Goal: Task Accomplishment & Management: Manage account settings

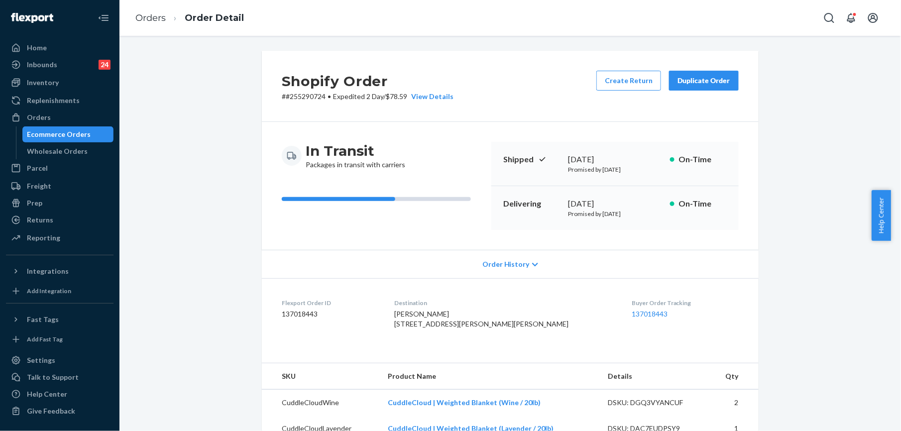
click at [134, 20] on ol "Orders Order Detail" at bounding box center [189, 17] width 124 height 29
click at [140, 20] on link "Orders" at bounding box center [150, 17] width 30 height 11
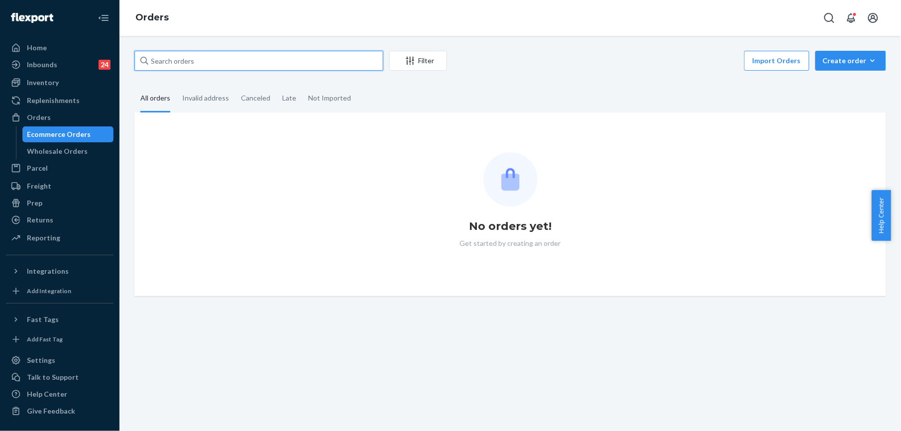
click at [205, 67] on input "text" at bounding box center [258, 61] width 249 height 20
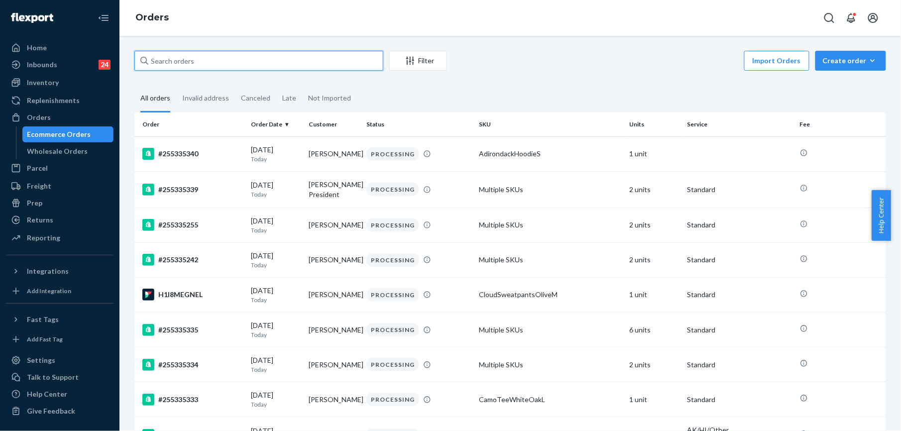
paste input "255196918"
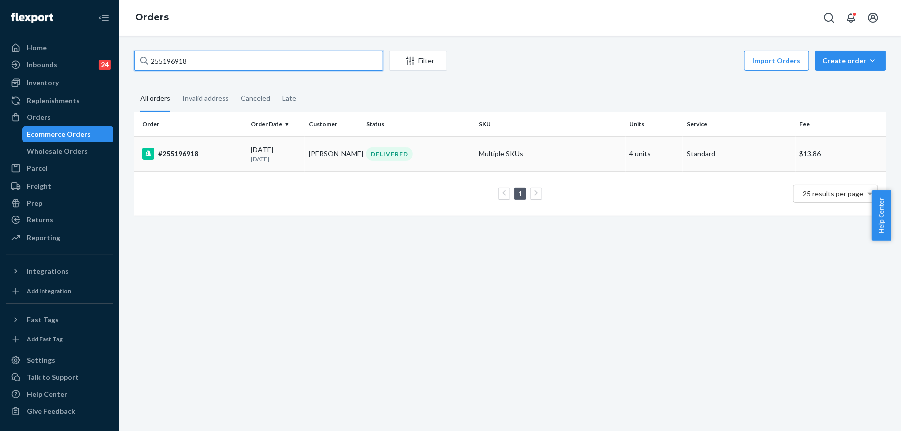
type input "255196918"
click at [176, 150] on div "#255196918" at bounding box center [192, 154] width 101 height 12
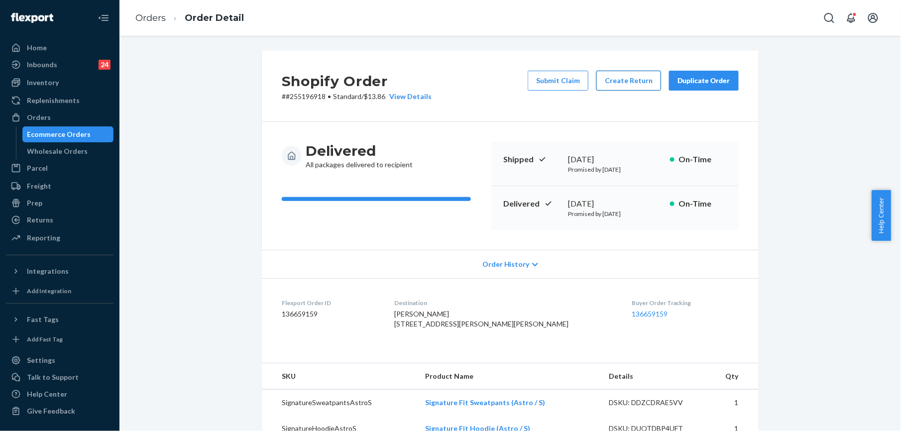
click at [611, 84] on button "Create Return" at bounding box center [628, 81] width 65 height 20
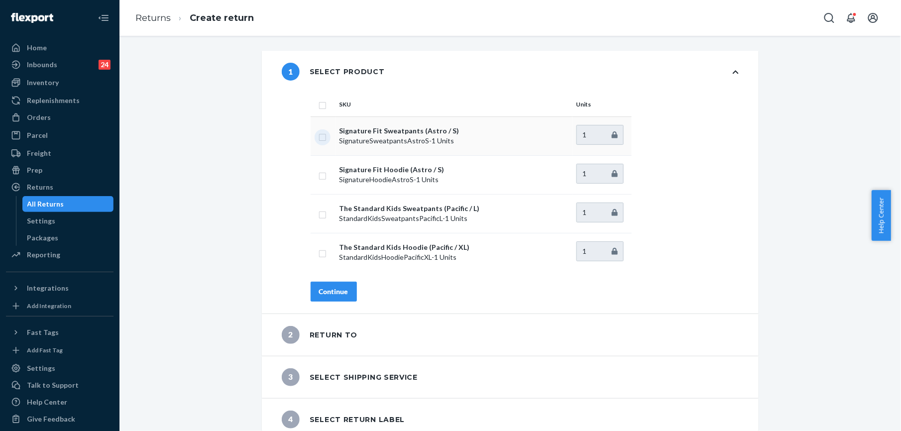
click at [319, 137] on input "checkbox" at bounding box center [323, 136] width 8 height 10
checkbox input "true"
click at [319, 175] on input "checkbox" at bounding box center [323, 175] width 8 height 10
checkbox input "true"
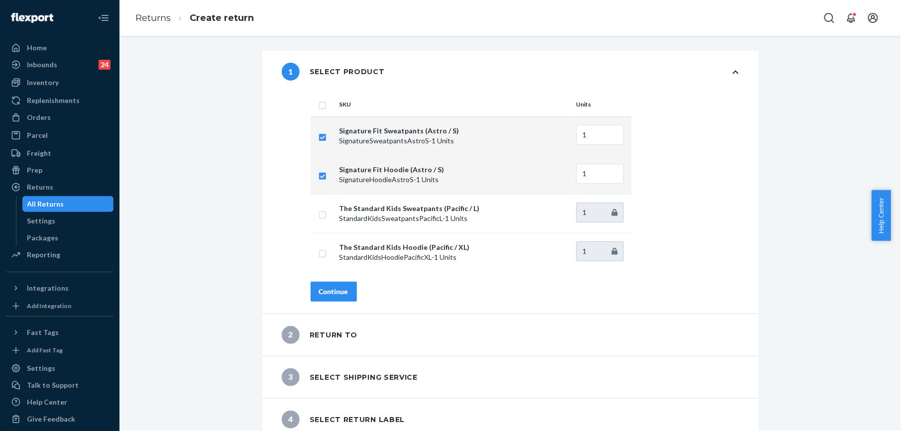
click at [337, 295] on div "Continue" at bounding box center [333, 292] width 29 height 10
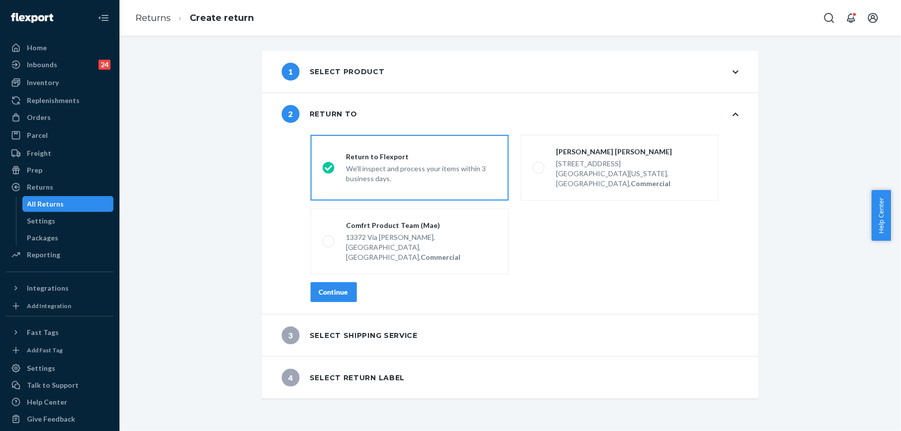
click at [337, 287] on div "Continue" at bounding box center [333, 292] width 29 height 10
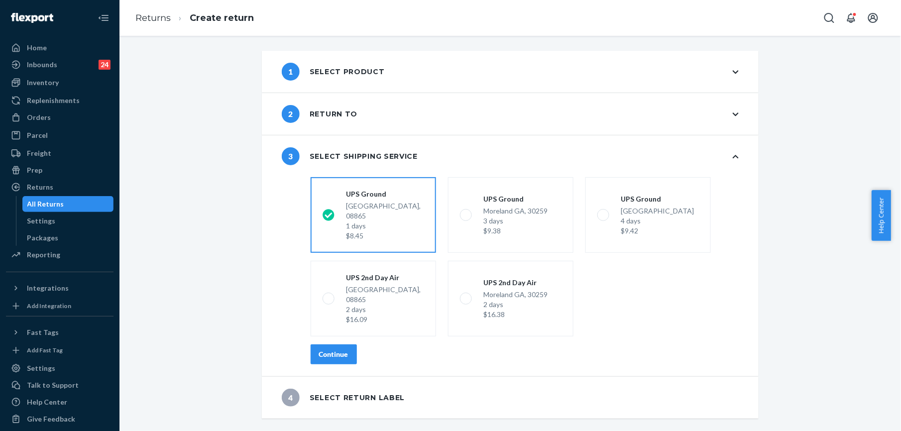
click at [332, 349] on div "Continue" at bounding box center [333, 354] width 29 height 10
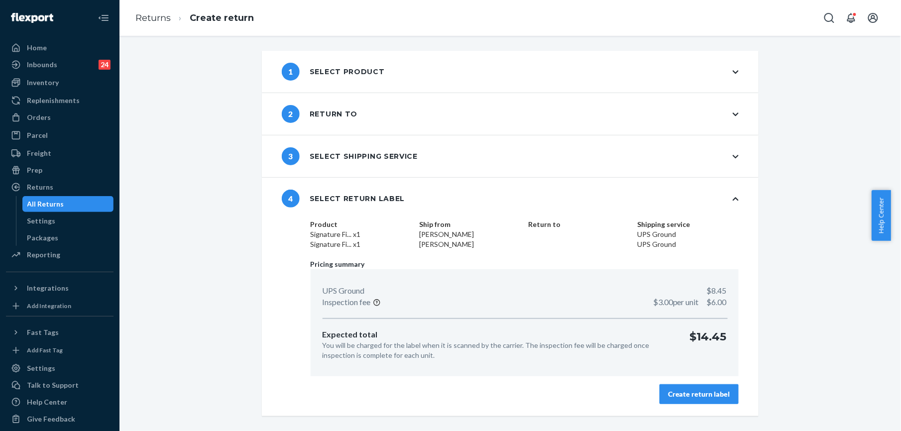
click at [708, 395] on div "Create return label" at bounding box center [699, 394] width 62 height 10
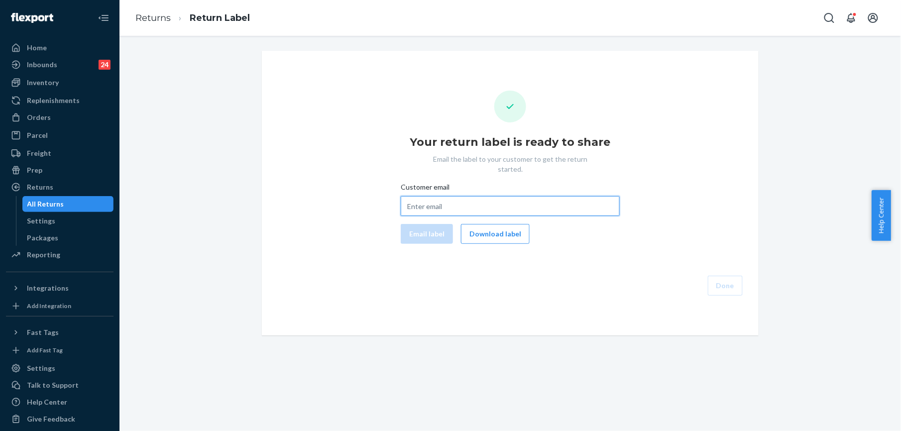
click at [423, 200] on input "Customer email" at bounding box center [510, 206] width 219 height 20
paste input "[EMAIL_ADDRESS][DOMAIN_NAME]"
type input "[EMAIL_ADDRESS][DOMAIN_NAME]"
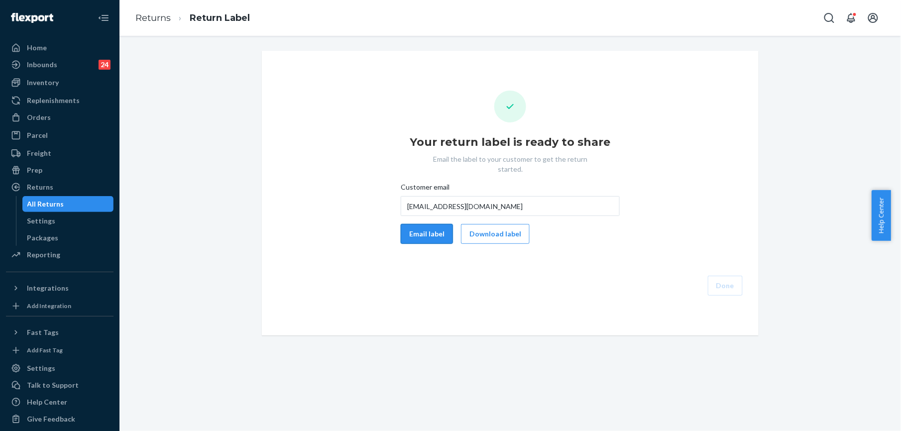
click at [425, 224] on button "Email label" at bounding box center [427, 234] width 52 height 20
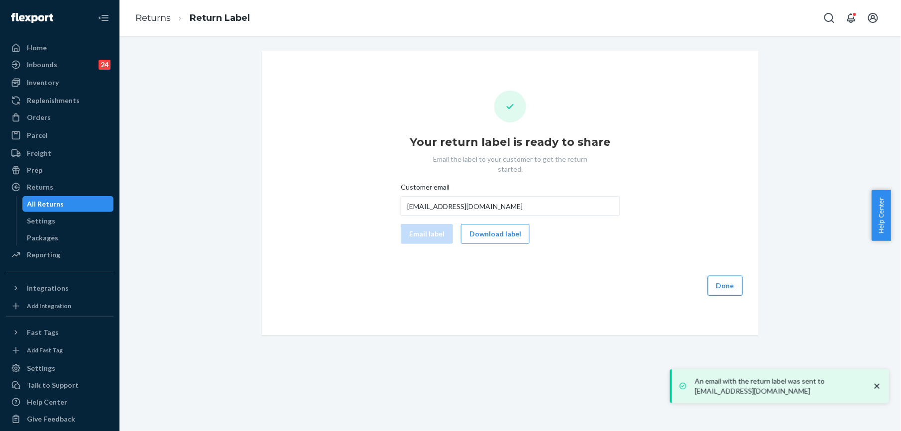
click at [719, 276] on button "Done" at bounding box center [725, 286] width 35 height 20
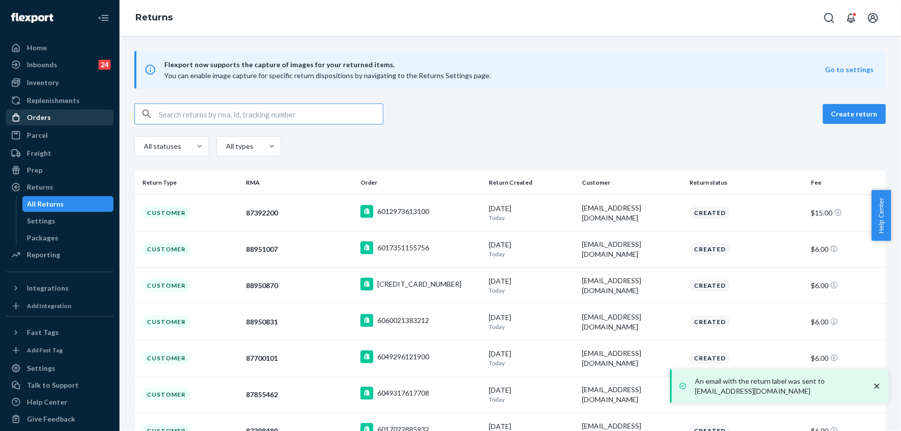
click at [39, 116] on div "Orders" at bounding box center [39, 117] width 24 height 10
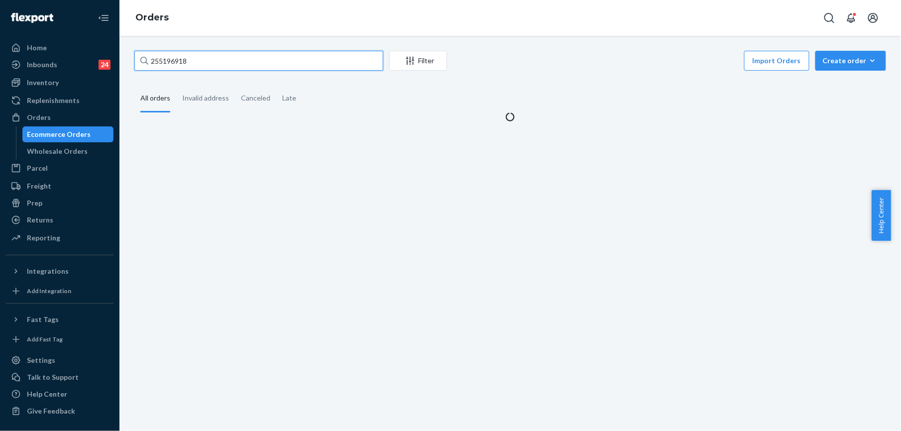
click at [206, 66] on input "255196918" at bounding box center [258, 61] width 249 height 20
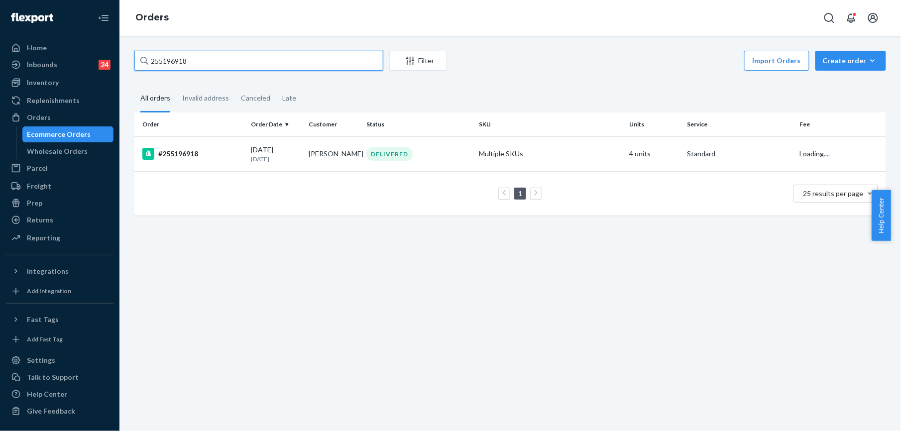
paste input "[PERSON_NAME]"
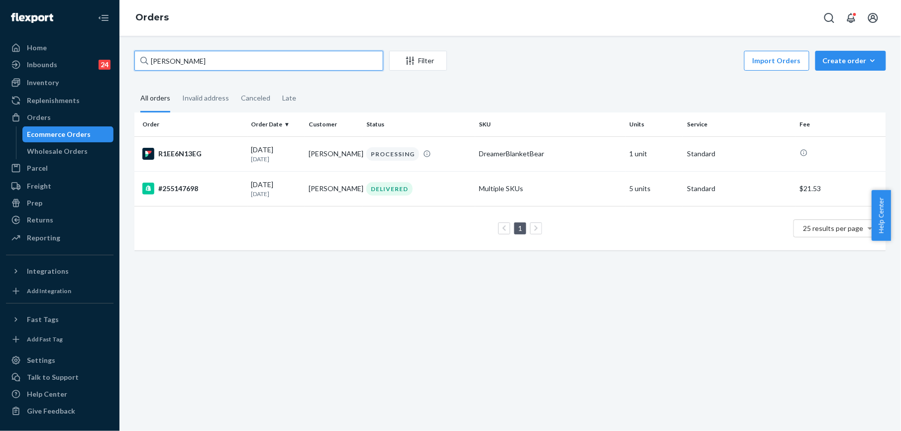
click at [170, 64] on input "[PERSON_NAME]" at bounding box center [258, 61] width 249 height 20
paste input "255085822"
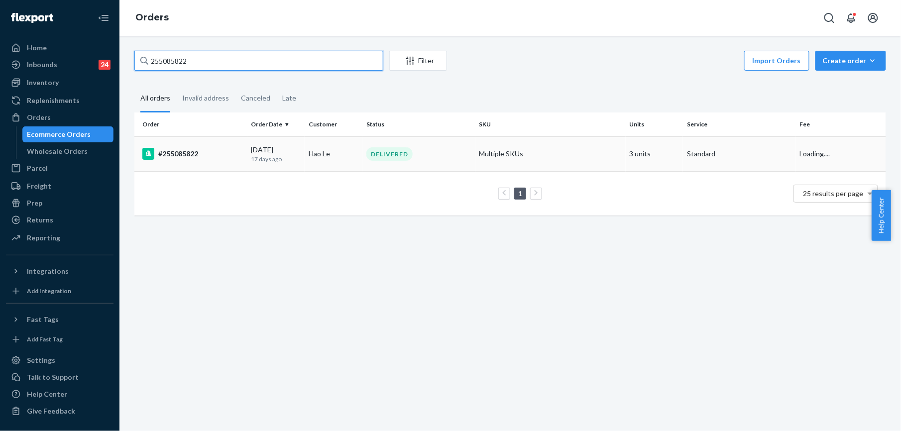
type input "255085822"
click at [172, 148] on div "#255085822" at bounding box center [192, 154] width 101 height 12
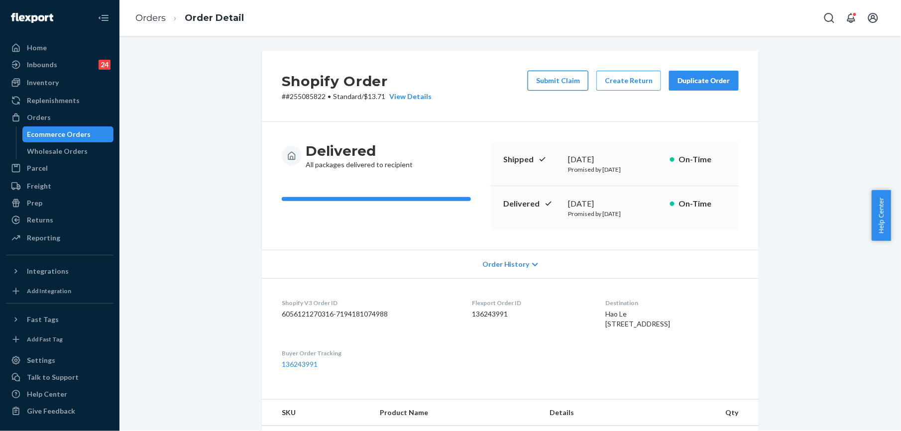
click at [560, 88] on button "Submit Claim" at bounding box center [558, 81] width 61 height 20
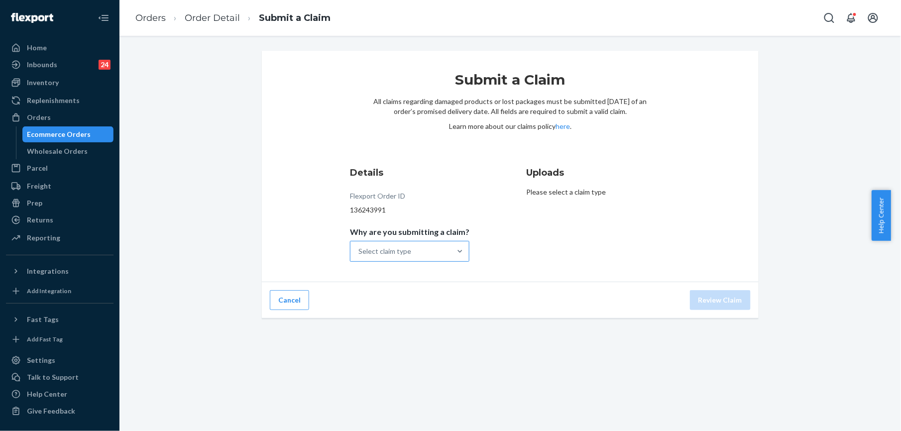
click at [391, 254] on div "Select claim type" at bounding box center [384, 251] width 53 height 10
click at [359, 254] on input "Why are you submitting a claim? Select claim type" at bounding box center [358, 251] width 1 height 10
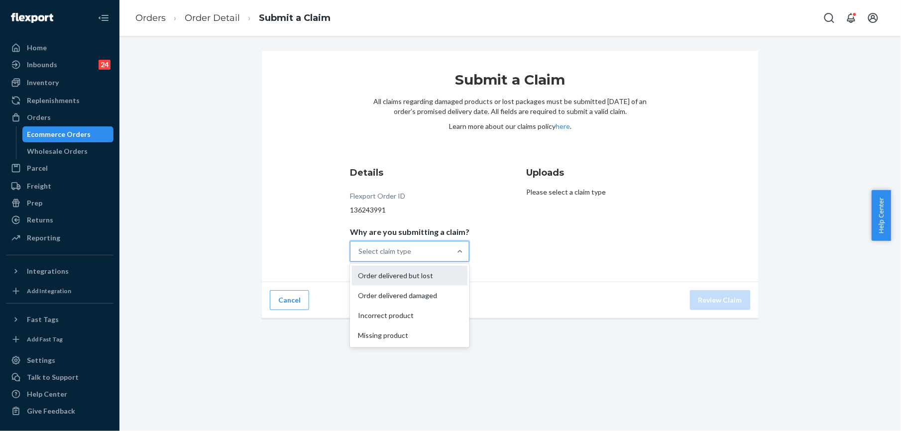
click at [395, 280] on div "Order delivered but lost" at bounding box center [409, 276] width 115 height 20
click at [359, 256] on input "Why are you submitting a claim? option Order delivered but lost focused, 0 of 4…" at bounding box center [358, 251] width 1 height 10
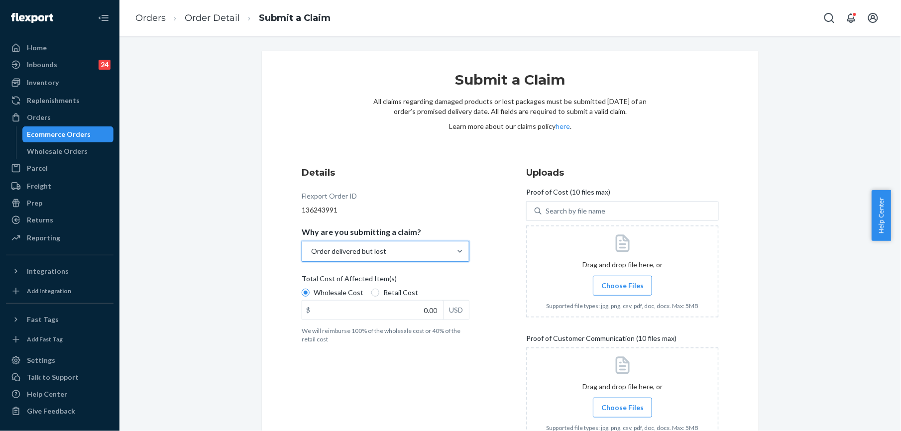
scroll to position [66, 0]
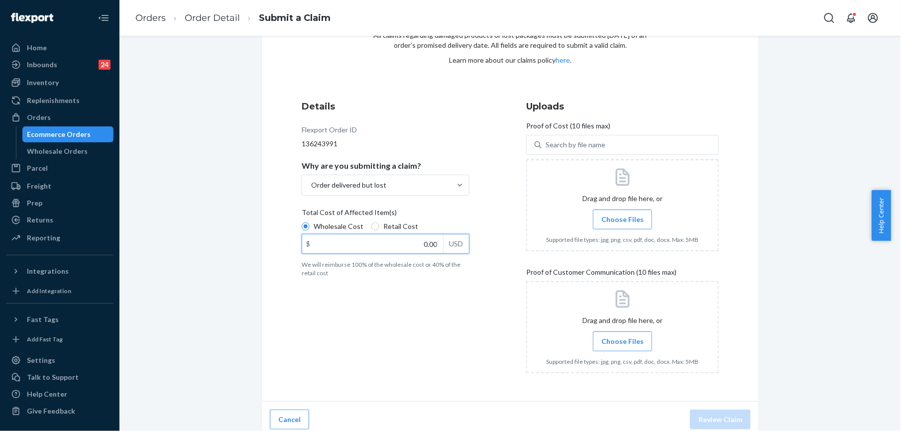
click at [418, 241] on input "0.00" at bounding box center [372, 243] width 141 height 19
type input "180.00"
click at [608, 223] on span "Choose Files" at bounding box center [622, 220] width 42 height 10
click at [622, 223] on input "Choose Files" at bounding box center [622, 219] width 0 height 11
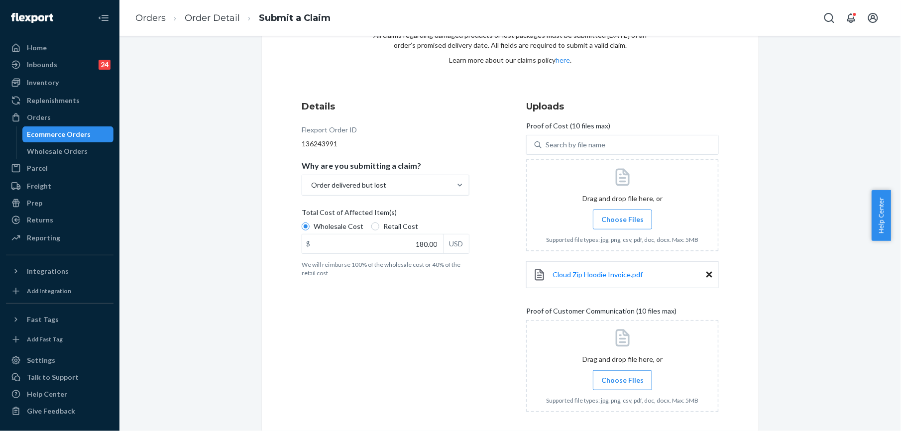
scroll to position [112, 0]
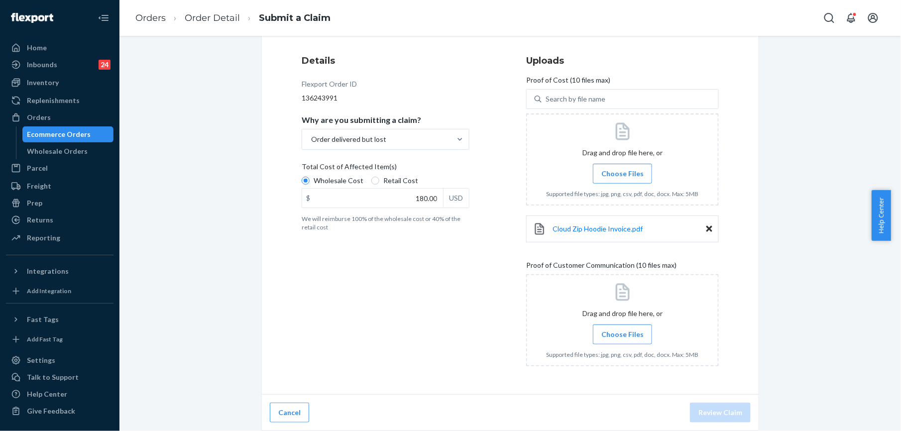
click at [601, 329] on label "Choose Files" at bounding box center [622, 335] width 59 height 20
click at [622, 329] on input "Choose Files" at bounding box center [622, 334] width 0 height 11
click at [620, 336] on span "Choose Files" at bounding box center [622, 335] width 42 height 10
click at [622, 336] on input "Choose Files" at bounding box center [622, 334] width 0 height 11
click at [602, 339] on span "Choose Files" at bounding box center [622, 335] width 42 height 10
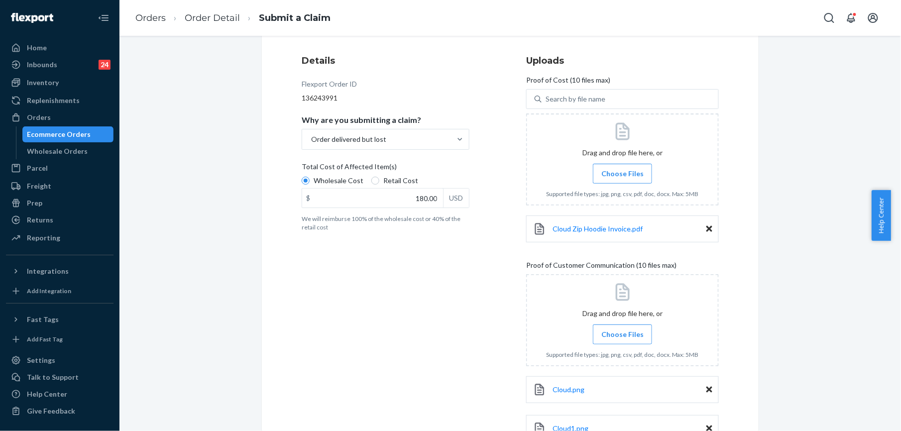
click at [622, 339] on input "Choose Files" at bounding box center [622, 334] width 0 height 11
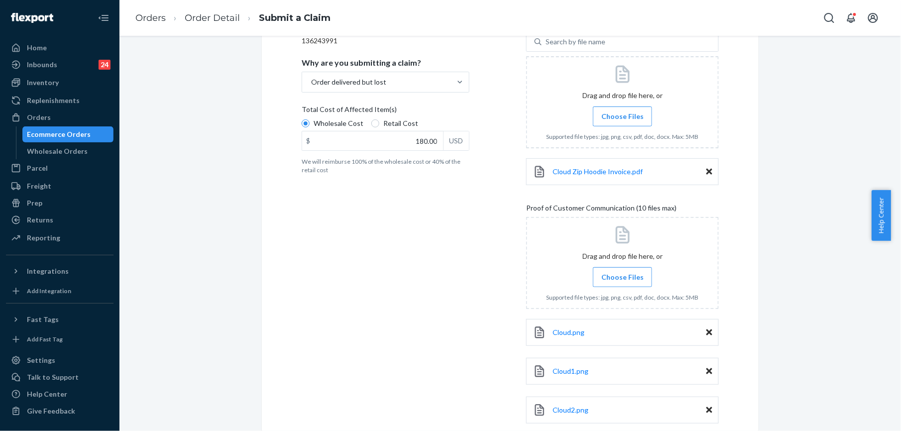
scroll to position [229, 0]
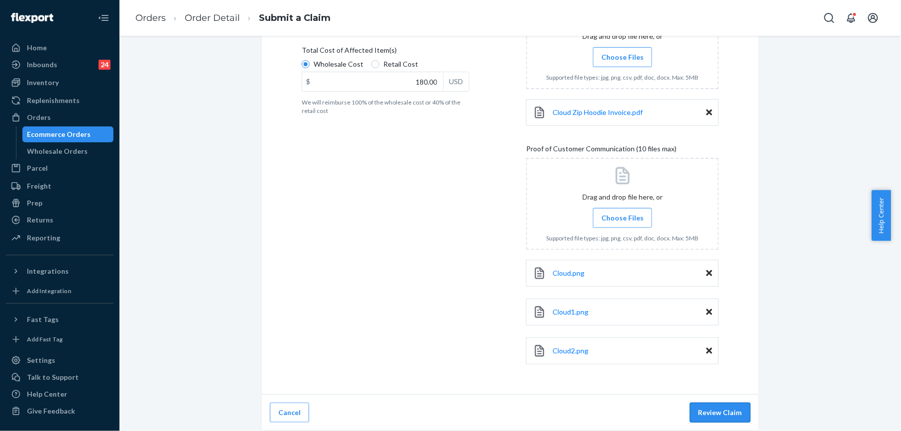
click at [697, 407] on button "Review Claim" at bounding box center [720, 413] width 61 height 20
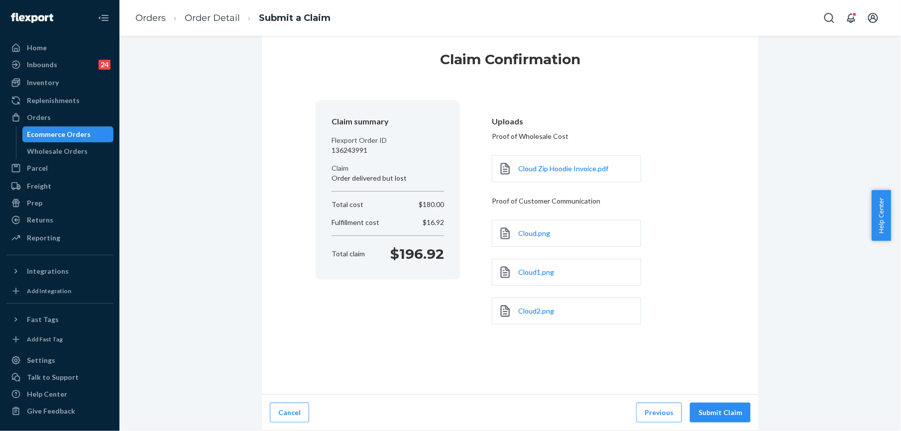
scroll to position [22, 0]
click at [704, 415] on button "Submit Claim" at bounding box center [720, 413] width 61 height 20
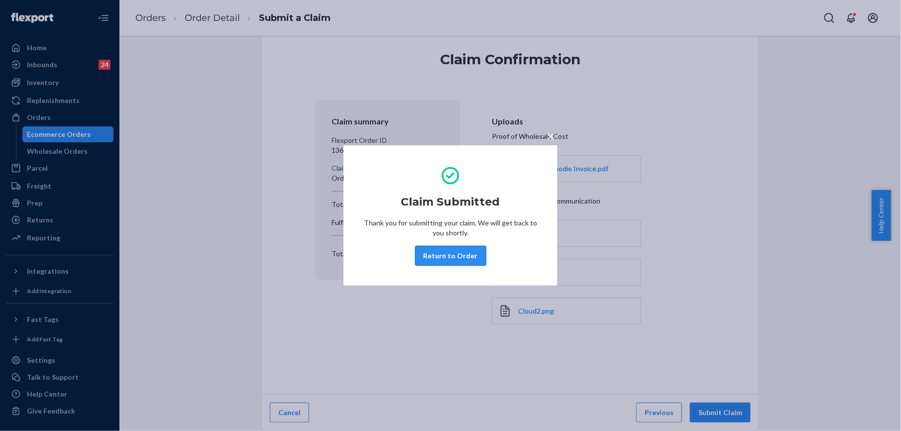
click at [470, 262] on button "Return to Order" at bounding box center [450, 256] width 71 height 20
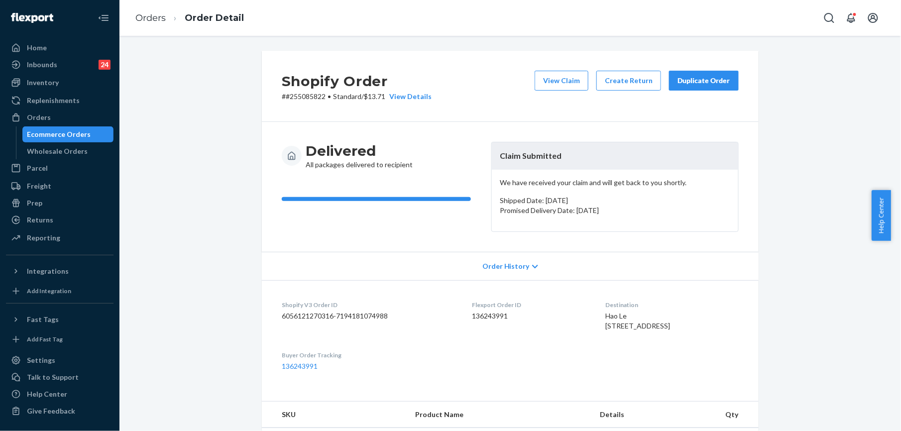
click at [158, 12] on li "Orders" at bounding box center [150, 18] width 30 height 13
click at [158, 13] on link "Orders" at bounding box center [150, 17] width 30 height 11
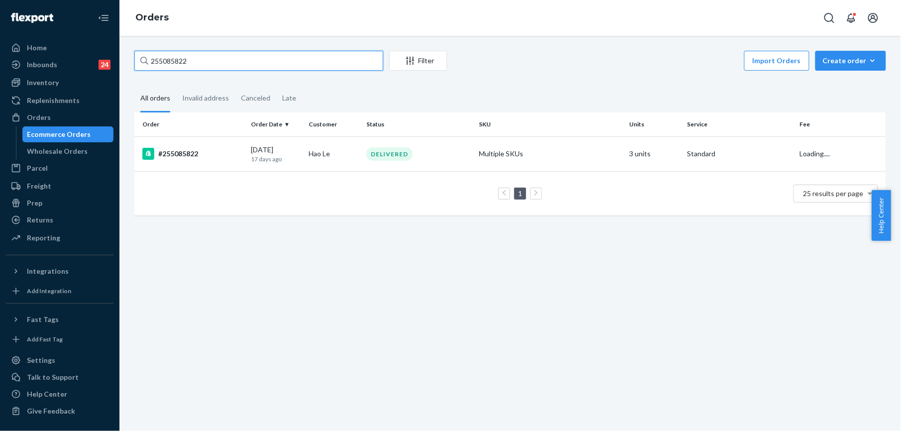
click at [221, 60] on input "255085822" at bounding box center [258, 61] width 249 height 20
paste input "059"
type input "255005922"
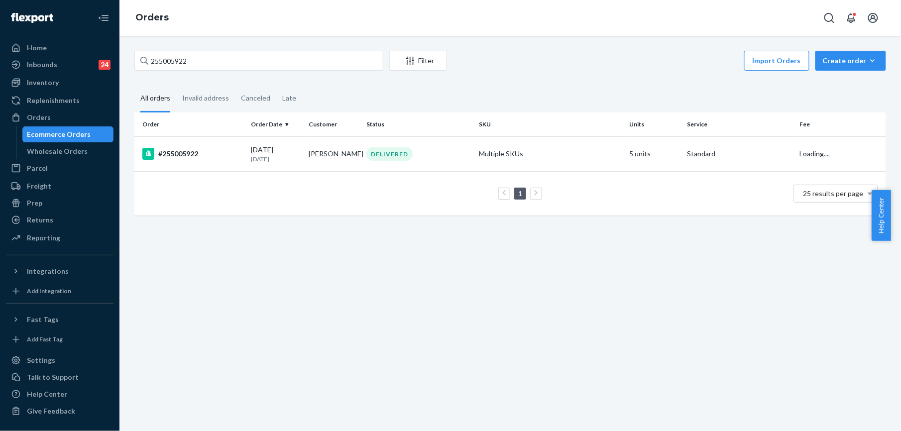
click at [182, 150] on div "#255005922" at bounding box center [192, 154] width 101 height 12
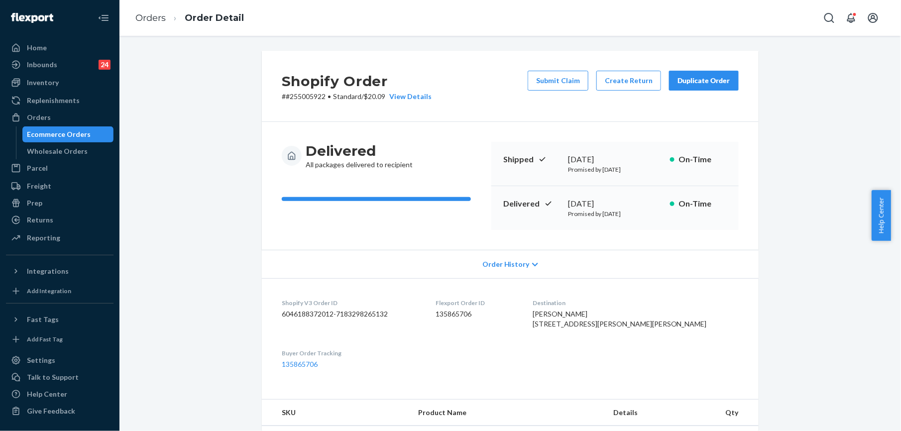
click at [677, 78] on div "Duplicate Order" at bounding box center [703, 81] width 53 height 10
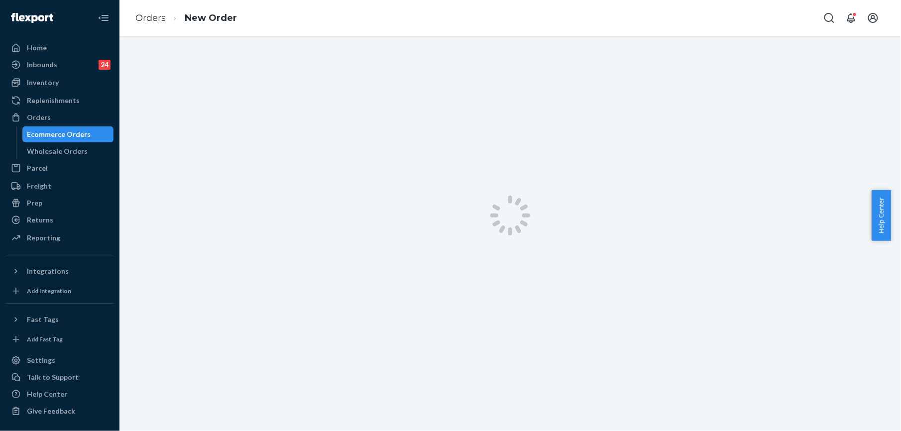
scroll to position [36, 0]
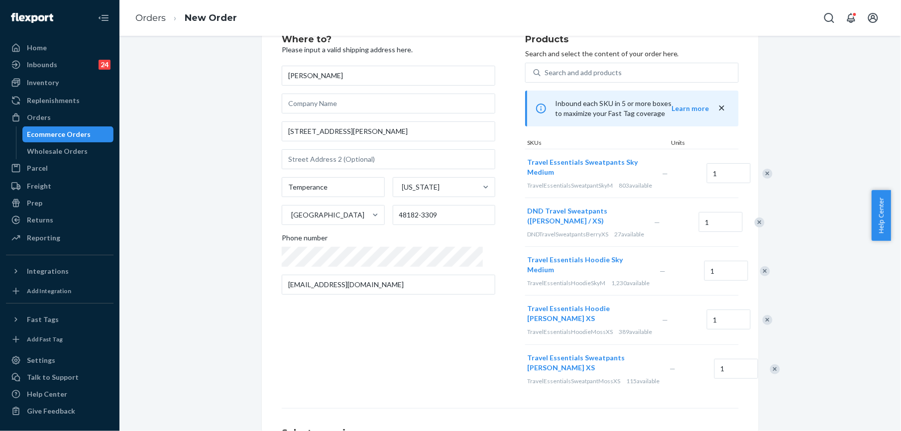
click at [763, 178] on div "Remove Item" at bounding box center [768, 174] width 10 height 10
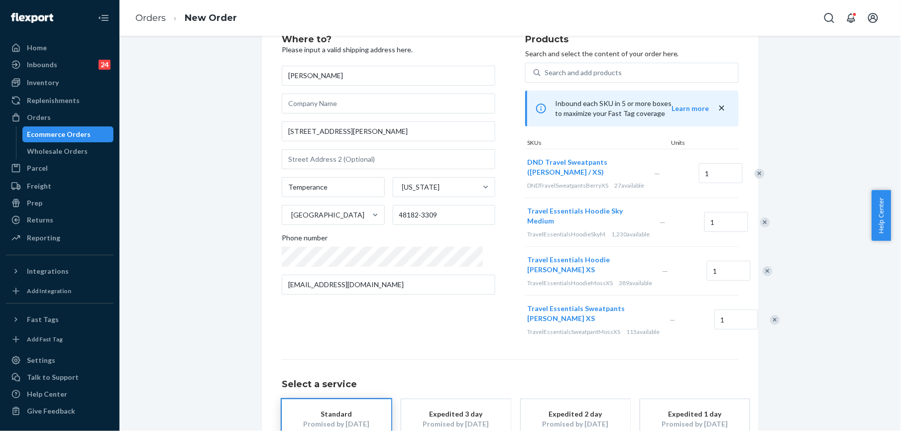
click at [755, 176] on div "Remove Item" at bounding box center [760, 174] width 10 height 10
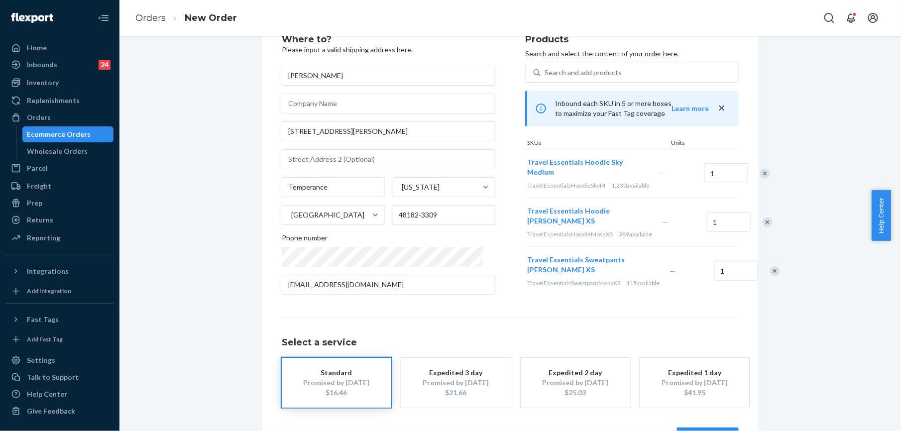
click at [760, 176] on div "Remove Item" at bounding box center [765, 174] width 10 height 10
click at [763, 176] on div "Remove Item" at bounding box center [768, 174] width 10 height 10
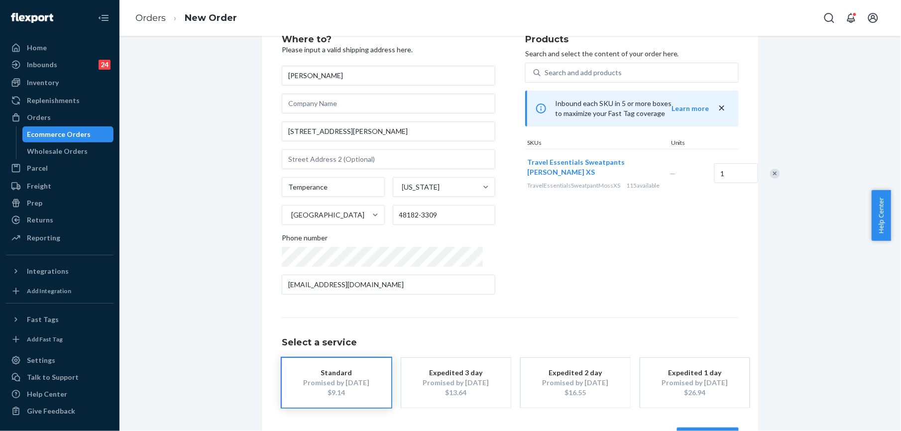
scroll to position [72, 0]
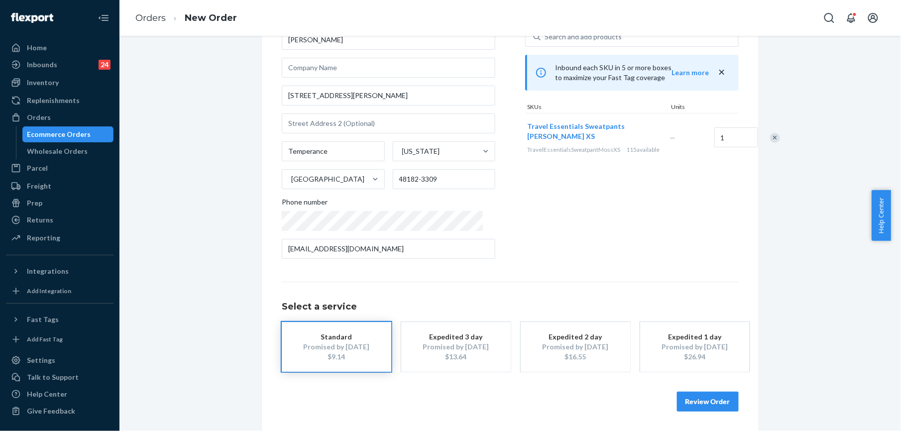
click at [708, 399] on button "Review Order" at bounding box center [708, 402] width 62 height 20
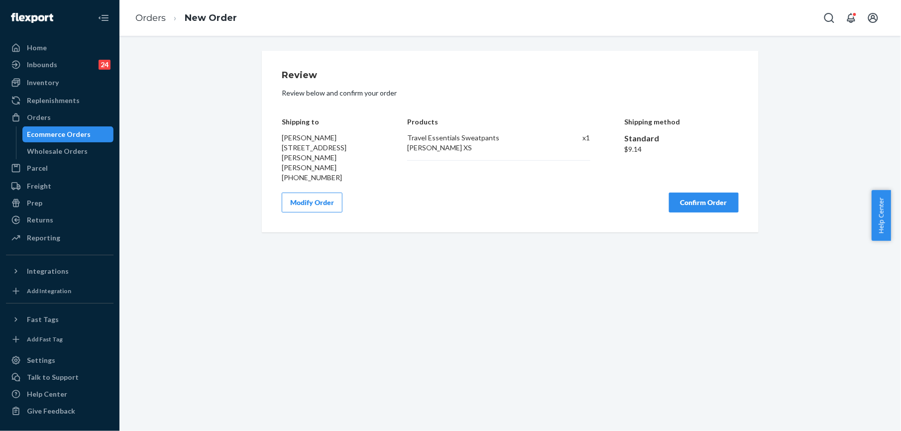
click at [691, 198] on button "Confirm Order" at bounding box center [704, 203] width 70 height 20
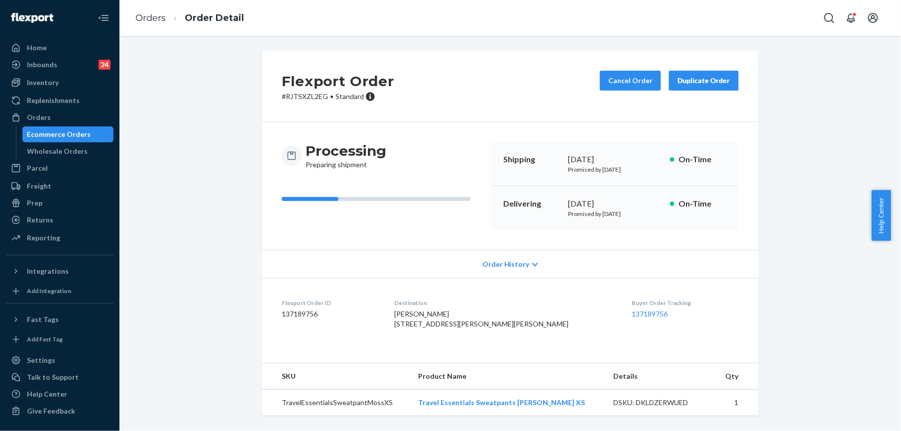
scroll to position [17, 0]
drag, startPoint x: 432, startPoint y: 408, endPoint x: 550, endPoint y: 409, distance: 118.5
click at [550, 409] on td "Travel Essentials Sweatpants [PERSON_NAME] XS" at bounding box center [507, 403] width 195 height 26
copy link "Travel Essentials Sweatpants [PERSON_NAME] XS"
click at [152, 20] on link "Orders" at bounding box center [150, 17] width 30 height 11
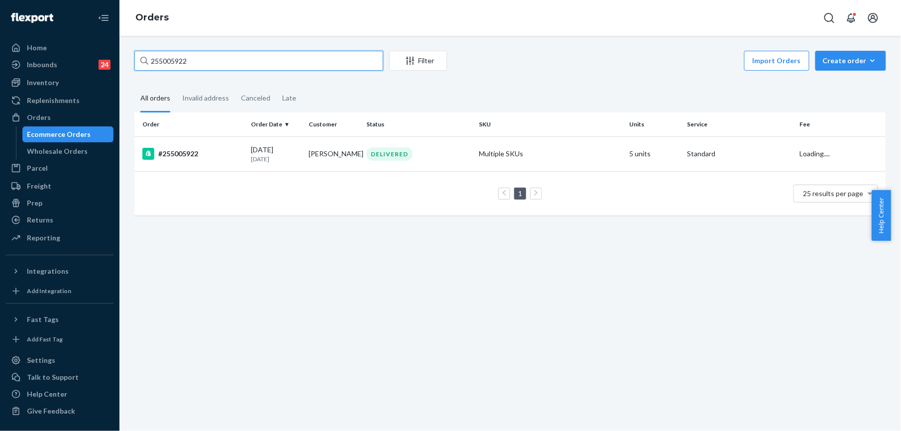
click at [180, 55] on input "255005922" at bounding box center [258, 61] width 249 height 20
paste input "[PERSON_NAME]"
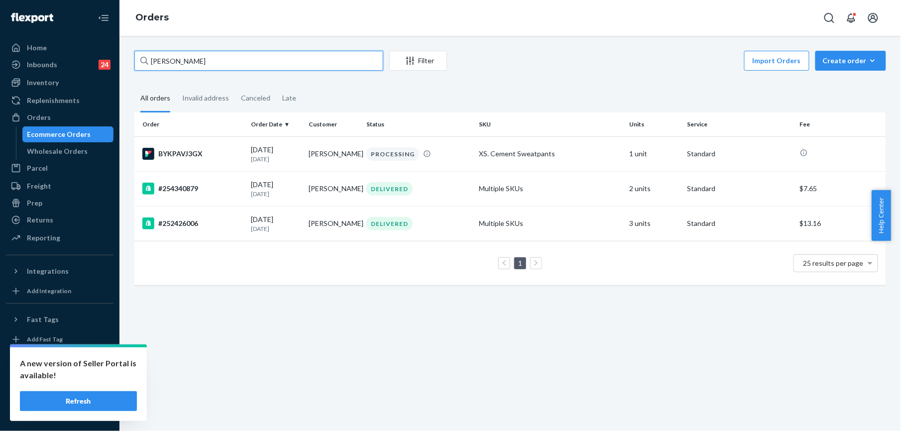
click at [163, 54] on input "[PERSON_NAME]" at bounding box center [258, 61] width 249 height 20
paste input "255231172"
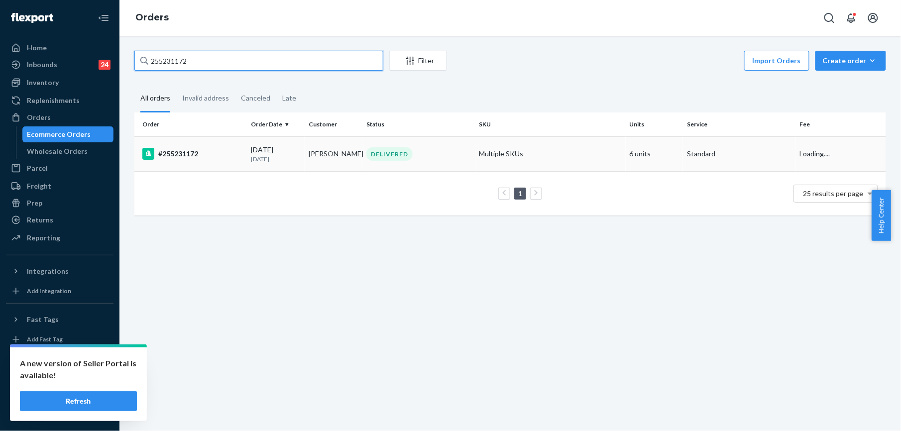
type input "255231172"
click at [195, 153] on div "#255231172" at bounding box center [192, 154] width 101 height 12
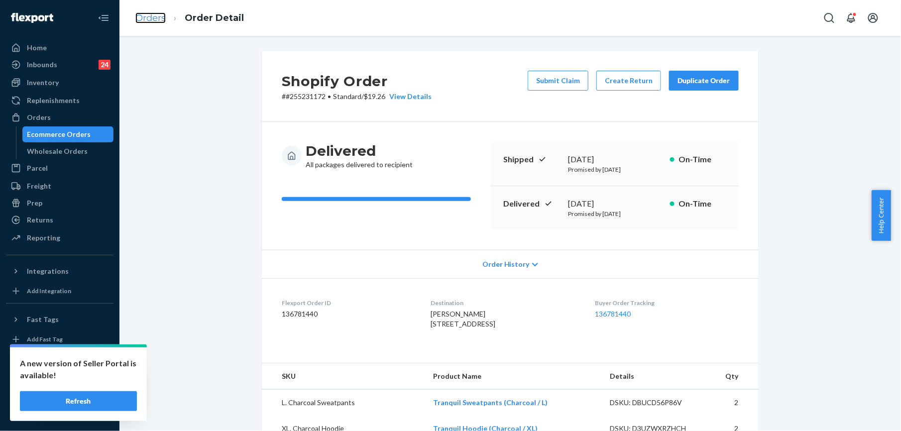
click at [148, 21] on link "Orders" at bounding box center [150, 17] width 30 height 11
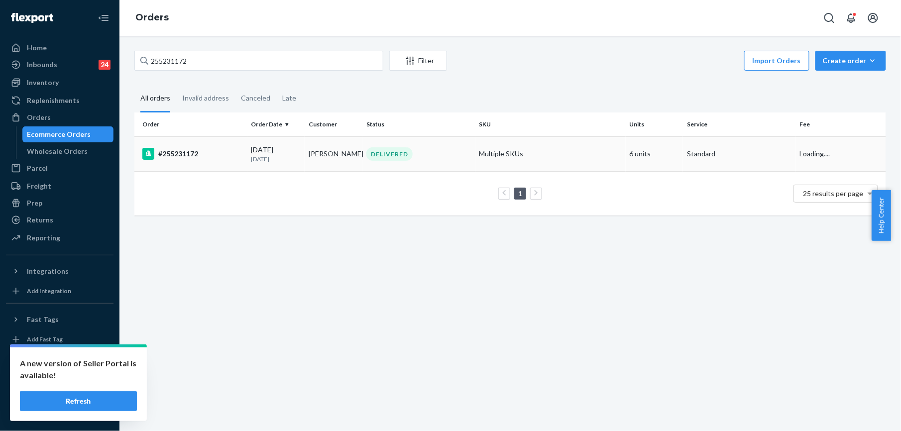
click at [190, 154] on div "#255231172" at bounding box center [192, 154] width 101 height 12
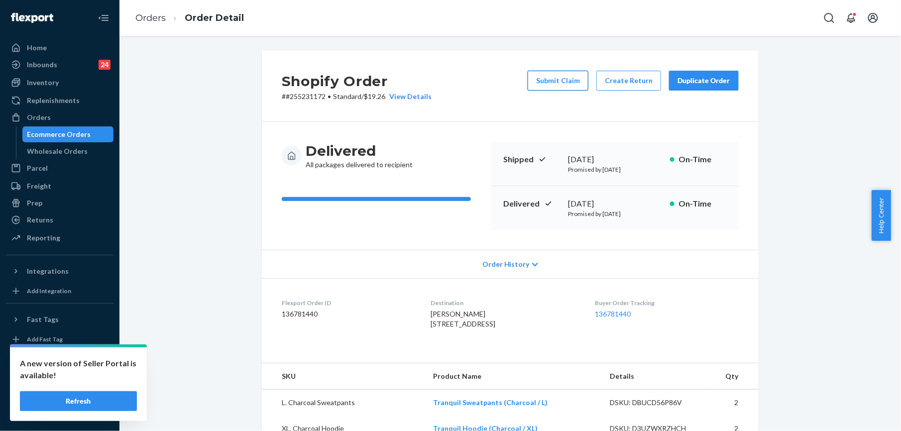
click at [555, 78] on button "Submit Claim" at bounding box center [558, 81] width 61 height 20
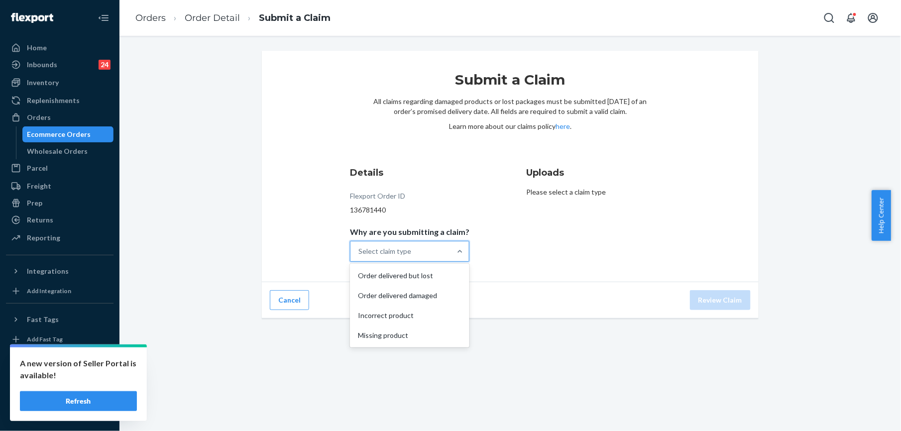
click at [431, 257] on div "Select claim type" at bounding box center [400, 251] width 101 height 20
click at [359, 256] on input "Why are you submitting a claim? option Order delivered but lost focused, 1 of 4…" at bounding box center [358, 251] width 1 height 10
click at [403, 315] on div "Incorrect product" at bounding box center [409, 316] width 115 height 20
click at [359, 256] on input "Why are you submitting a claim? option Incorrect product focused, 3 of 4. 4 res…" at bounding box center [358, 251] width 1 height 10
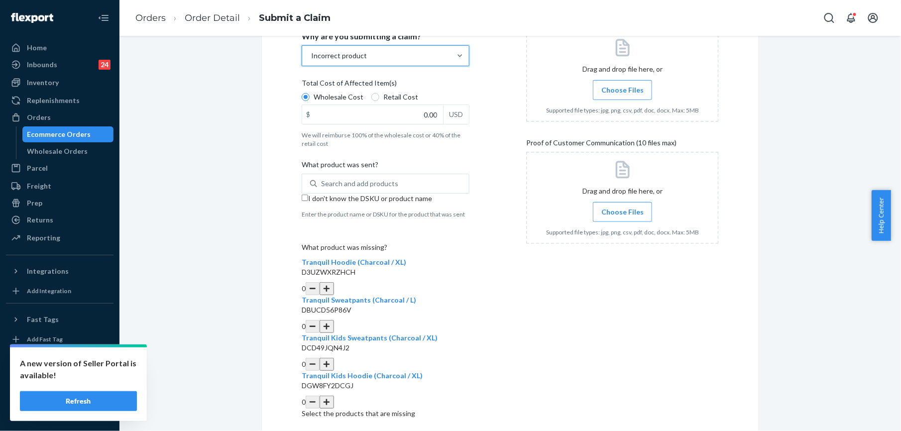
scroll to position [199, 0]
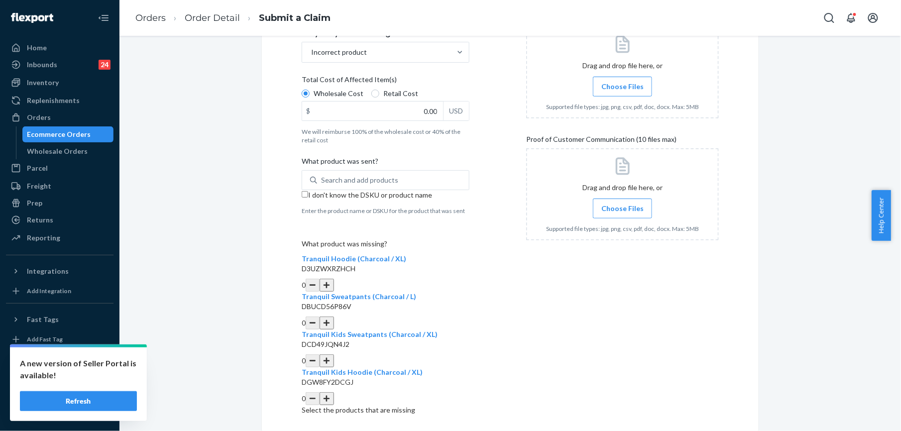
click at [333, 279] on button "button" at bounding box center [327, 285] width 14 height 13
click at [333, 317] on button "button" at bounding box center [327, 323] width 14 height 13
click at [333, 354] on button "button" at bounding box center [327, 360] width 14 height 13
click at [333, 392] on button "button" at bounding box center [327, 398] width 14 height 13
click at [302, 197] on input "I don't know the DSKU or product name" at bounding box center [305, 194] width 6 height 6
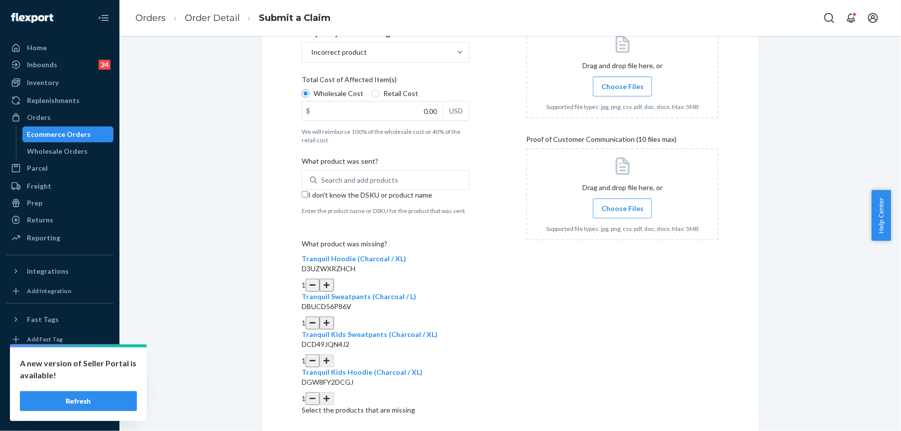
checkbox input "true"
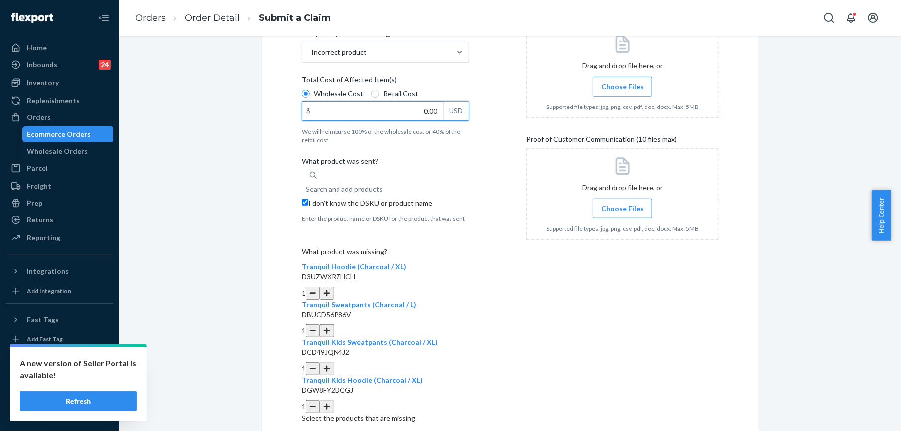
click at [427, 110] on input "0.00" at bounding box center [372, 111] width 141 height 19
type input "148.00"
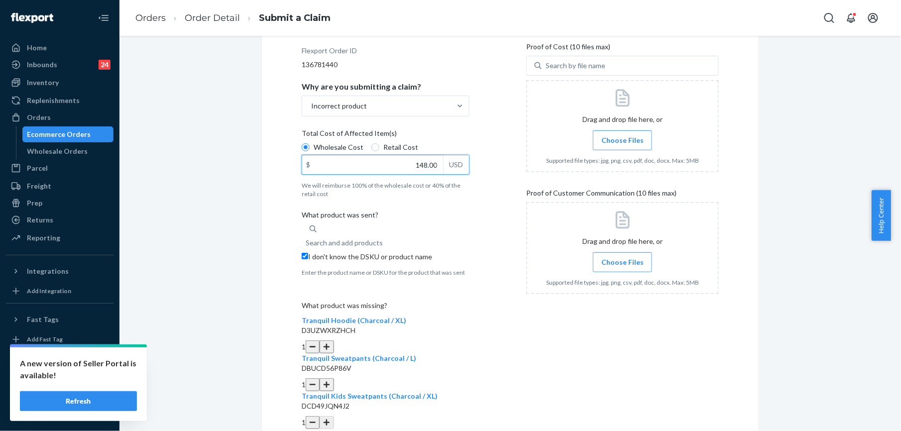
scroll to position [132, 0]
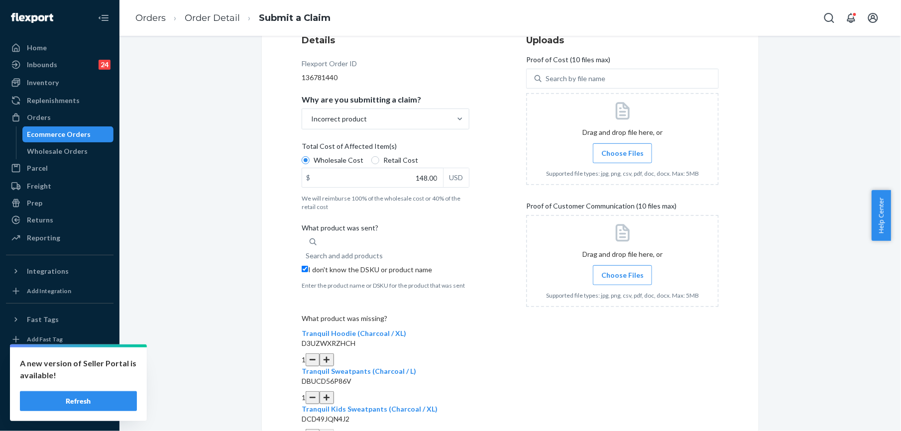
click at [624, 142] on div at bounding box center [622, 139] width 193 height 92
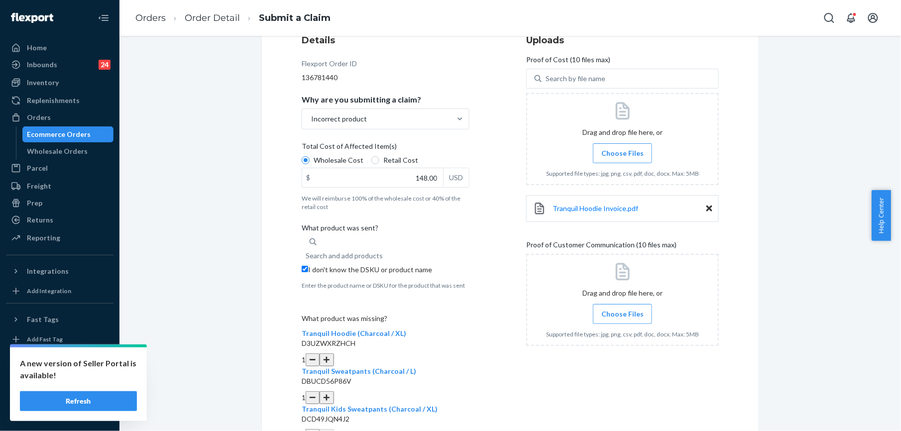
click at [609, 152] on span "Choose Files" at bounding box center [622, 153] width 42 height 10
click at [622, 152] on input "Choose Files" at bounding box center [622, 153] width 0 height 11
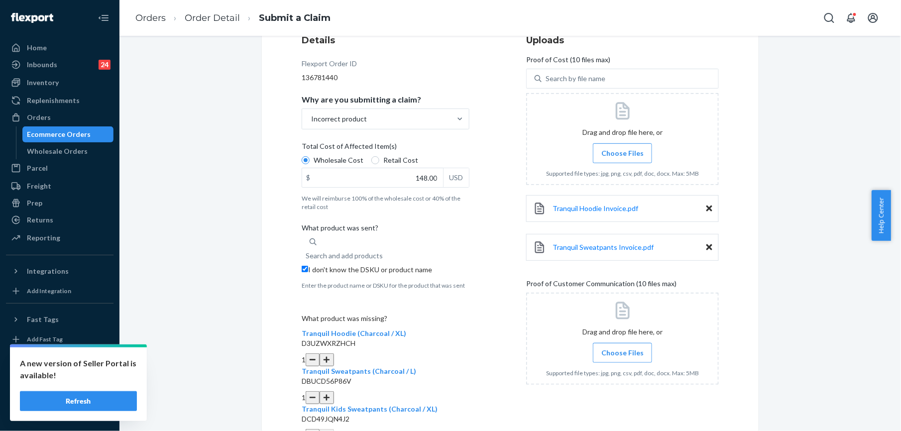
click at [622, 159] on label "Choose Files" at bounding box center [622, 153] width 59 height 20
click at [622, 159] on input "Choose Files" at bounding box center [622, 153] width 0 height 11
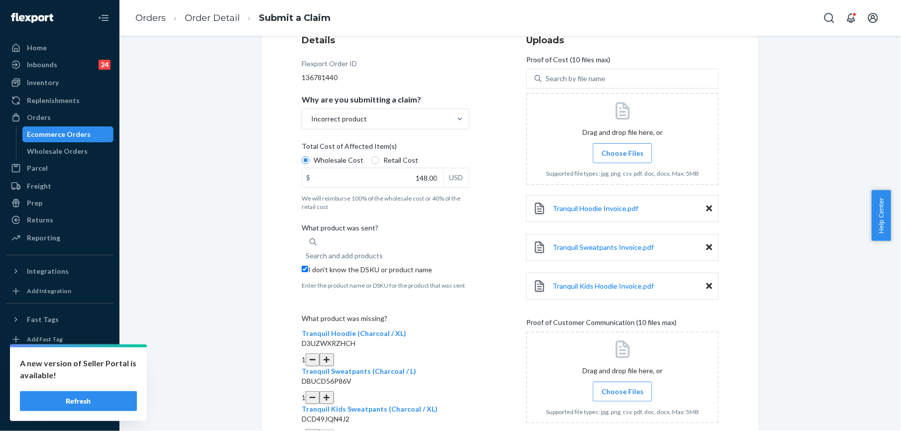
click at [614, 148] on span "Choose Files" at bounding box center [622, 153] width 42 height 10
click at [622, 148] on input "Choose Files" at bounding box center [622, 153] width 0 height 11
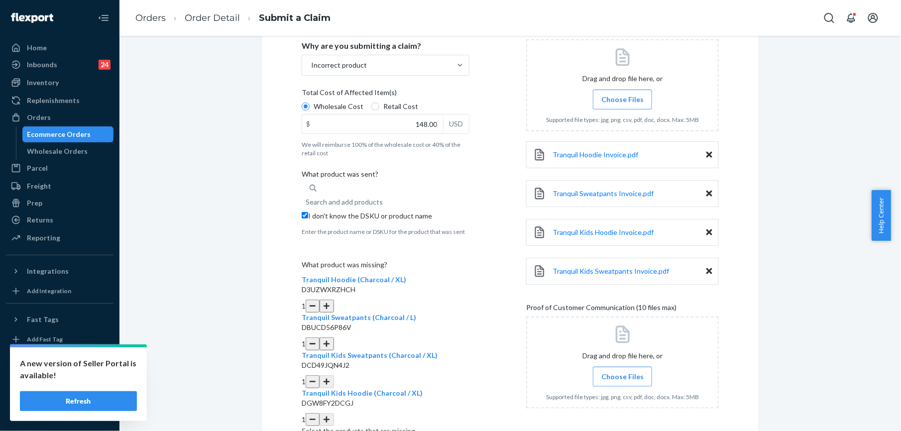
scroll to position [229, 0]
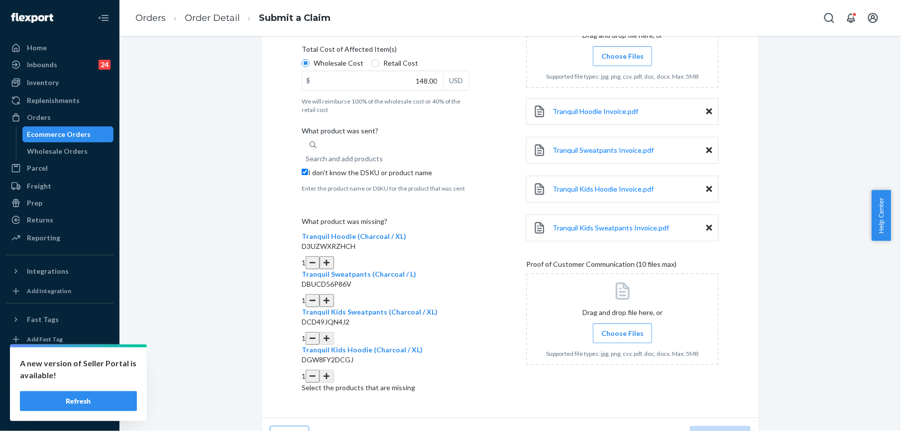
click at [596, 330] on label "Choose Files" at bounding box center [622, 334] width 59 height 20
click at [622, 330] on input "Choose Files" at bounding box center [622, 333] width 0 height 11
click at [612, 333] on span "Choose Files" at bounding box center [622, 334] width 42 height 10
click at [622, 333] on input "Choose Files" at bounding box center [622, 333] width 0 height 11
click at [626, 335] on span "Choose Files" at bounding box center [622, 334] width 42 height 10
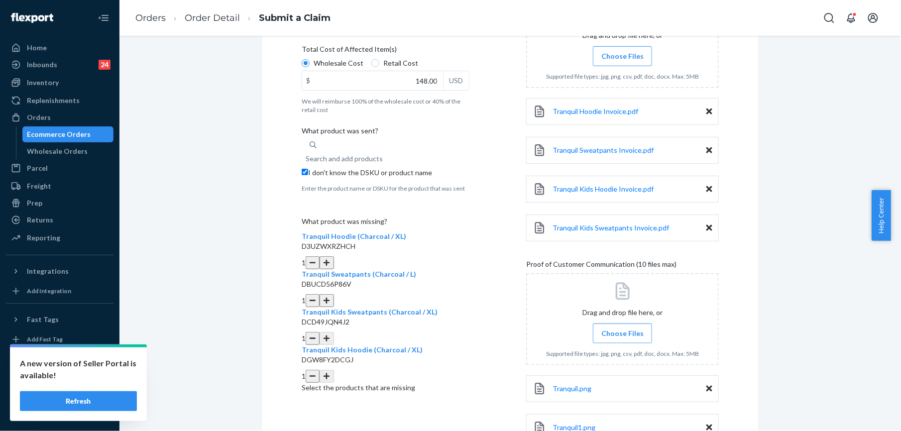
click at [623, 335] on input "Choose Files" at bounding box center [622, 333] width 0 height 11
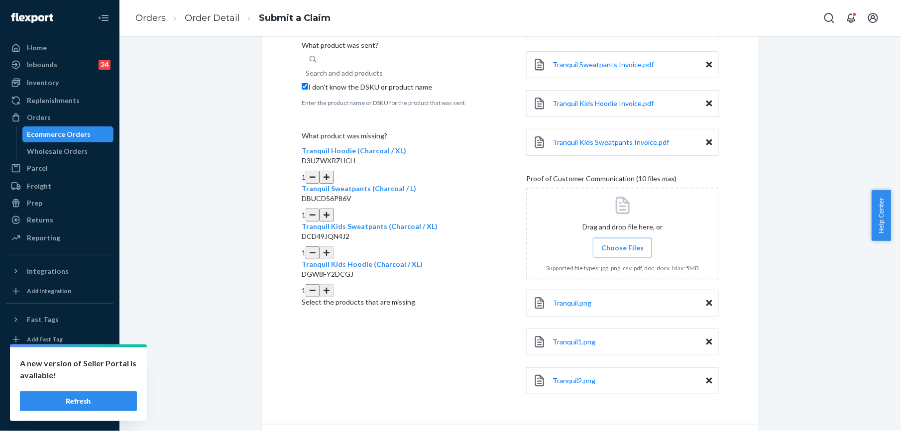
scroll to position [347, 0]
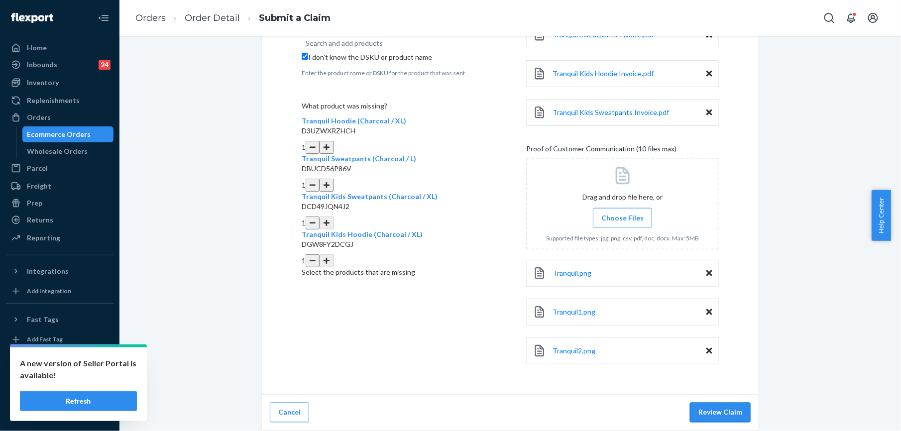
click at [744, 416] on button "Review Claim" at bounding box center [720, 413] width 61 height 20
click at [721, 411] on button "Review Claim" at bounding box center [720, 413] width 61 height 20
click at [721, 413] on button "Review Claim" at bounding box center [720, 413] width 61 height 20
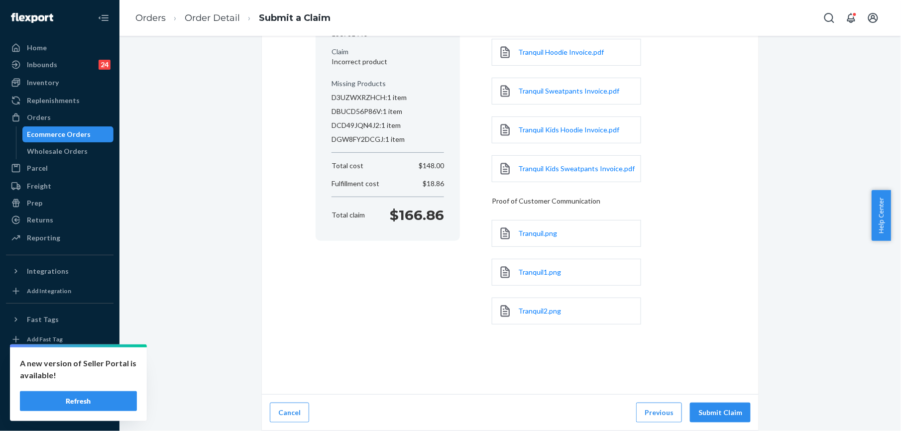
click at [721, 413] on button "Submit Claim" at bounding box center [720, 413] width 61 height 20
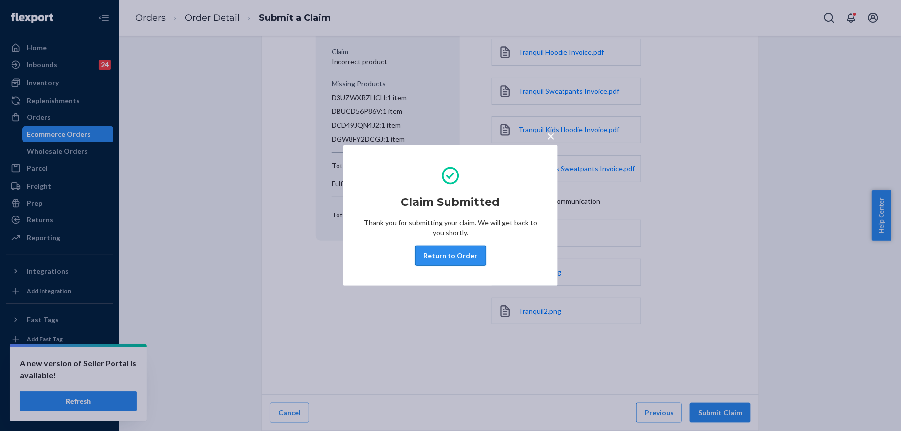
click at [432, 257] on button "Return to Order" at bounding box center [450, 256] width 71 height 20
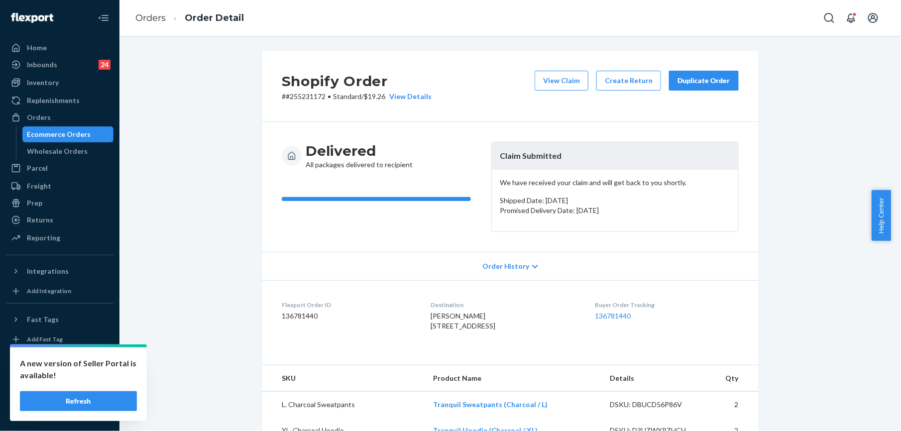
click at [693, 86] on button "Duplicate Order" at bounding box center [704, 81] width 70 height 20
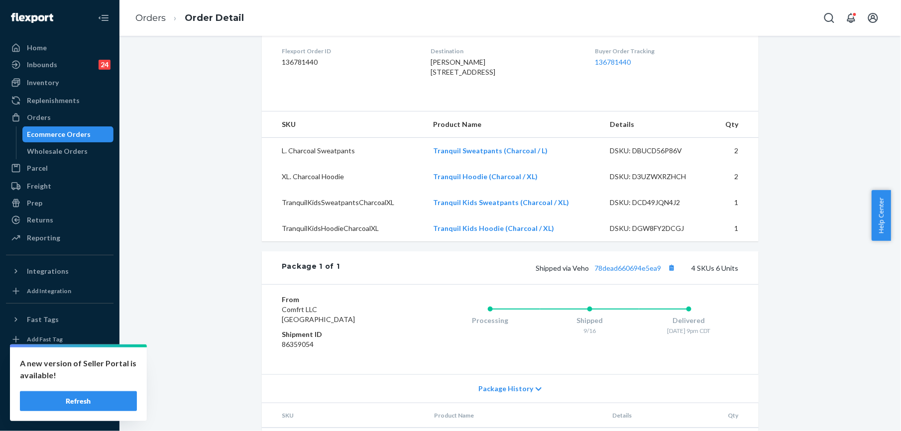
scroll to position [265, 0]
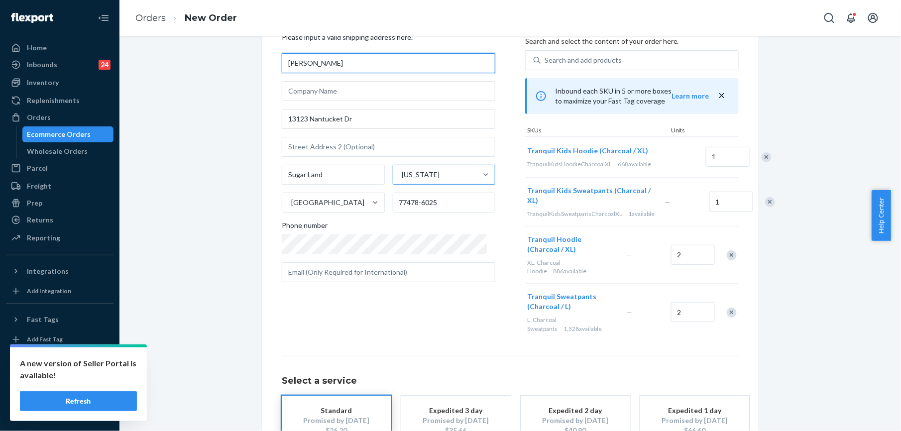
scroll to position [139, 0]
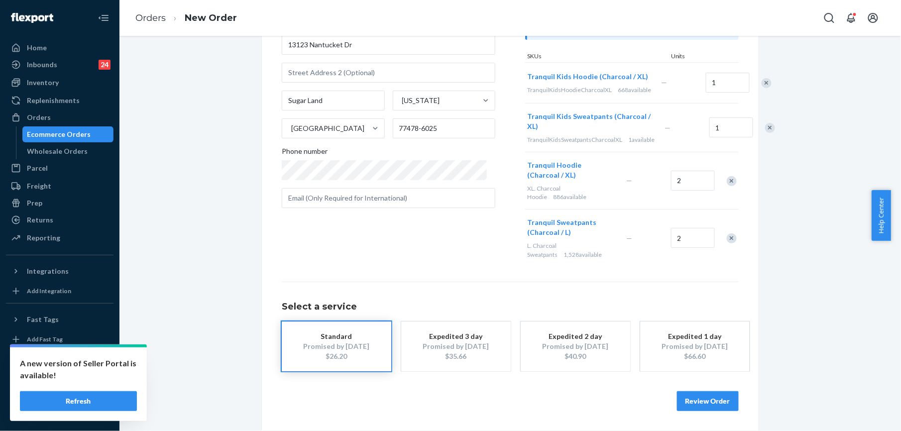
click at [698, 410] on button "Review Order" at bounding box center [708, 401] width 62 height 20
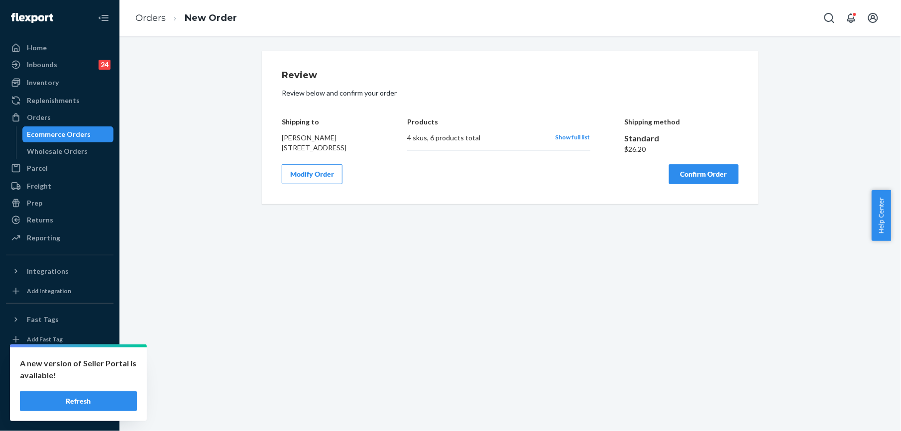
scroll to position [0, 0]
click at [696, 184] on button "Confirm Order" at bounding box center [704, 174] width 70 height 20
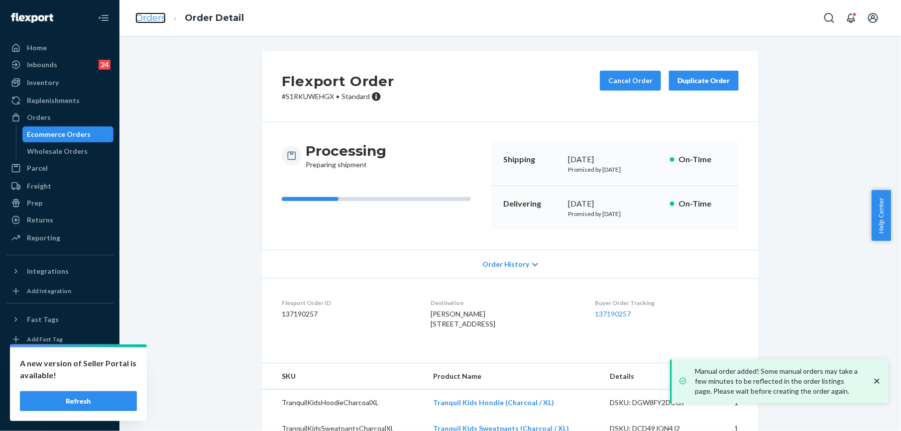
click at [144, 20] on link "Orders" at bounding box center [150, 17] width 30 height 11
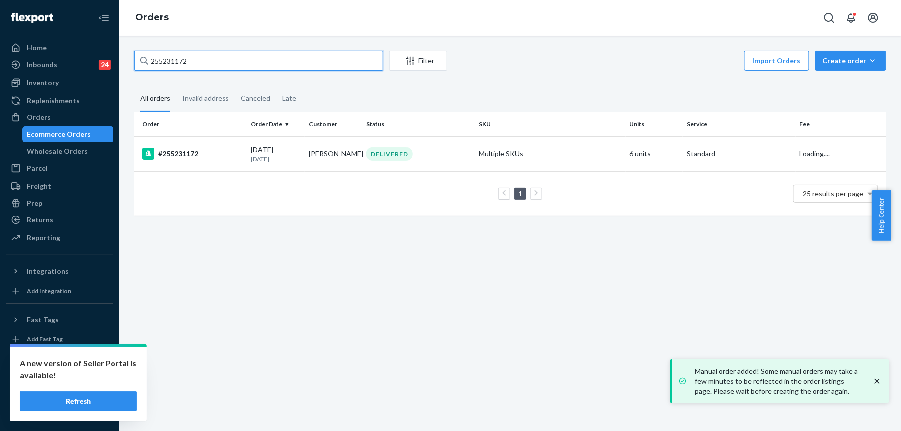
click at [202, 62] on input "255231172" at bounding box center [258, 61] width 249 height 20
paste input "Sierra [PERSON_NAME]"
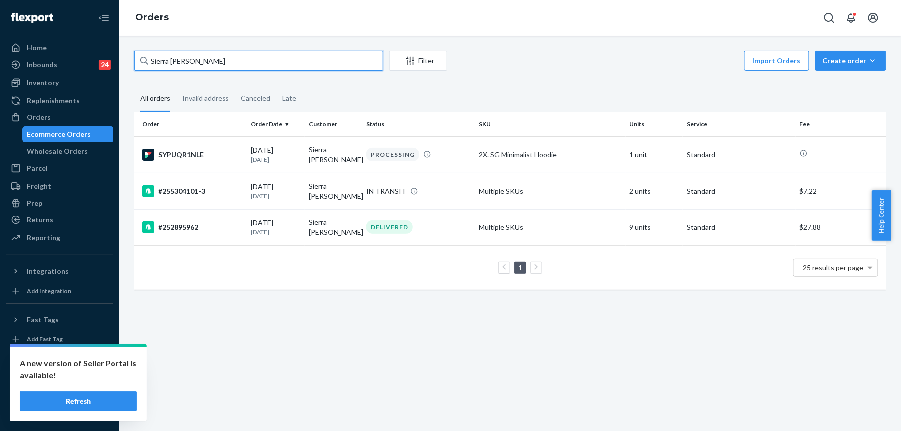
click at [168, 62] on input "Sierra [PERSON_NAME]" at bounding box center [258, 61] width 249 height 20
paste input "255280321"
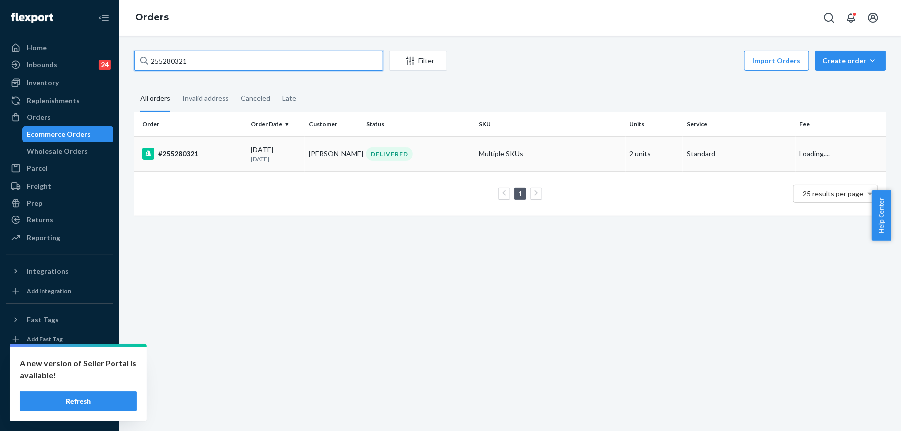
type input "255280321"
click at [172, 149] on div "#255280321" at bounding box center [192, 154] width 101 height 12
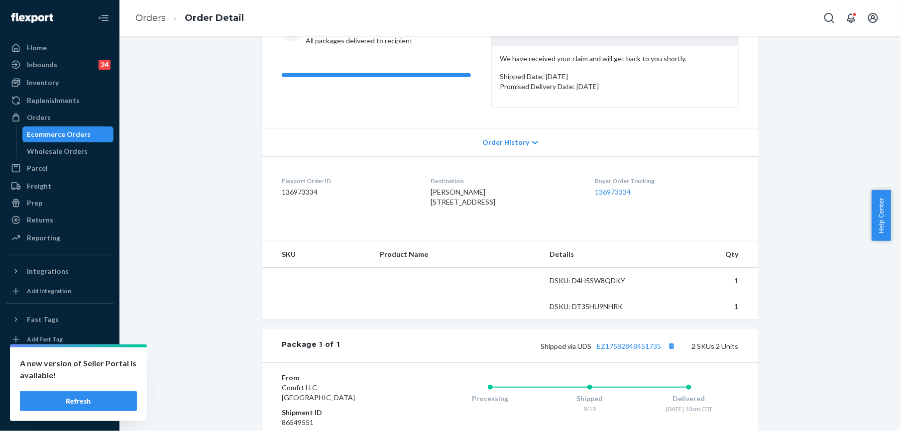
scroll to position [132, 0]
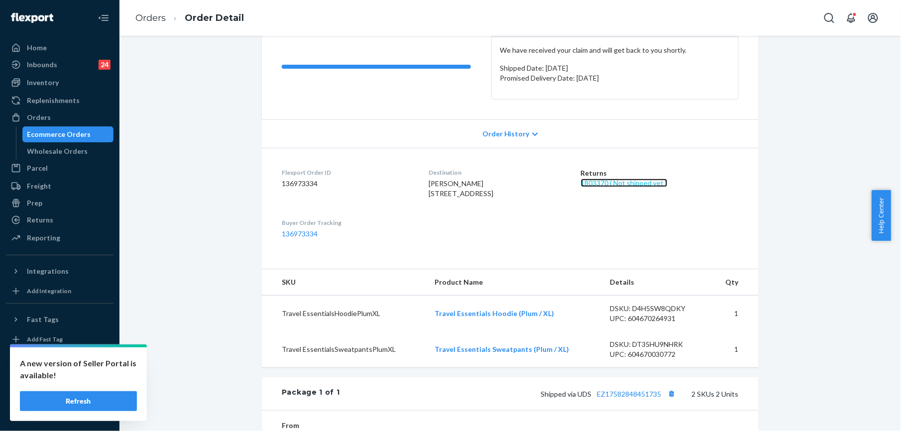
click at [626, 179] on link "1803370 ( Not shipped yet )" at bounding box center [624, 183] width 87 height 8
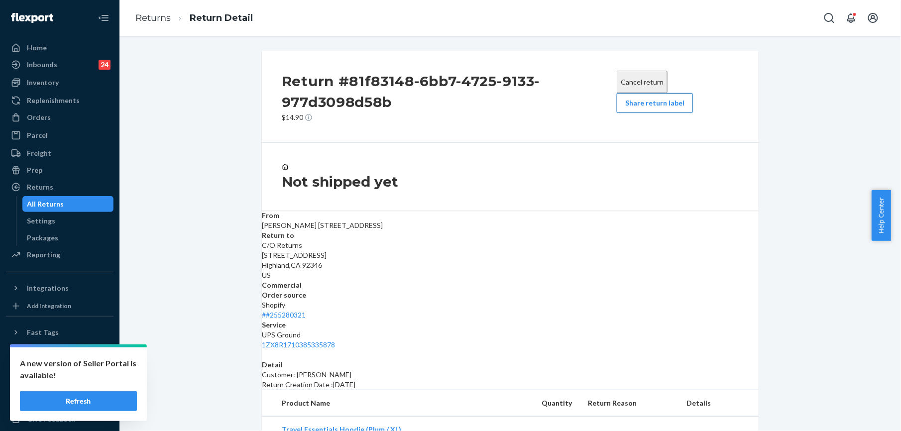
click at [622, 112] on button "Share return label" at bounding box center [655, 103] width 76 height 20
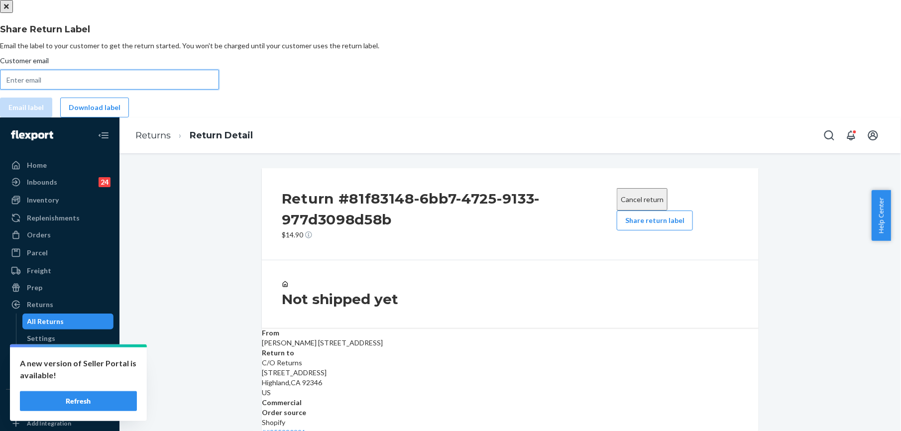
click at [219, 90] on input "Customer email" at bounding box center [109, 80] width 219 height 20
paste input "[EMAIL_ADDRESS][DOMAIN_NAME]"
type input "[EMAIL_ADDRESS][DOMAIN_NAME]"
click at [52, 117] on button "Email label" at bounding box center [26, 108] width 52 height 20
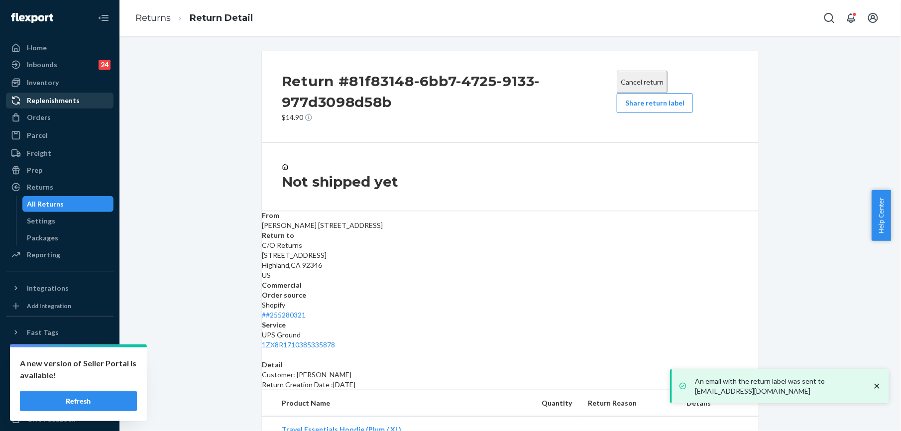
drag, startPoint x: 41, startPoint y: 116, endPoint x: 101, endPoint y: 106, distance: 60.6
click at [41, 116] on div "Orders" at bounding box center [39, 117] width 24 height 10
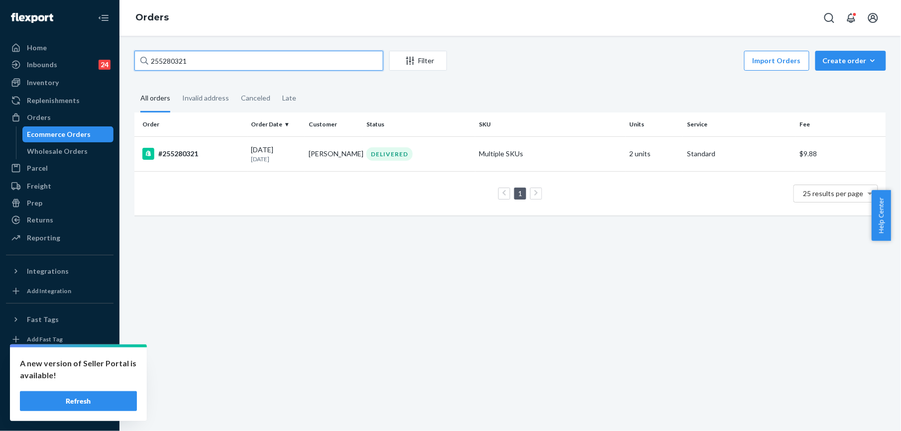
click at [166, 65] on input "255280321" at bounding box center [258, 61] width 249 height 20
paste input "[PERSON_NAME]"
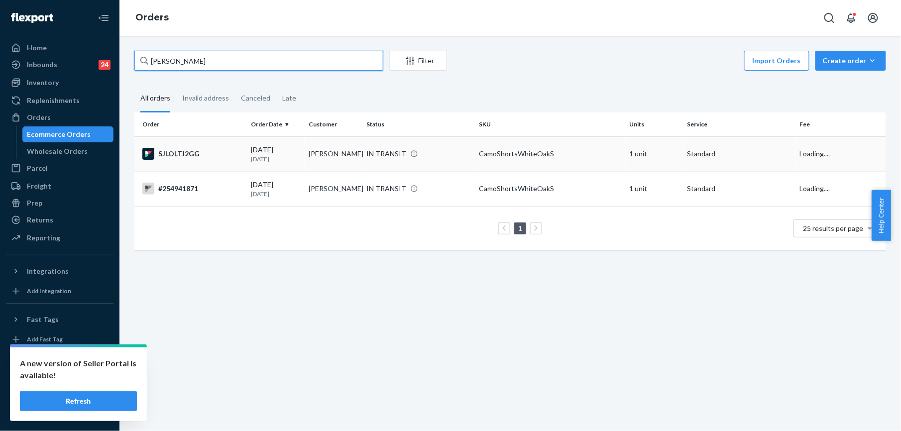
type input "[PERSON_NAME]"
click at [184, 154] on div "SJLOLTJ2GG" at bounding box center [192, 154] width 101 height 12
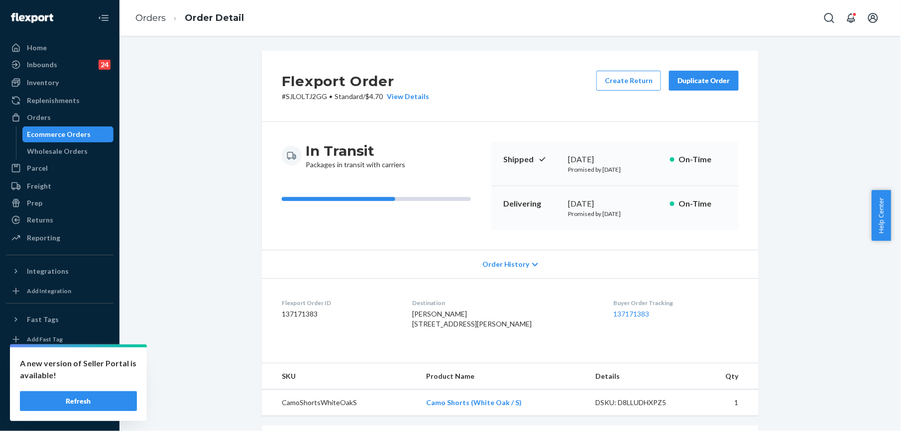
scroll to position [132, 0]
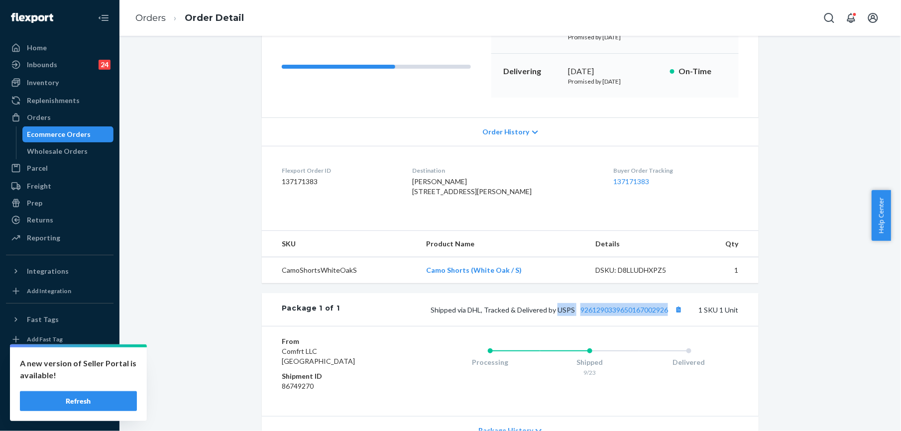
drag, startPoint x: 552, startPoint y: 330, endPoint x: 663, endPoint y: 336, distance: 111.2
click at [663, 316] on div "Shipped via DHL, Tracked & Delivered by USPS 9261290339650167002926 1 SKU 1 Unit" at bounding box center [539, 309] width 399 height 13
copy span "USPS 9261290339650167002926"
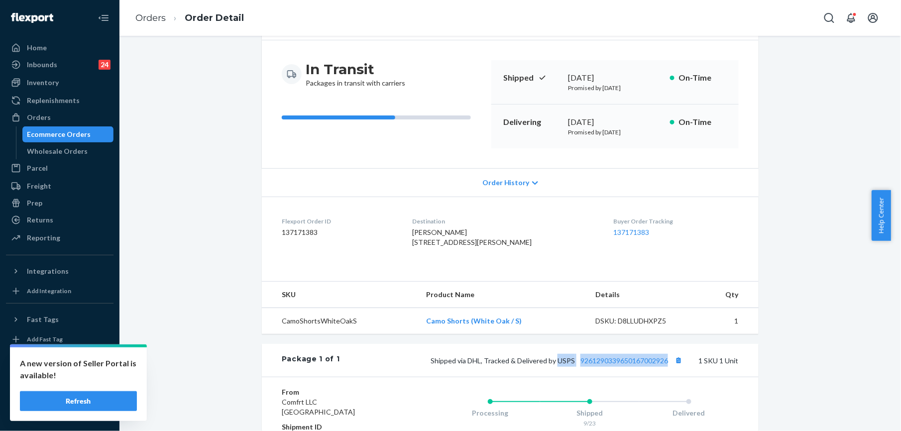
scroll to position [199, 0]
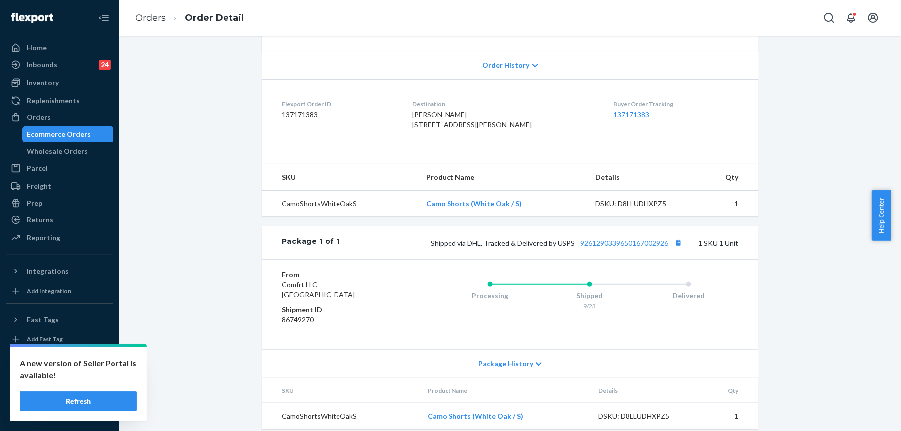
click at [156, 23] on li "Orders" at bounding box center [150, 18] width 30 height 13
click at [156, 22] on link "Orders" at bounding box center [150, 17] width 30 height 11
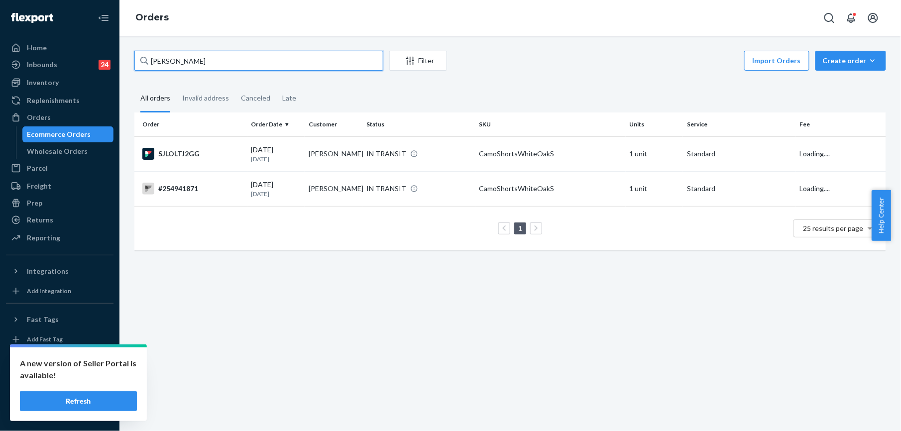
click at [180, 60] on input "[PERSON_NAME]" at bounding box center [258, 61] width 249 height 20
paste input "255262772"
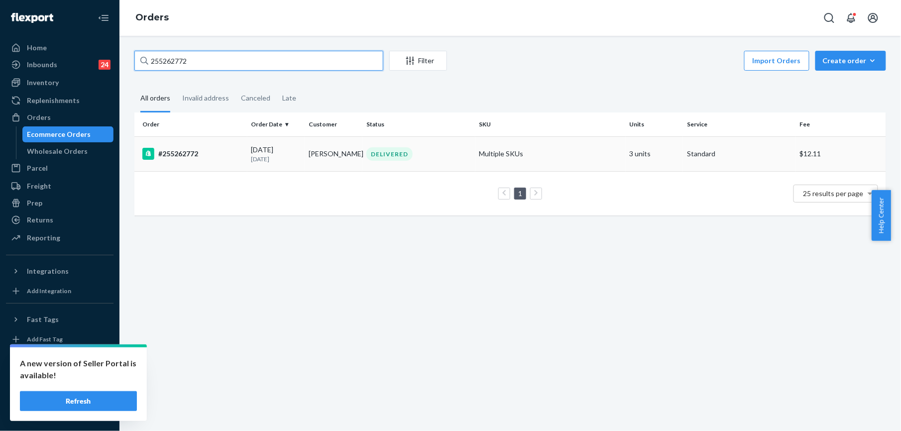
type input "255262772"
click at [184, 157] on div "#255262772" at bounding box center [192, 154] width 101 height 12
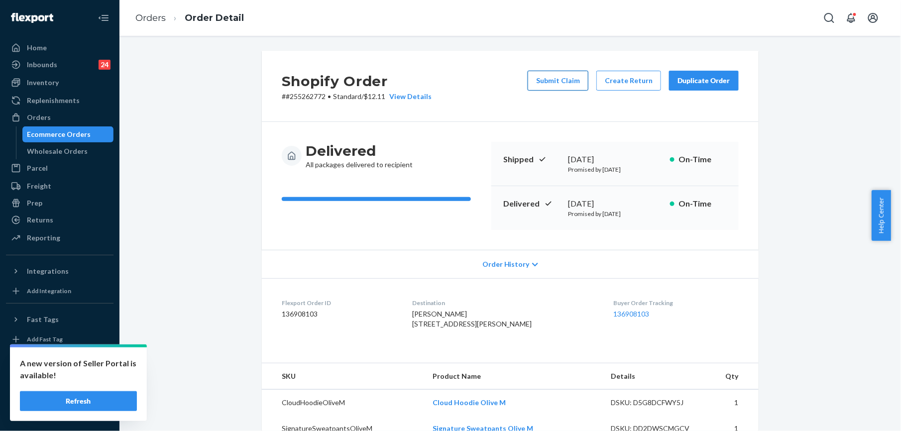
click at [546, 83] on button "Submit Claim" at bounding box center [558, 81] width 61 height 20
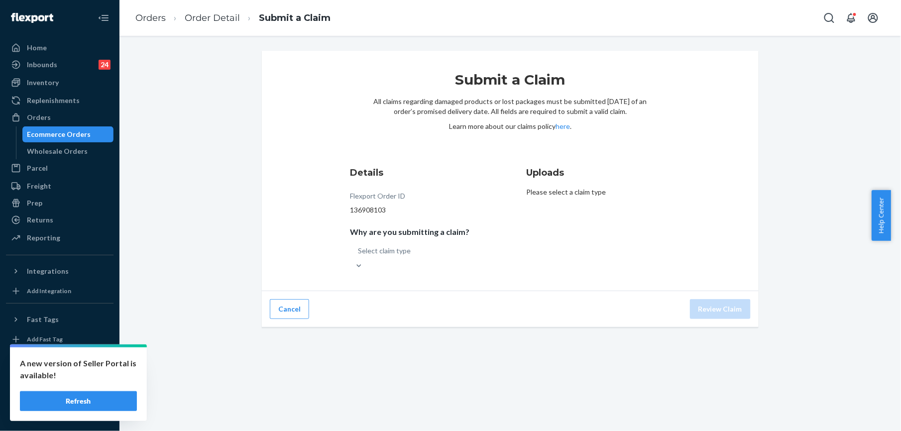
click at [380, 258] on div "Select claim type" at bounding box center [409, 256] width 119 height 30
click at [359, 256] on input "Why are you submitting a claim? Select claim type" at bounding box center [358, 251] width 1 height 10
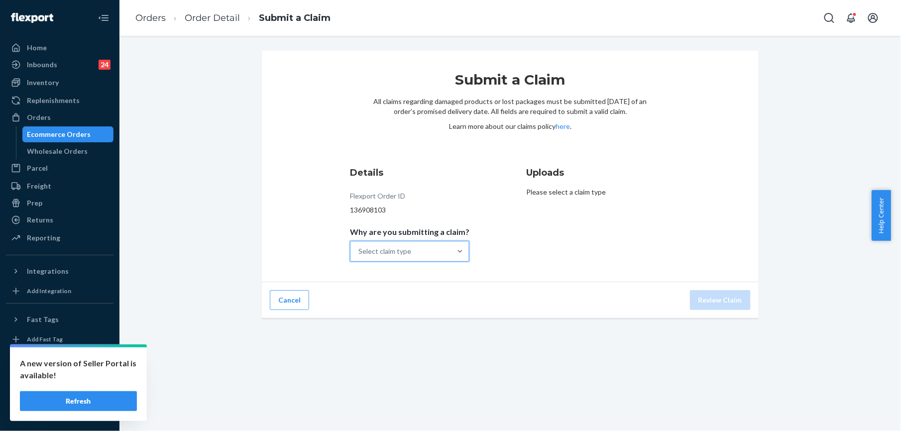
click at [380, 258] on div "Select claim type" at bounding box center [400, 251] width 101 height 20
click at [359, 256] on input "Why are you submitting a claim? 0 results available. Select is focused ,type to…" at bounding box center [358, 251] width 1 height 10
click at [391, 315] on div "Incorrect product" at bounding box center [409, 316] width 115 height 20
click at [359, 256] on input "Why are you submitting a claim? option Incorrect product focused, 0 of 4. 4 res…" at bounding box center [358, 251] width 1 height 10
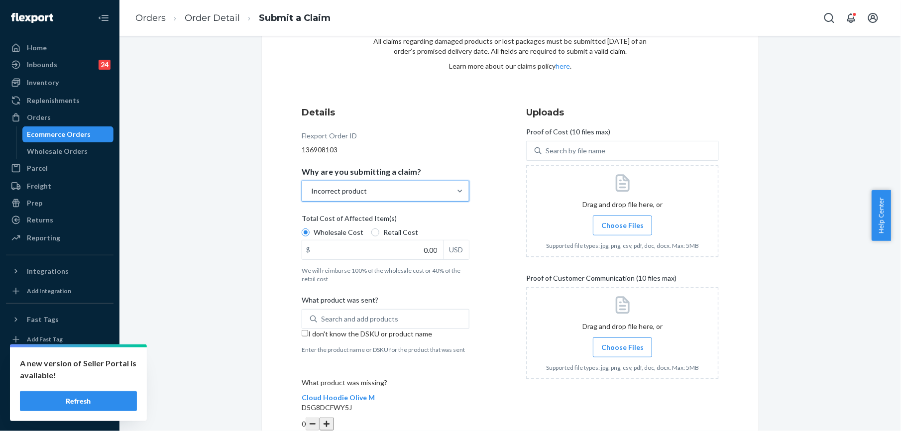
scroll to position [174, 0]
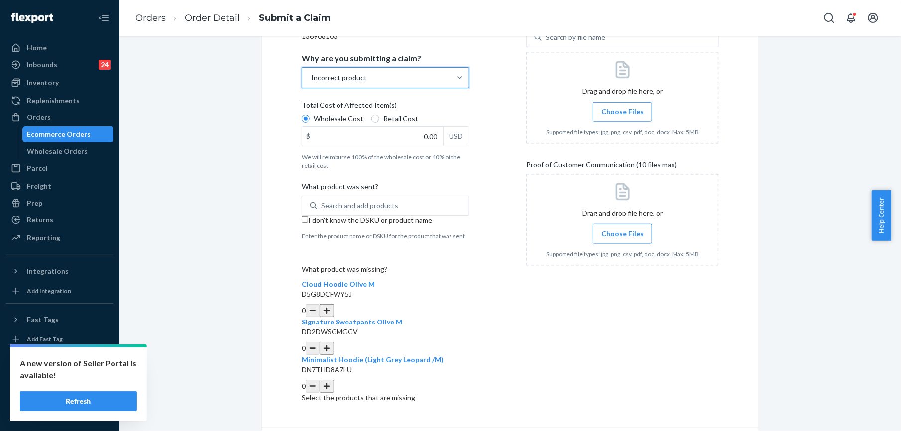
click at [333, 304] on button "button" at bounding box center [327, 310] width 14 height 13
click at [333, 342] on button "button" at bounding box center [327, 348] width 14 height 13
click at [333, 380] on button "button" at bounding box center [327, 386] width 14 height 13
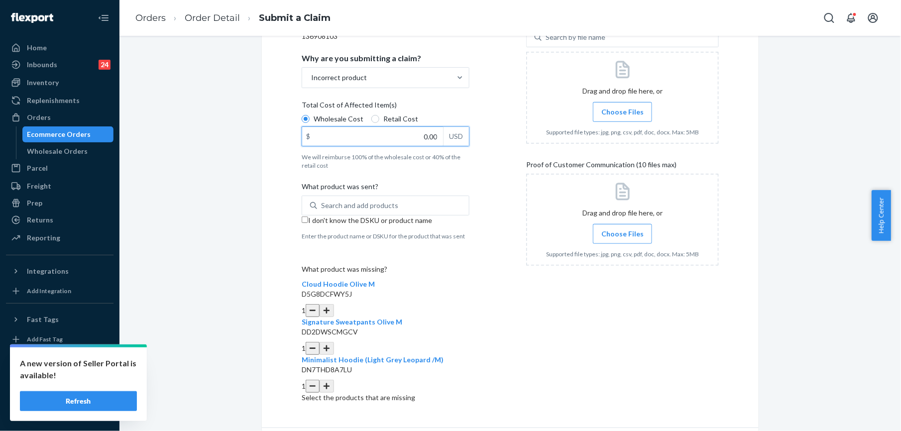
click at [432, 135] on input "0.00" at bounding box center [372, 136] width 141 height 19
type input "139.00"
click at [302, 221] on input "I don't know the DSKU or product name" at bounding box center [305, 220] width 6 height 6
checkbox input "true"
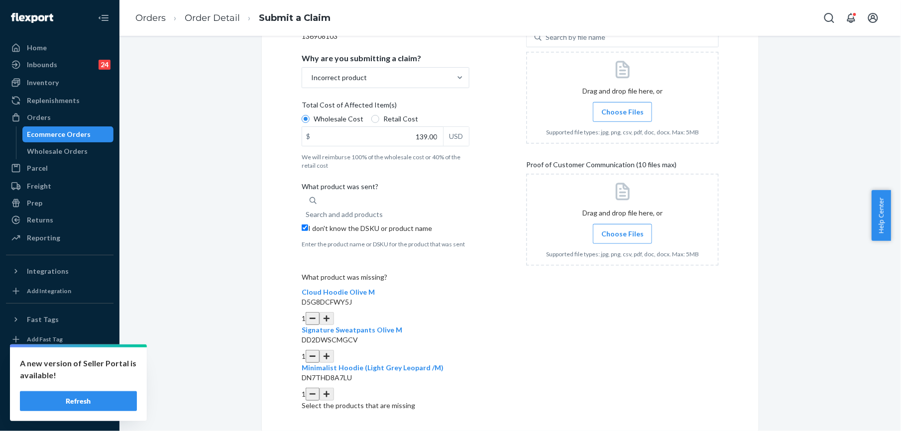
click at [601, 110] on span "Choose Files" at bounding box center [622, 112] width 42 height 10
click at [622, 110] on input "Choose Files" at bounding box center [622, 112] width 0 height 11
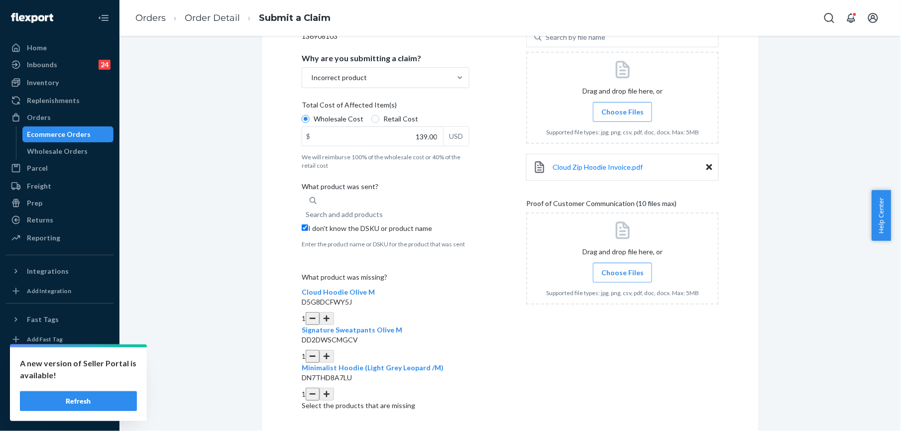
click at [611, 108] on span "Choose Files" at bounding box center [622, 112] width 42 height 10
click at [622, 108] on input "Choose Files" at bounding box center [622, 112] width 0 height 11
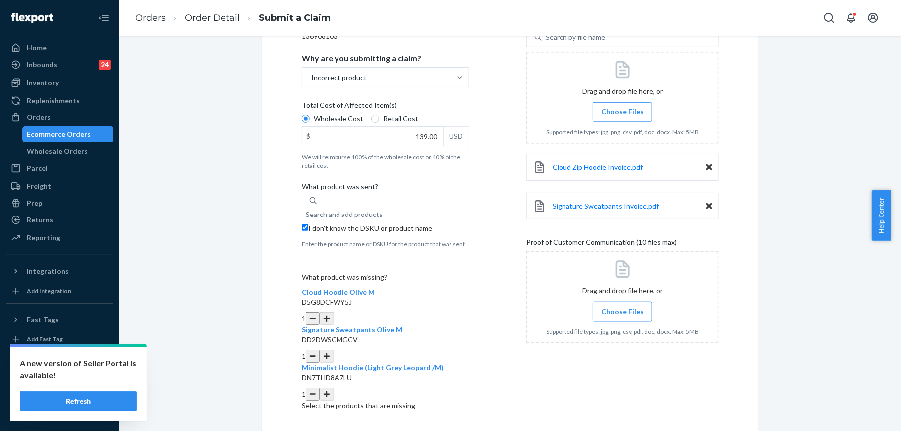
click at [616, 108] on span "Choose Files" at bounding box center [622, 112] width 42 height 10
click at [622, 108] on input "Choose Files" at bounding box center [622, 112] width 0 height 11
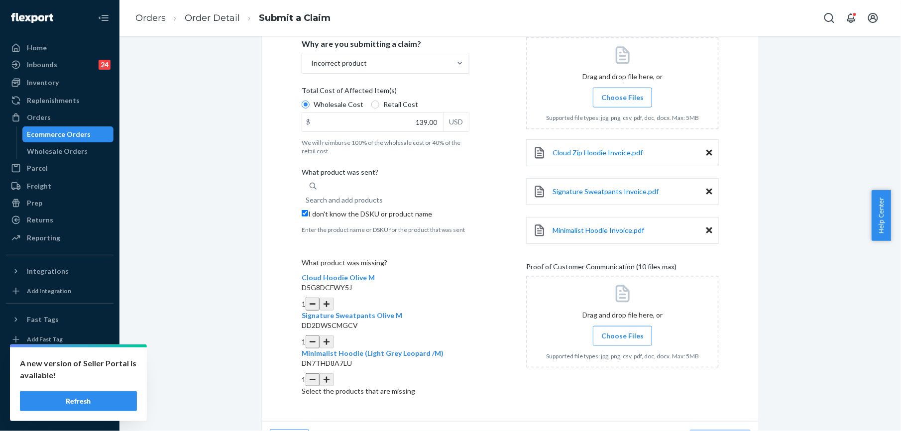
scroll to position [190, 0]
click at [619, 338] on span "Choose Files" at bounding box center [622, 334] width 42 height 10
click at [622, 338] on input "Choose Files" at bounding box center [622, 334] width 0 height 11
click at [612, 335] on span "Choose Files" at bounding box center [622, 334] width 42 height 10
click at [622, 335] on input "Choose Files" at bounding box center [622, 334] width 0 height 11
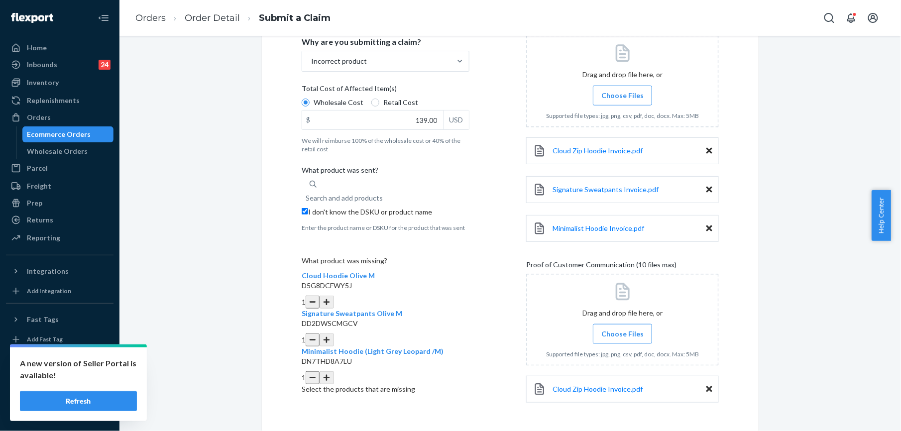
drag, startPoint x: 607, startPoint y: 333, endPoint x: 604, endPoint y: 337, distance: 5.3
click at [605, 335] on span "Choose Files" at bounding box center [622, 334] width 42 height 10
click at [622, 335] on input "Choose Files" at bounding box center [622, 334] width 0 height 11
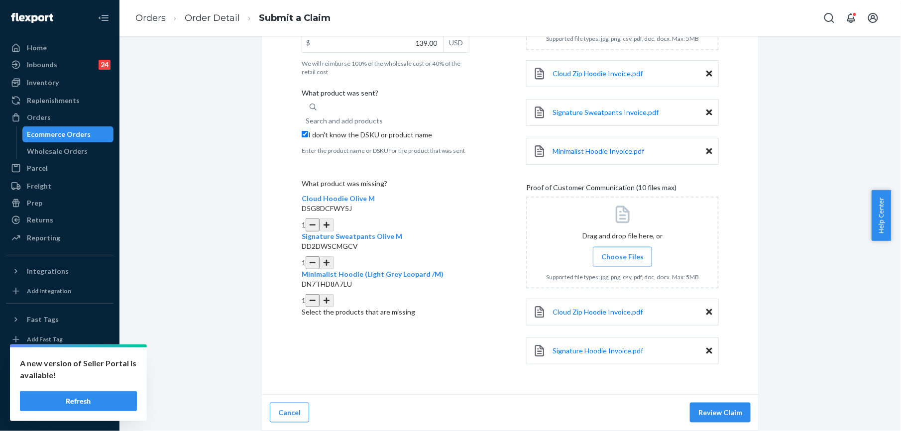
click at [706, 349] on icon at bounding box center [709, 351] width 6 height 6
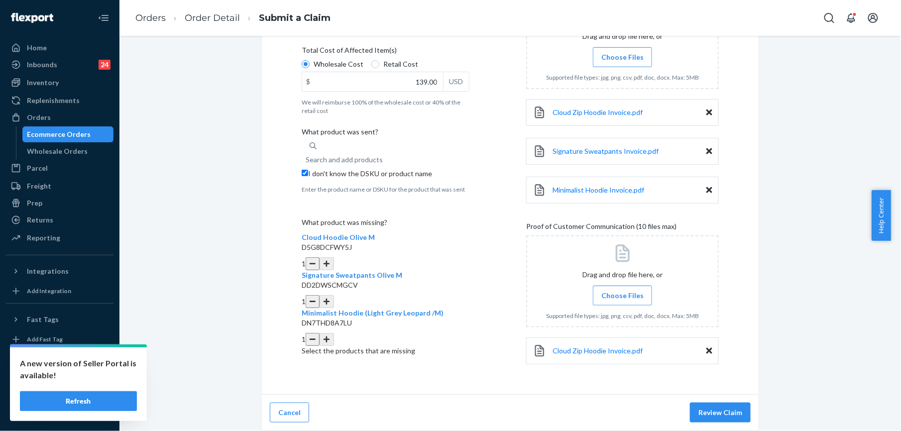
scroll to position [229, 0]
click at [624, 294] on span "Choose Files" at bounding box center [622, 296] width 42 height 10
click at [623, 294] on input "Choose Files" at bounding box center [622, 295] width 0 height 11
click at [601, 291] on span "Choose Files" at bounding box center [622, 295] width 42 height 10
click at [622, 291] on input "Choose Files" at bounding box center [622, 294] width 0 height 11
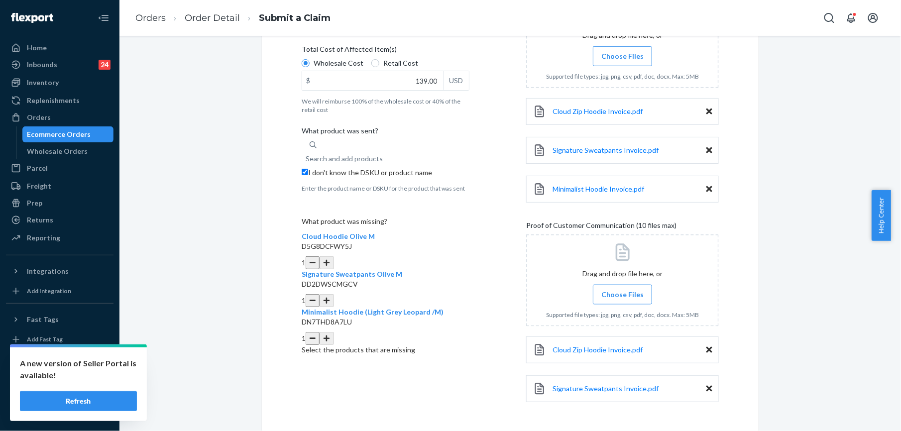
click at [610, 293] on span "Choose Files" at bounding box center [622, 295] width 42 height 10
click at [622, 293] on input "Choose Files" at bounding box center [622, 294] width 0 height 11
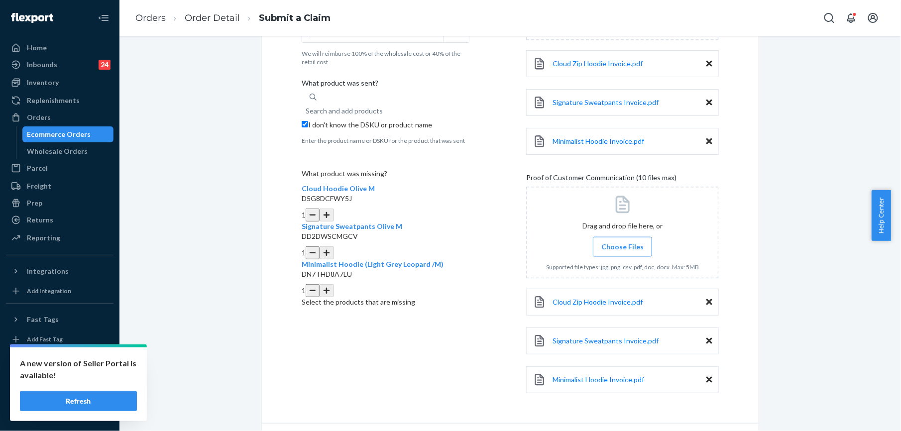
scroll to position [308, 0]
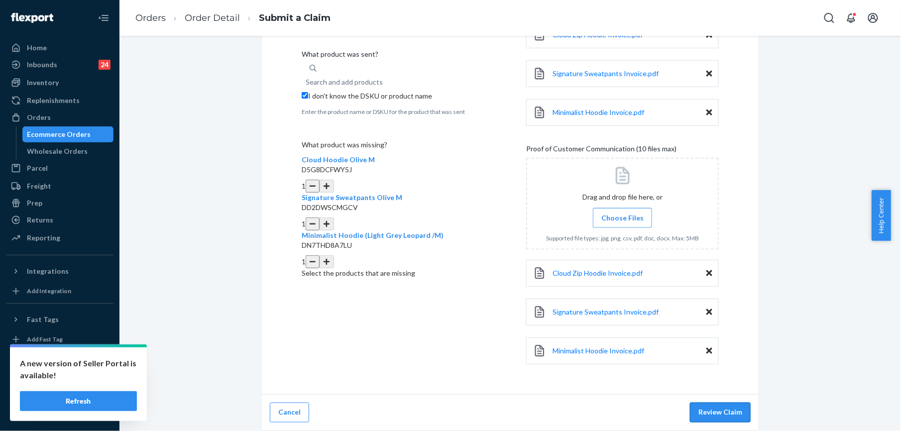
click at [723, 412] on button "Review Claim" at bounding box center [720, 413] width 61 height 20
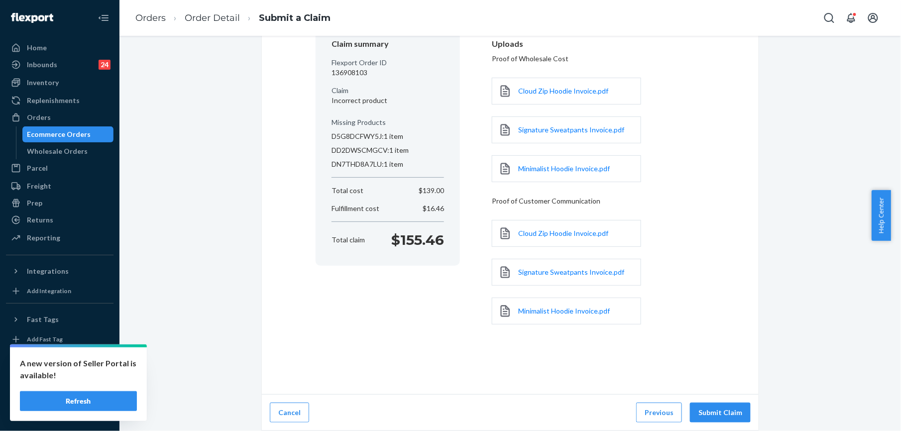
scroll to position [100, 0]
click at [723, 413] on button "Submit Claim" at bounding box center [720, 413] width 61 height 20
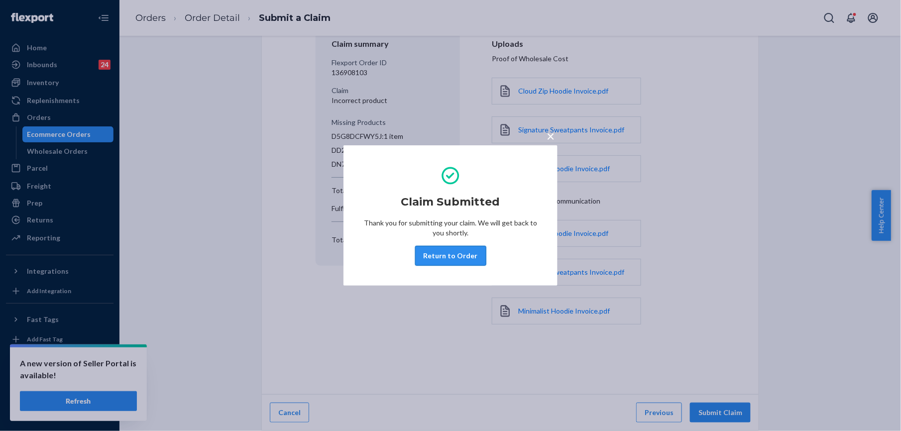
click at [448, 253] on button "Return to Order" at bounding box center [450, 256] width 71 height 20
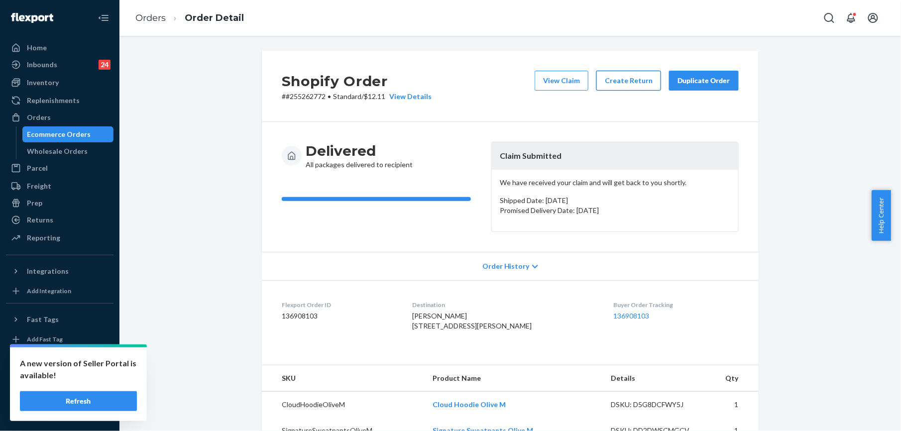
click at [625, 81] on button "Create Return" at bounding box center [628, 81] width 65 height 20
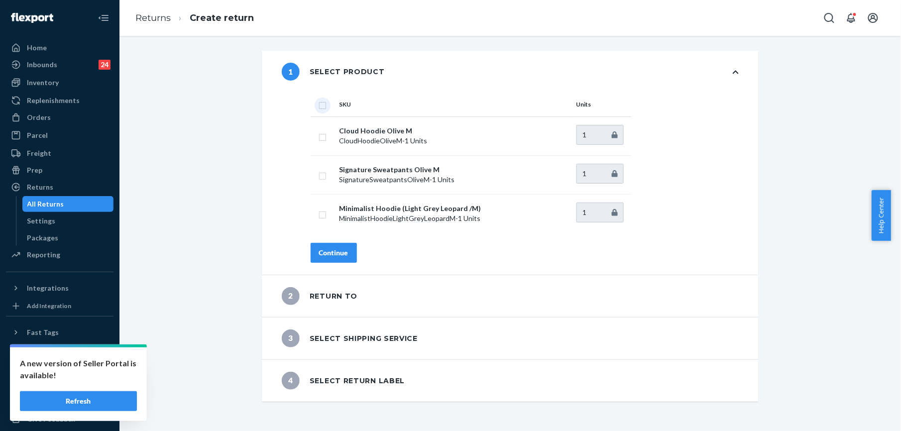
click at [319, 105] on input "checkbox" at bounding box center [323, 104] width 8 height 10
checkbox input "true"
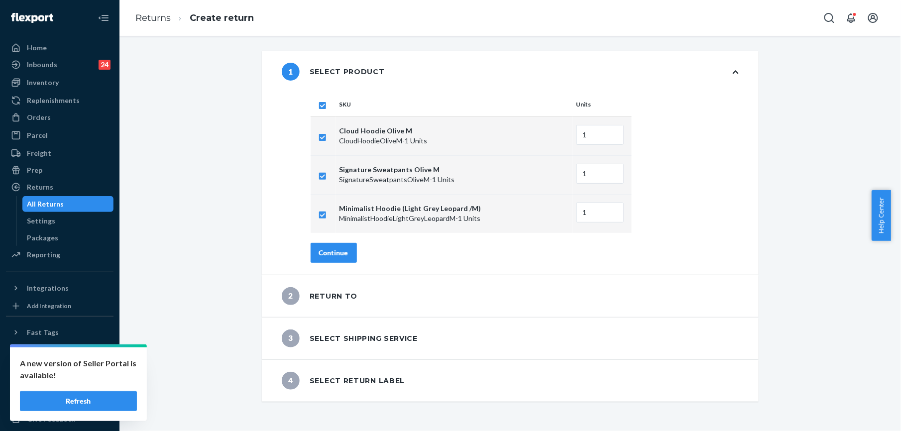
click at [328, 258] on button "Continue" at bounding box center [334, 253] width 46 height 20
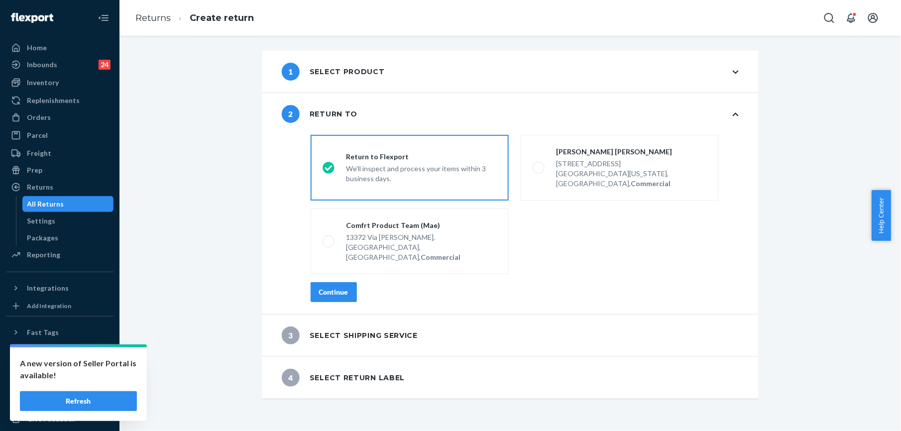
click at [327, 282] on button "Continue" at bounding box center [334, 292] width 46 height 20
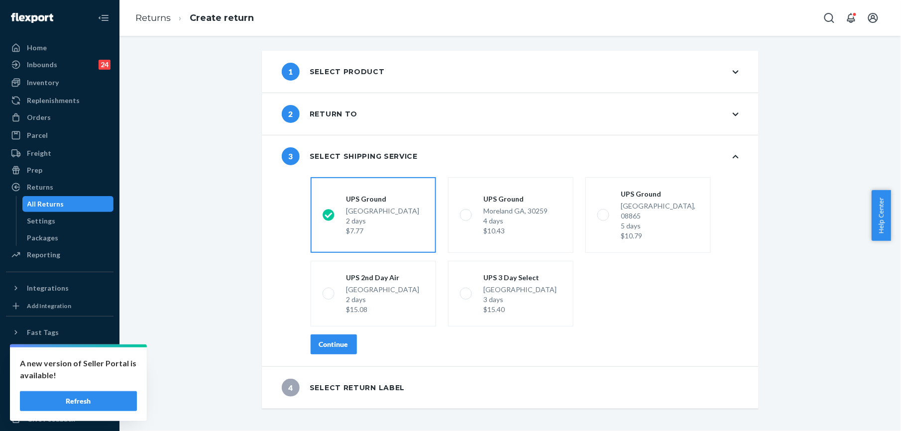
click at [339, 339] on div "Continue" at bounding box center [333, 344] width 29 height 10
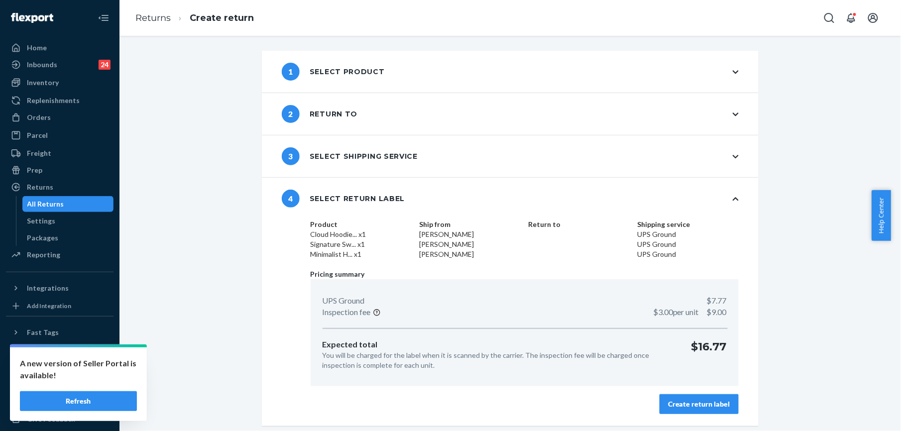
click at [681, 402] on div "Create return label" at bounding box center [699, 404] width 62 height 10
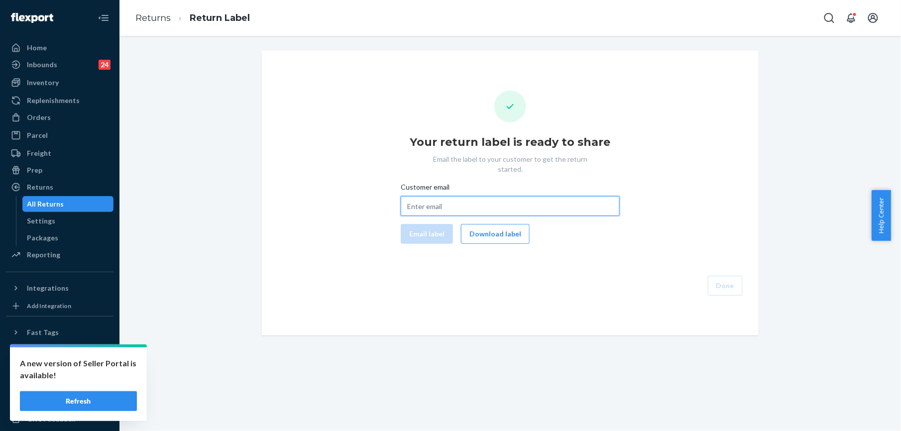
click at [448, 200] on input "Customer email" at bounding box center [510, 206] width 219 height 20
paste input "[EMAIL_ADDRESS][DOMAIN_NAME]"
type input "[EMAIL_ADDRESS][DOMAIN_NAME]"
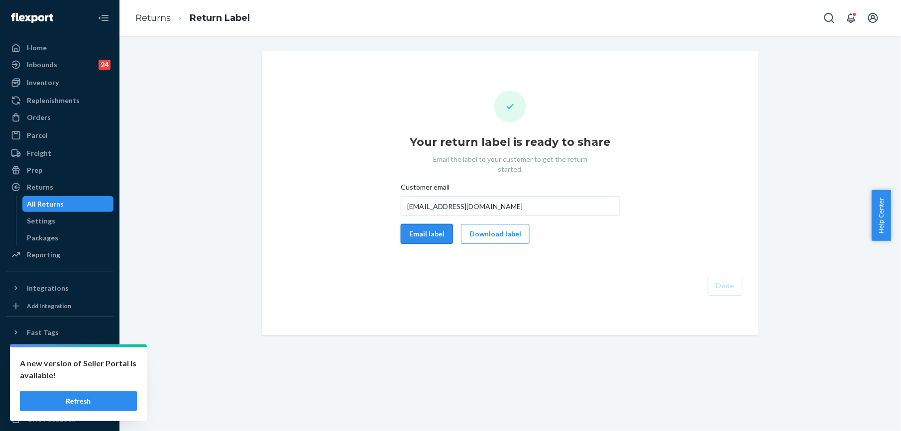
click at [428, 228] on button "Email label" at bounding box center [427, 234] width 52 height 20
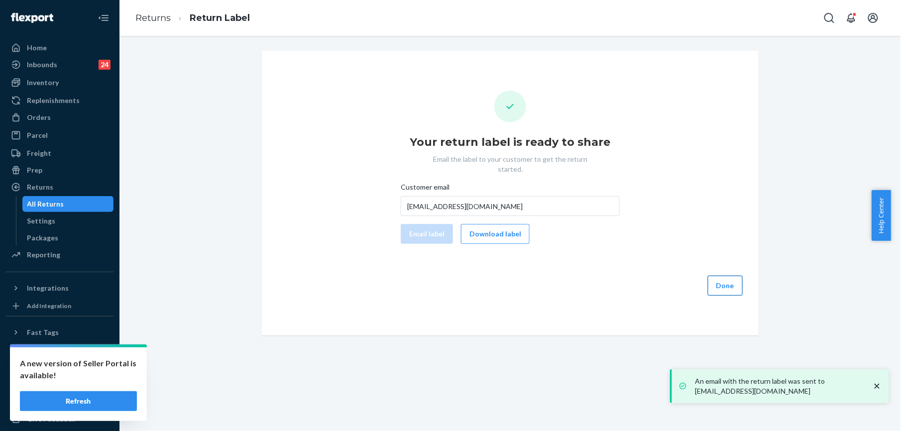
click at [711, 280] on button "Done" at bounding box center [725, 286] width 35 height 20
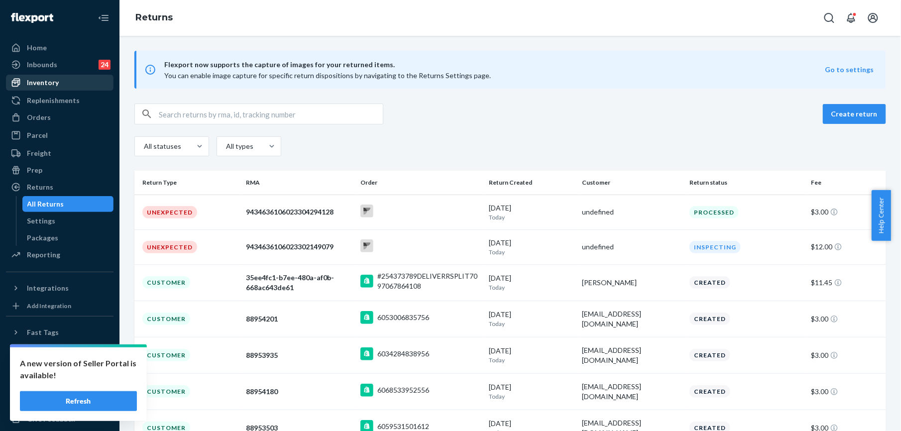
click at [50, 78] on div "Inventory" at bounding box center [43, 83] width 32 height 10
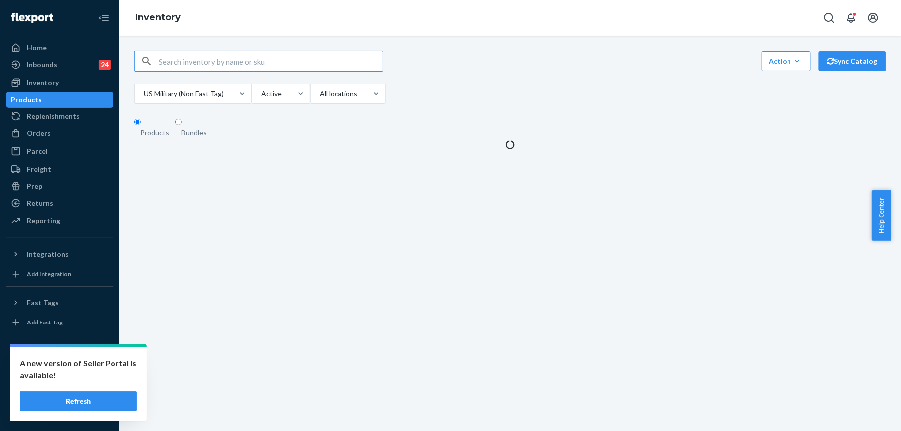
click at [174, 71] on input "text" at bounding box center [271, 61] width 224 height 20
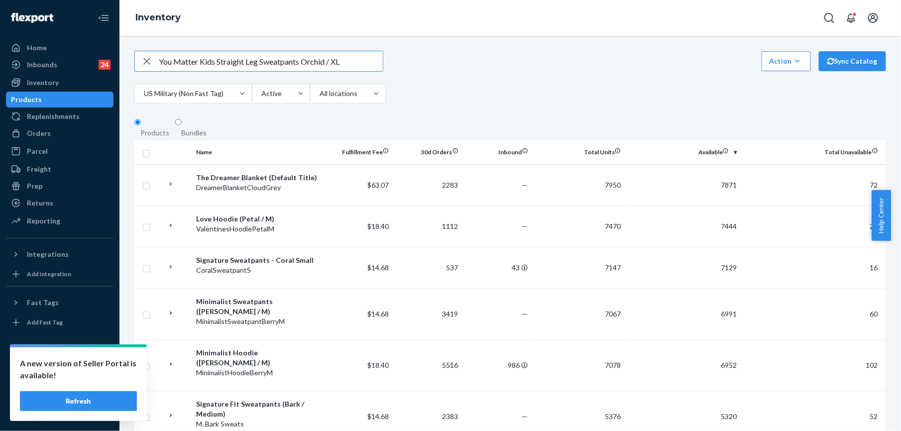
type input "You Matter Kids Straight Leg Sweatpants Orchid / XL"
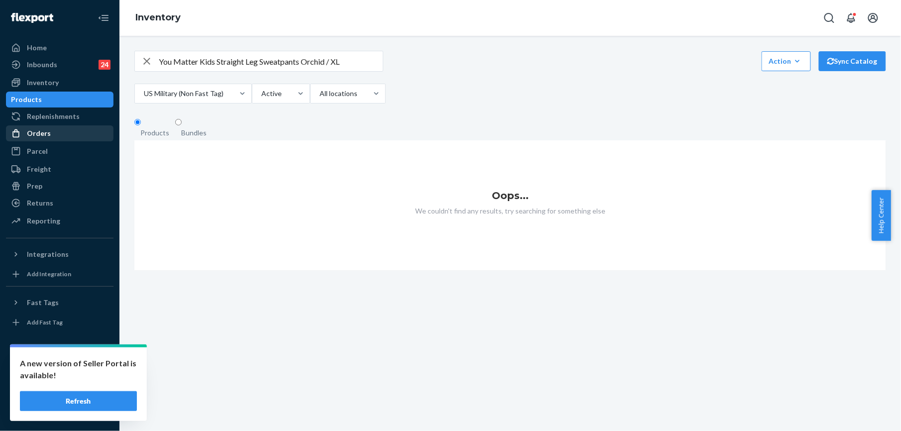
click at [40, 131] on div "Orders" at bounding box center [39, 133] width 24 height 10
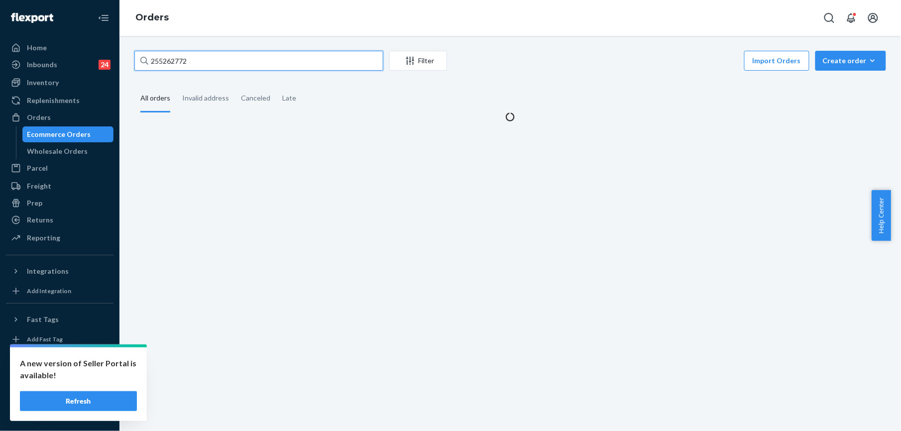
click at [206, 64] on input "255262772" at bounding box center [258, 61] width 249 height 20
paste input "77100"
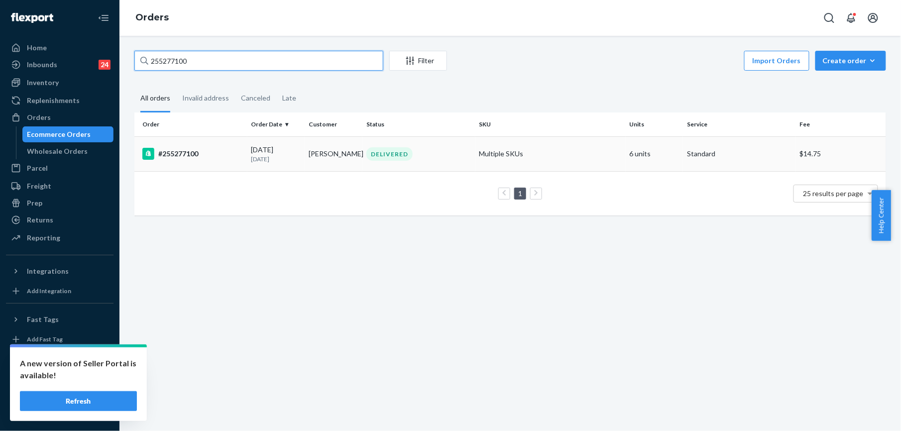
type input "255277100"
click at [186, 150] on div "#255277100" at bounding box center [192, 154] width 101 height 12
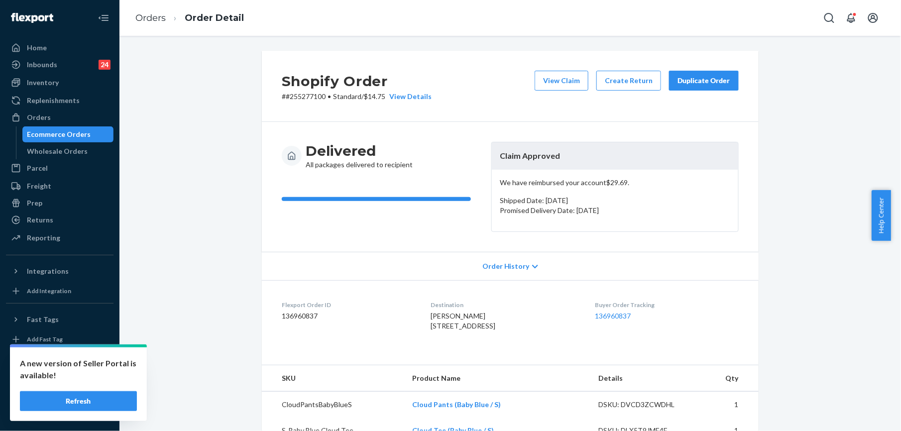
click at [688, 82] on div "Duplicate Order" at bounding box center [703, 81] width 53 height 10
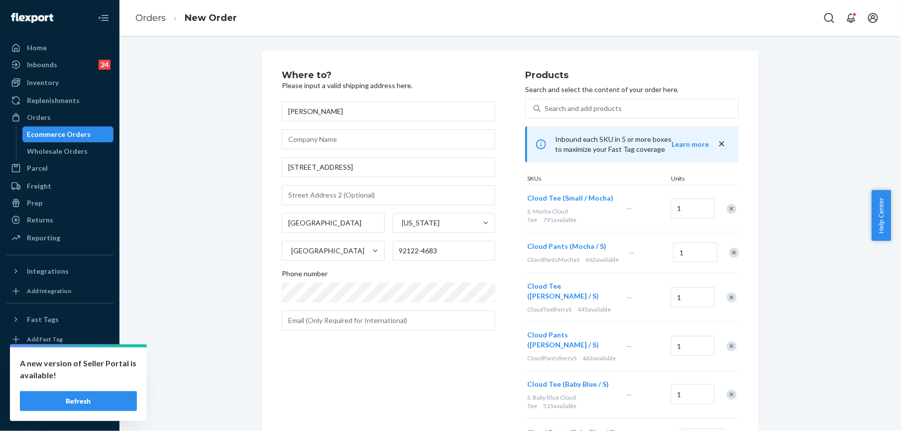
click at [727, 207] on div "Remove Item" at bounding box center [732, 209] width 10 height 10
click at [729, 207] on div "Remove Item" at bounding box center [734, 206] width 10 height 10
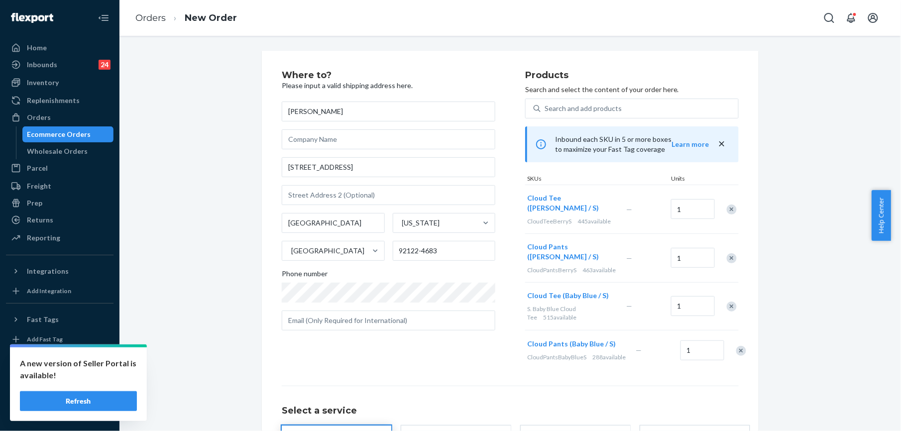
click at [727, 206] on div "Remove Item" at bounding box center [732, 210] width 10 height 10
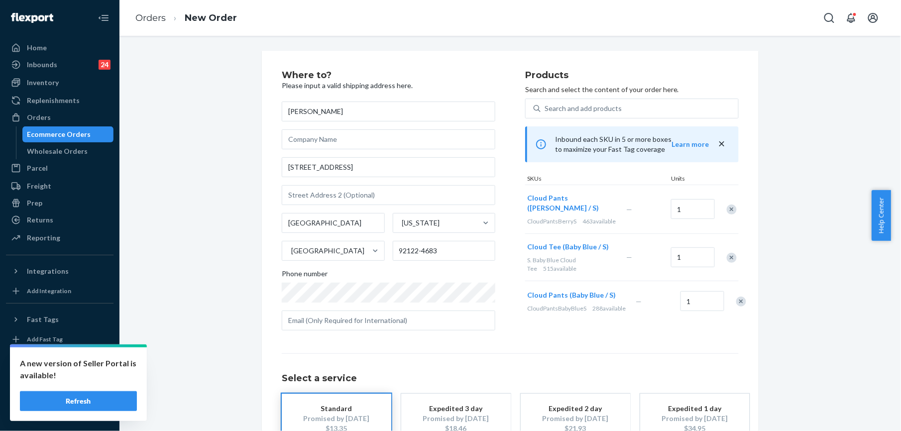
click at [727, 253] on div "Remove Item" at bounding box center [732, 258] width 10 height 10
click at [736, 251] on div "Remove Item" at bounding box center [741, 254] width 10 height 10
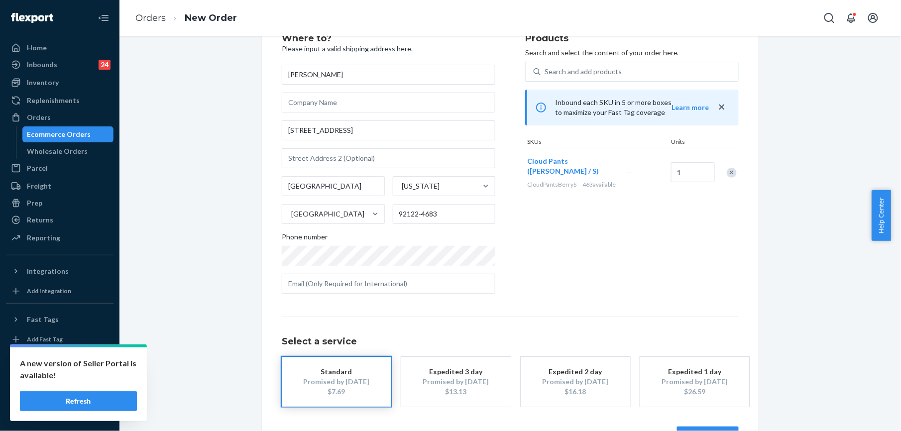
scroll to position [72, 0]
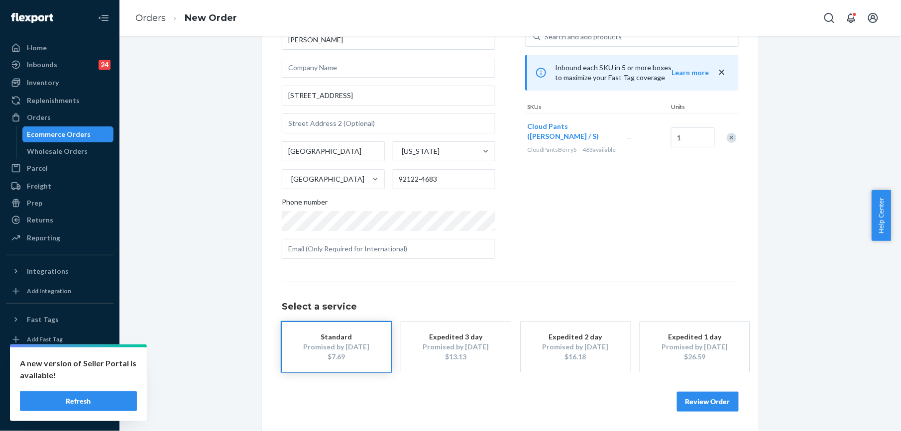
click at [697, 401] on button "Review Order" at bounding box center [708, 402] width 62 height 20
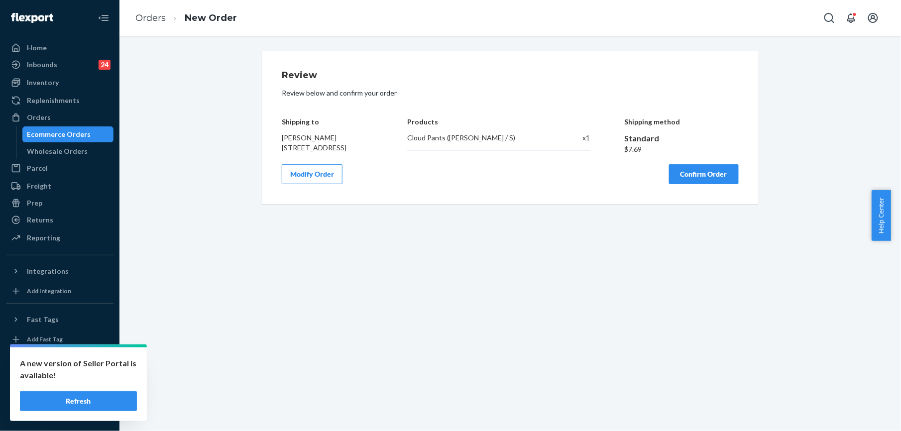
click at [706, 177] on button "Confirm Order" at bounding box center [704, 174] width 70 height 20
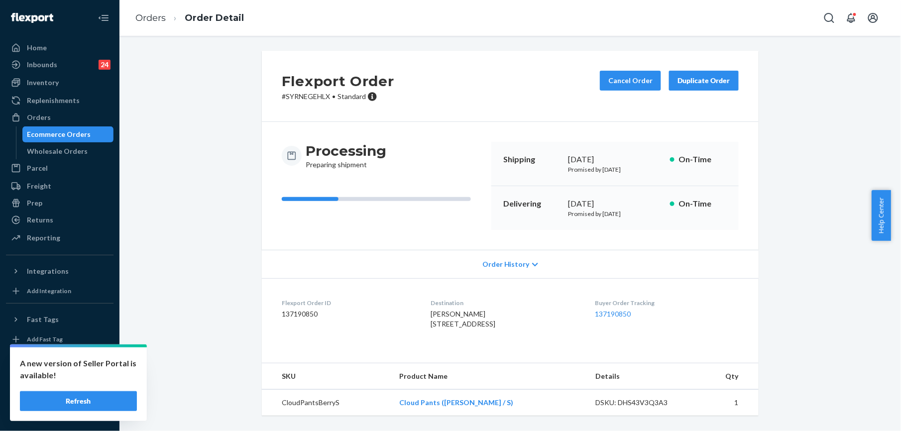
scroll to position [17, 0]
drag, startPoint x: 419, startPoint y: 406, endPoint x: 499, endPoint y: 410, distance: 79.7
click at [499, 410] on td "Cloud Pants ([PERSON_NAME] / S)" at bounding box center [489, 403] width 197 height 26
copy link "Cloud Pants ([PERSON_NAME] / S)"
click at [152, 14] on link "Orders" at bounding box center [150, 17] width 30 height 11
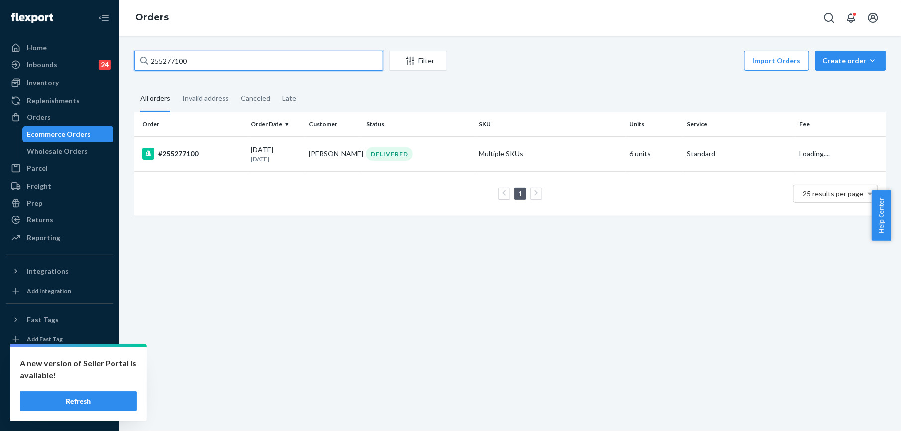
click at [213, 63] on input "255277100" at bounding box center [258, 61] width 249 height 20
paste input "167756"
type input "255167756"
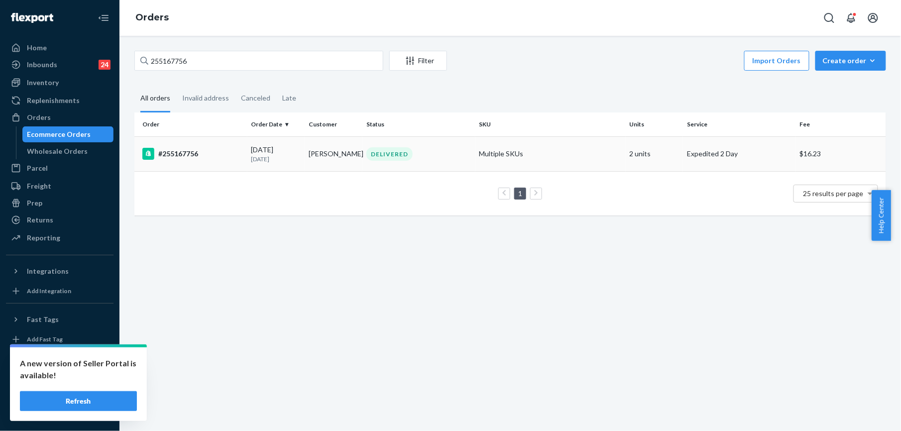
click at [177, 151] on div "#255167756" at bounding box center [192, 154] width 101 height 12
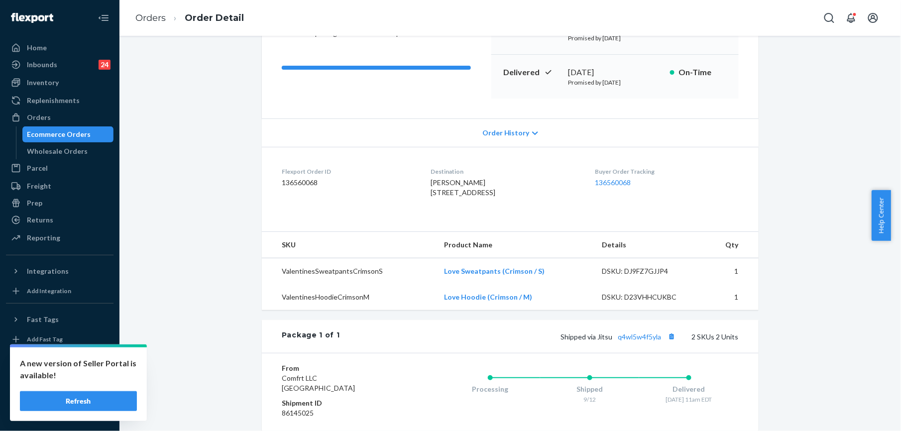
scroll to position [199, 0]
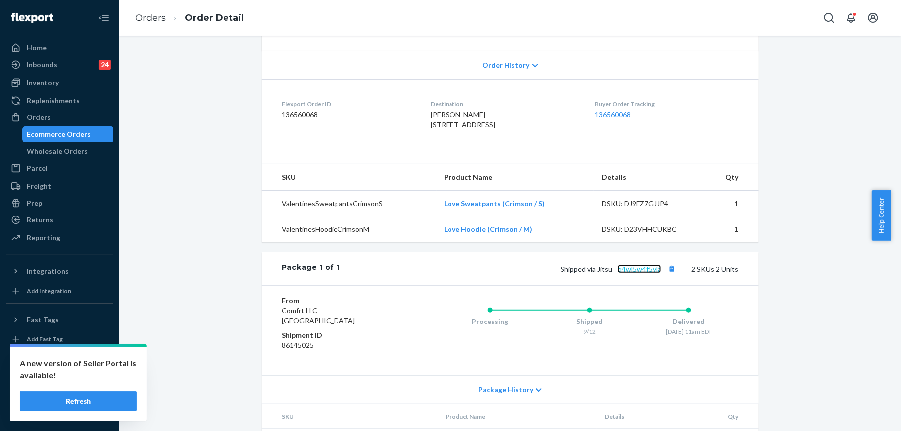
click at [636, 273] on link "q4wl5w4f5yla" at bounding box center [639, 269] width 43 height 8
drag, startPoint x: 594, startPoint y: 289, endPoint x: 658, endPoint y: 294, distance: 64.4
click at [658, 275] on div "Shipped via Jitsu q4wl5w4f5yla 2 SKUs 2 Units" at bounding box center [539, 268] width 399 height 13
copy span "Jitsu q4wl5w4f5yla"
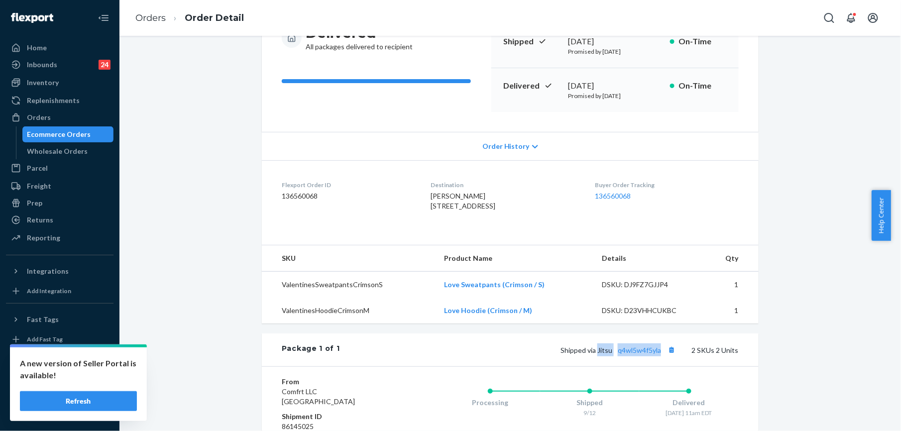
scroll to position [66, 0]
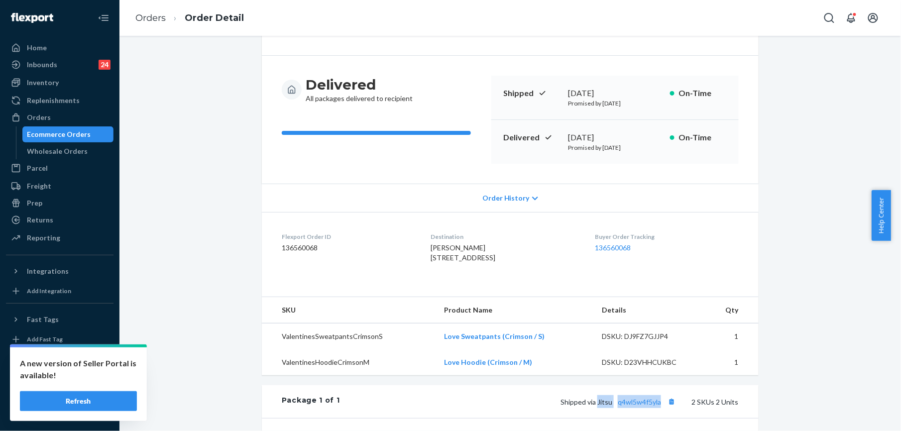
drag, startPoint x: 413, startPoint y: 259, endPoint x: 431, endPoint y: 274, distance: 23.3
click at [431, 274] on dl "Flexport Order ID 136560068 Destination [PERSON_NAME] [STREET_ADDRESS] US Buyer…" at bounding box center [510, 249] width 497 height 75
copy span "[STREET_ADDRESS]"
click at [156, 18] on link "Orders" at bounding box center [150, 17] width 30 height 11
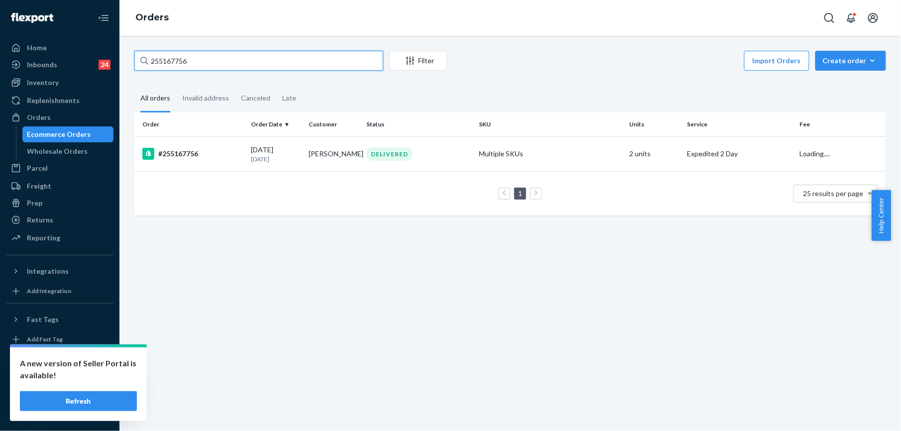
click at [192, 62] on input "255167756" at bounding box center [258, 61] width 249 height 20
click at [191, 63] on input "255167756" at bounding box center [258, 61] width 249 height 20
click at [190, 63] on input "255167756" at bounding box center [258, 61] width 249 height 20
paste input "24471"
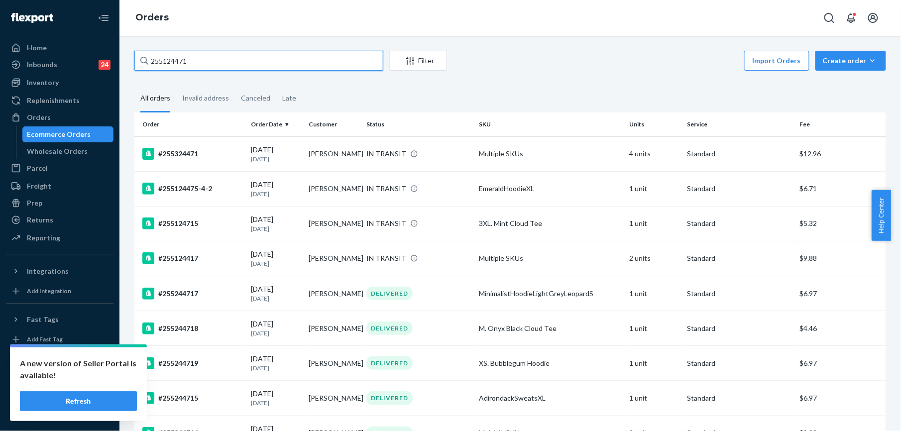
click at [154, 58] on input "255124471" at bounding box center [258, 61] width 249 height 20
paste input "[PERSON_NAME]"
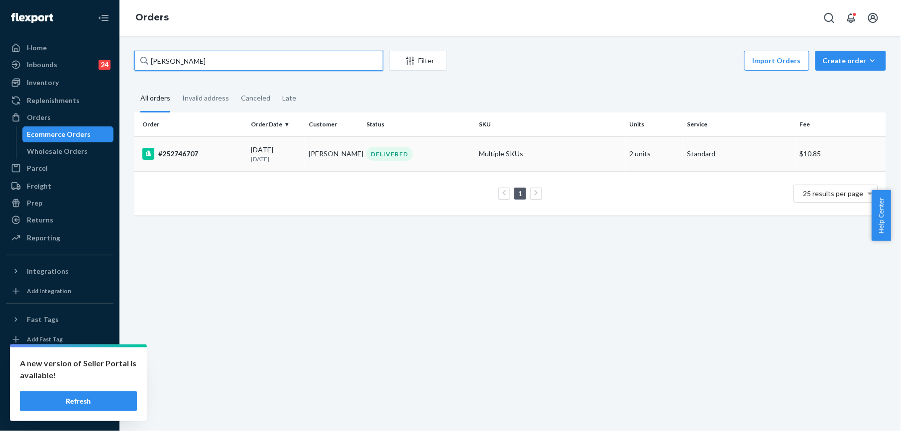
type input "[PERSON_NAME]"
click at [180, 156] on div "#252746707" at bounding box center [192, 154] width 101 height 12
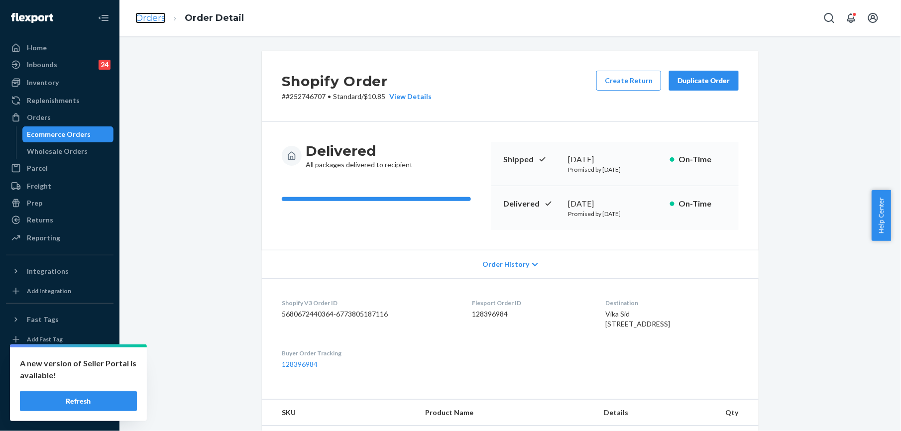
click at [151, 12] on link "Orders" at bounding box center [150, 17] width 30 height 11
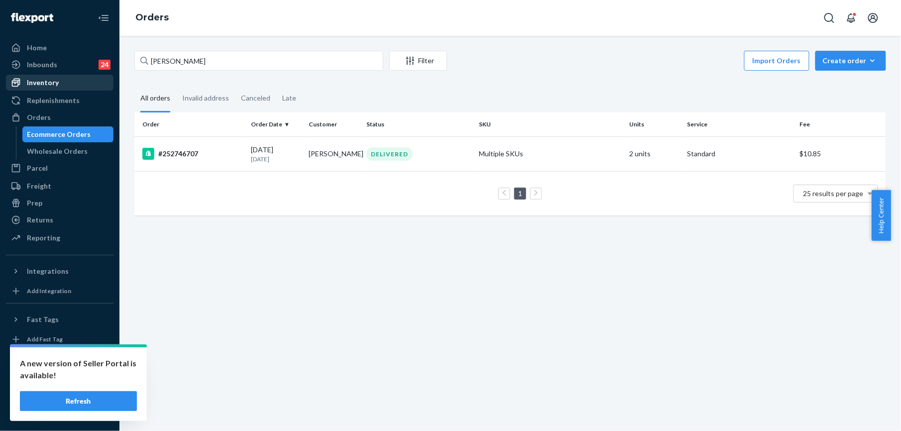
click at [58, 82] on div "Inventory" at bounding box center [60, 83] width 106 height 14
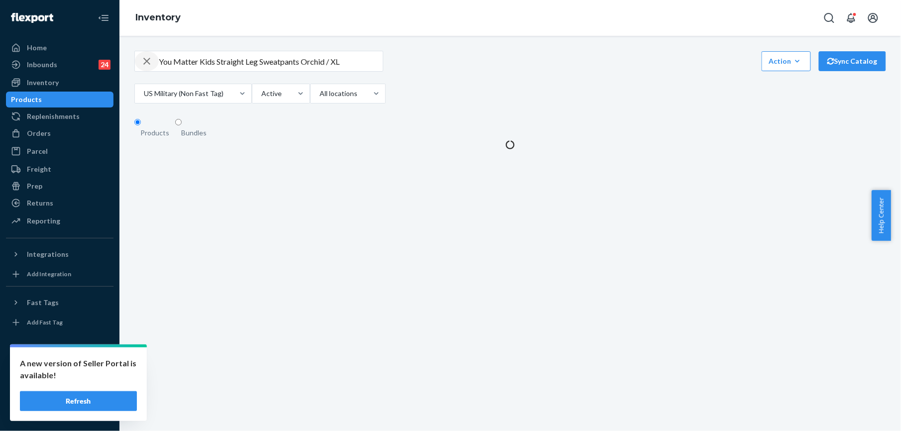
click at [145, 66] on icon "button" at bounding box center [147, 61] width 12 height 20
click at [166, 68] on input "text" at bounding box center [271, 61] width 224 height 20
paste input "Minimalist Hoodie Powder Pink / XS"
type input "Minimalist Hoodie Powder Pink / XS"
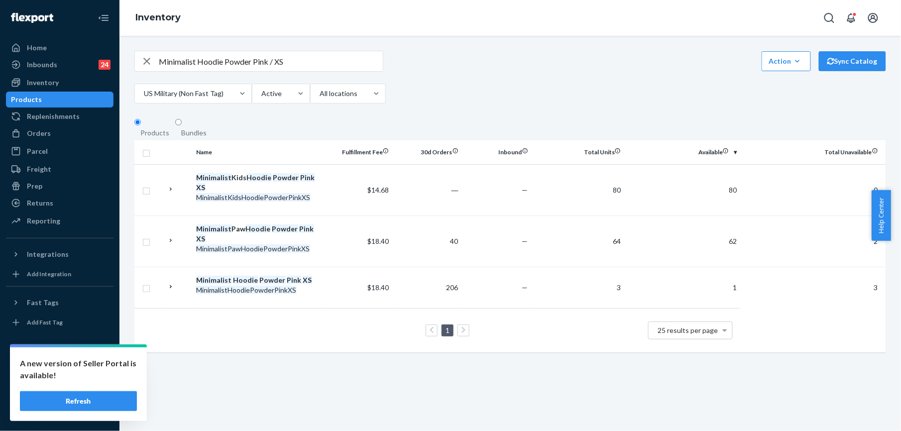
click at [180, 68] on input "Minimalist Hoodie Powder Pink / XS" at bounding box center [271, 61] width 224 height 20
click at [180, 67] on input "Minimalist Hoodie Powder Pink / XS" at bounding box center [271, 61] width 224 height 20
click at [44, 134] on div "Orders" at bounding box center [39, 133] width 24 height 10
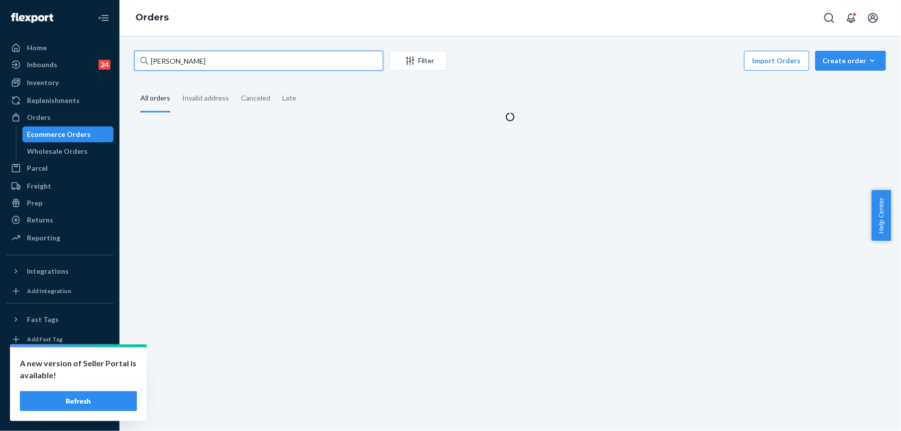
click at [161, 64] on input "[PERSON_NAME]" at bounding box center [258, 61] width 249 height 20
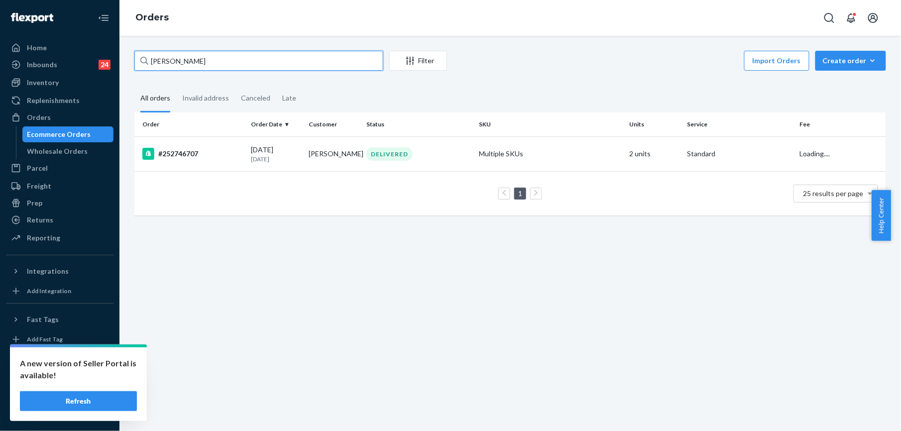
click at [161, 64] on input "[PERSON_NAME]" at bounding box center [258, 61] width 249 height 20
paste input "255159808"
type input "255159808"
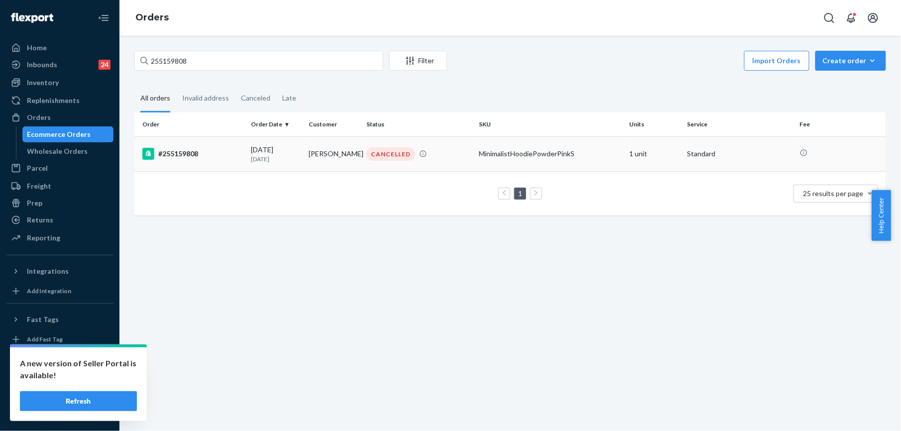
click at [191, 152] on div "#255159808" at bounding box center [192, 154] width 101 height 12
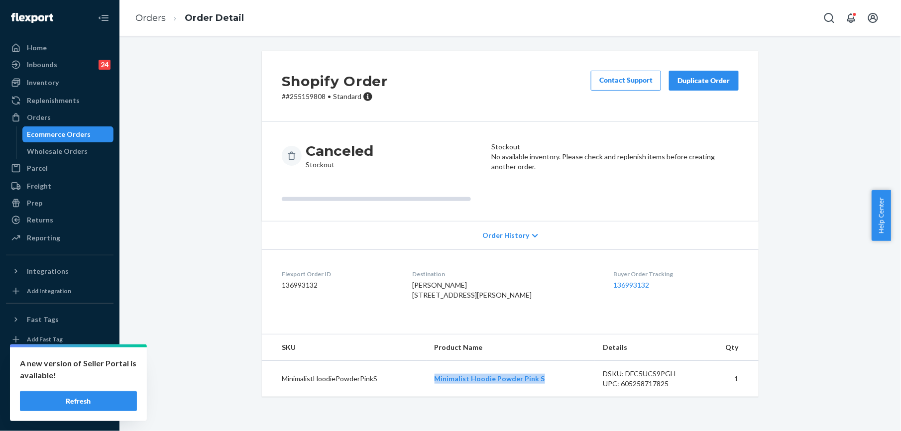
drag, startPoint x: 437, startPoint y: 399, endPoint x: 548, endPoint y: 400, distance: 111.5
click at [548, 397] on td "Minimalist Hoodie Powder Pink S" at bounding box center [511, 379] width 169 height 36
copy link "Minimalist Hoodie Powder Pink S"
click at [56, 84] on div "Inventory" at bounding box center [43, 83] width 32 height 10
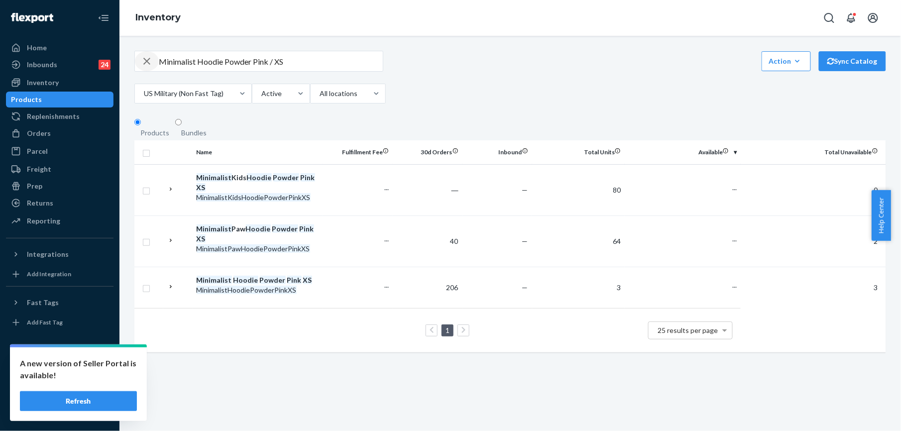
click at [144, 65] on icon "button" at bounding box center [147, 61] width 12 height 20
click at [191, 66] on input "text" at bounding box center [271, 61] width 224 height 20
paste input "Minimalist Hoodie Powder Pink S"
type input "Minimalist Hoodie Powder Pink S"
click at [46, 130] on div "Orders" at bounding box center [39, 133] width 24 height 10
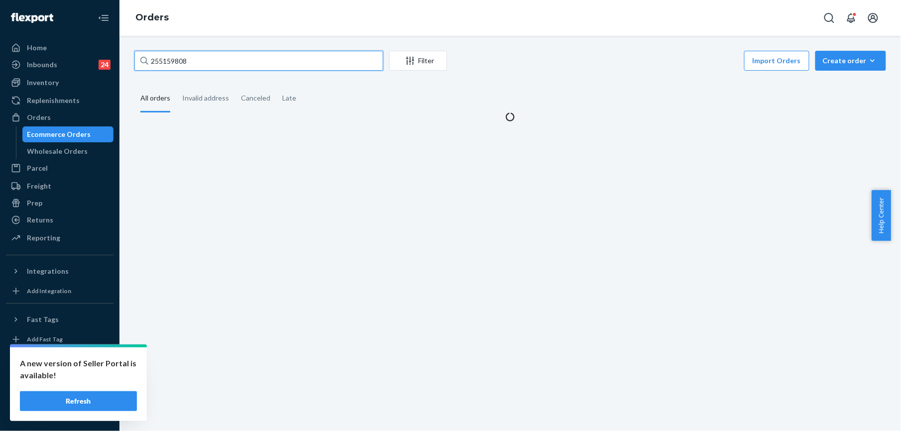
click at [166, 64] on input "255159808" at bounding box center [258, 61] width 249 height 20
click at [165, 64] on input "255159808" at bounding box center [258, 61] width 249 height 20
paste input "06854"
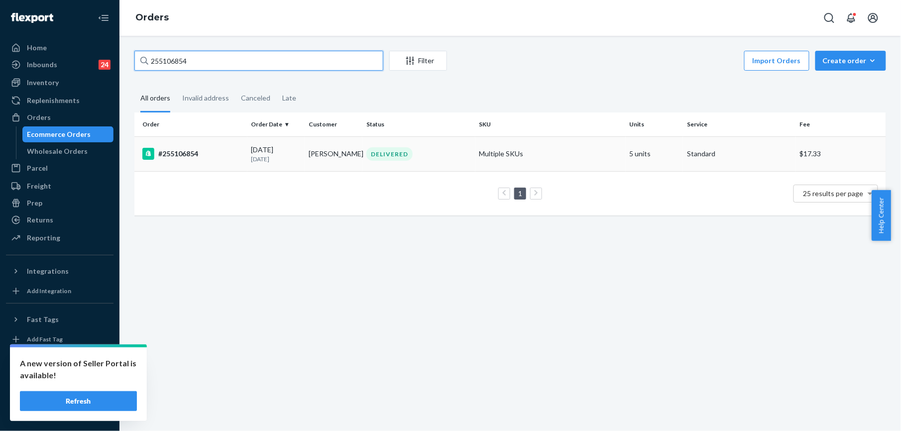
type input "255106854"
click at [172, 156] on div "#255106854" at bounding box center [192, 154] width 101 height 12
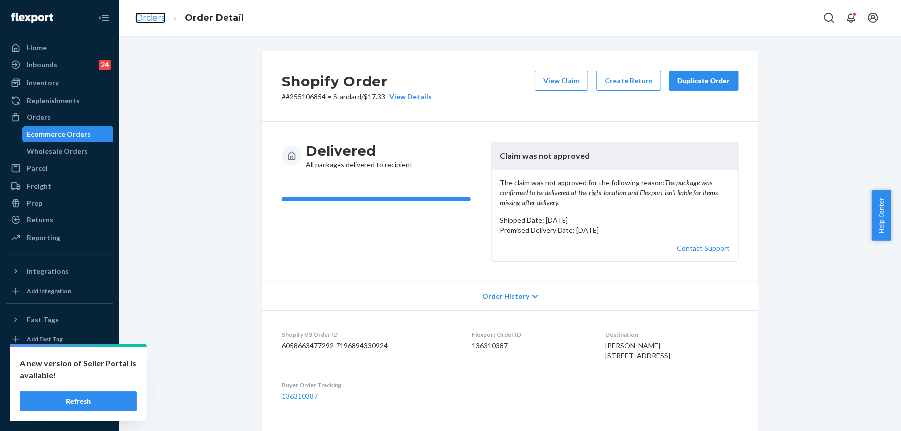
click at [150, 16] on link "Orders" at bounding box center [150, 17] width 30 height 11
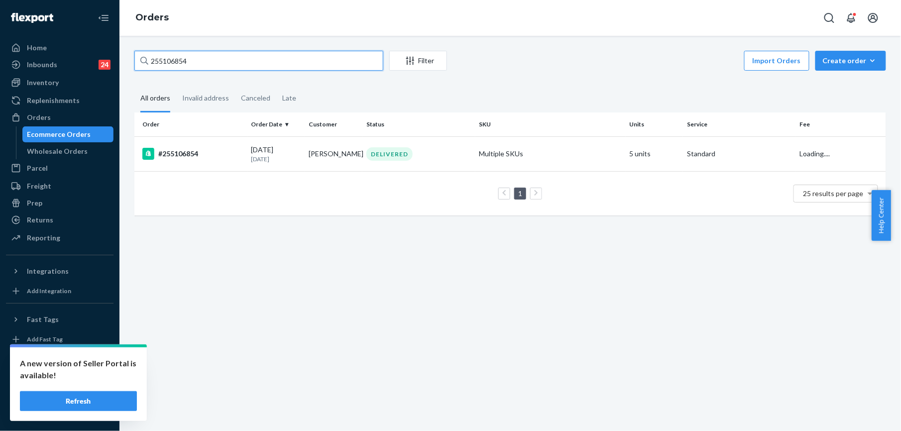
click at [204, 63] on input "255106854" at bounding box center [258, 61] width 249 height 20
paste input "3401052"
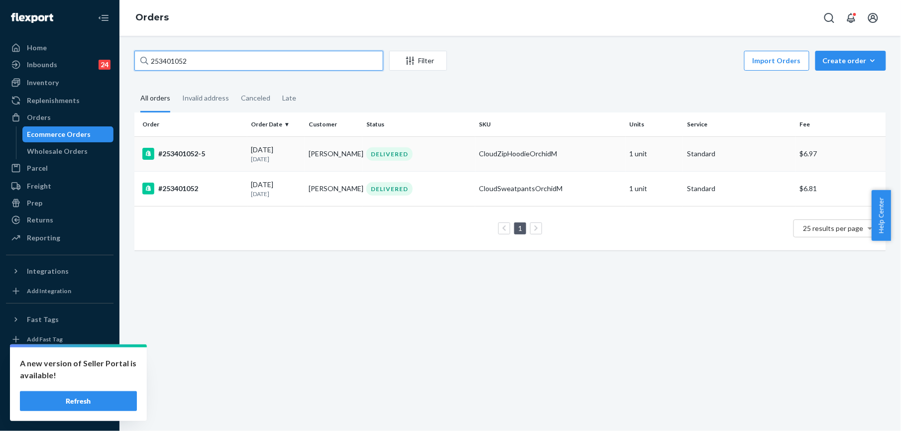
type input "253401052"
click at [198, 156] on div "#253401052-5" at bounding box center [192, 154] width 101 height 12
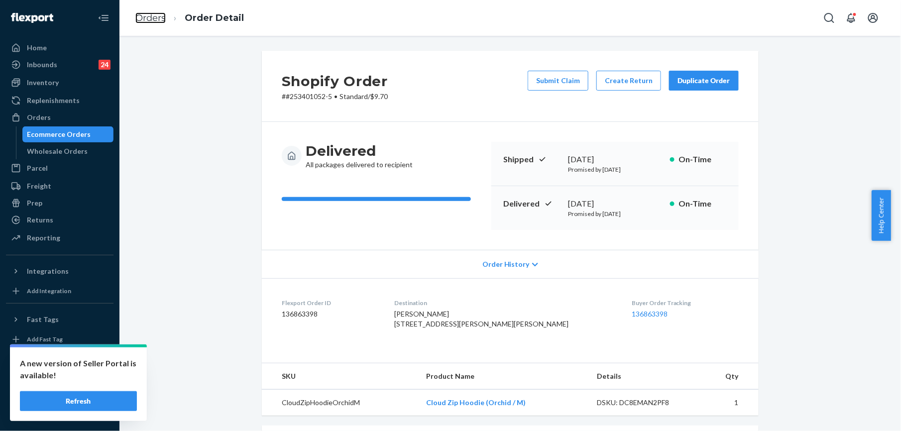
drag, startPoint x: 152, startPoint y: 15, endPoint x: 167, endPoint y: 41, distance: 30.1
click at [152, 15] on link "Orders" at bounding box center [150, 17] width 30 height 11
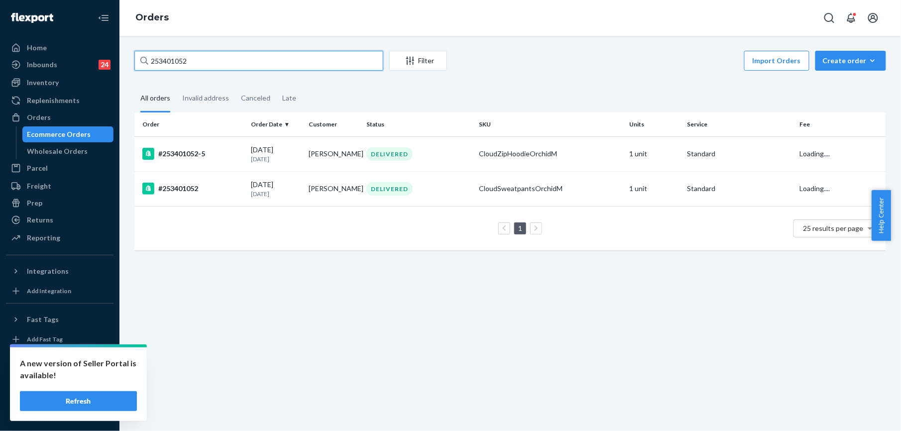
click at [204, 62] on input "253401052" at bounding box center [258, 61] width 249 height 20
paste input "[PERSON_NAME]"
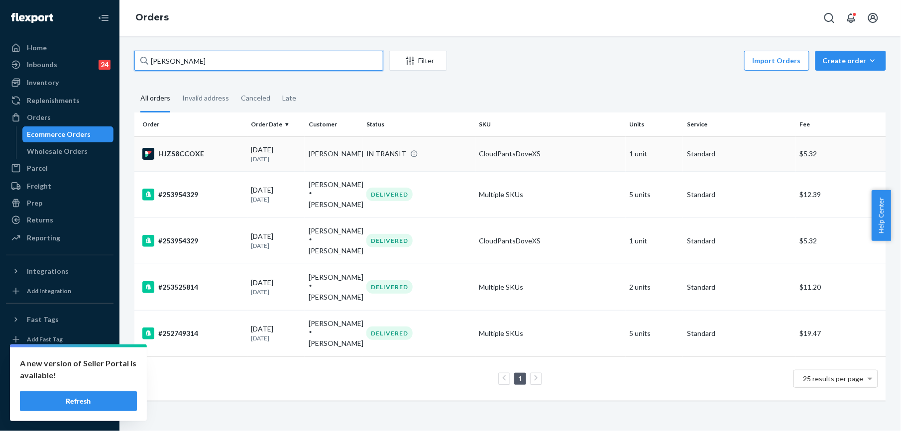
type input "[PERSON_NAME]"
click at [172, 153] on div "HJZS8CCOXE" at bounding box center [192, 154] width 101 height 12
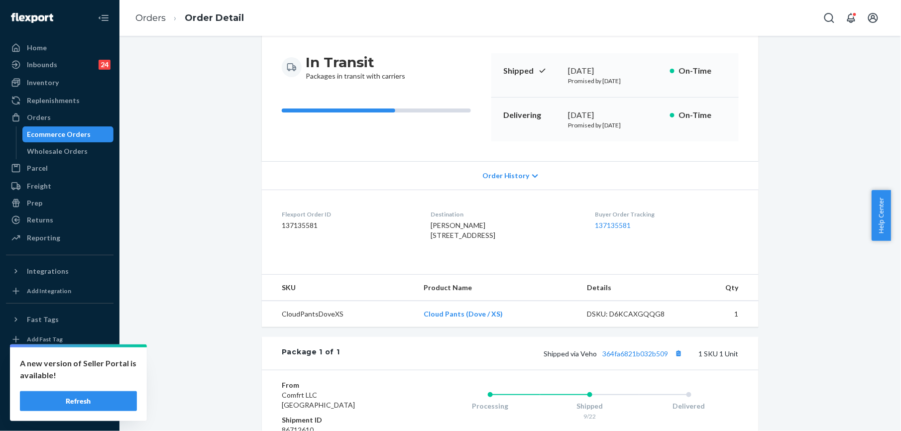
scroll to position [132, 0]
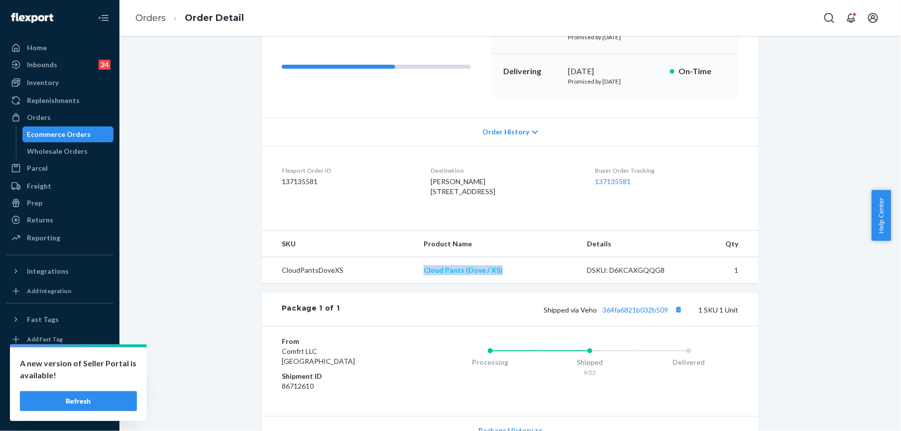
drag, startPoint x: 419, startPoint y: 289, endPoint x: 468, endPoint y: 294, distance: 49.0
click at [500, 284] on td "Cloud Pants (Dove / XS)" at bounding box center [497, 270] width 163 height 26
copy link "Cloud Pants (Dove / XS)"
drag, startPoint x: 578, startPoint y: 330, endPoint x: 665, endPoint y: 331, distance: 87.1
click at [665, 314] on span "Shipped via Veho 364fa6821b032b509" at bounding box center [614, 310] width 141 height 8
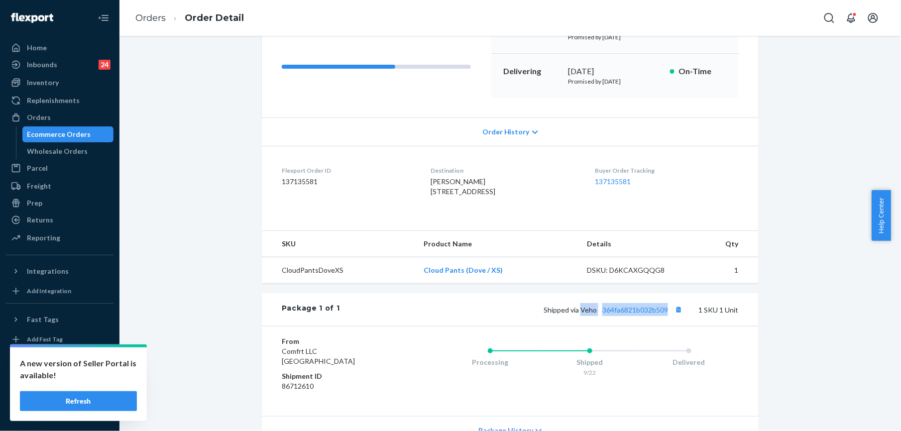
copy span "Veho 364fa6821b032b509"
click at [158, 16] on link "Orders" at bounding box center [150, 17] width 30 height 11
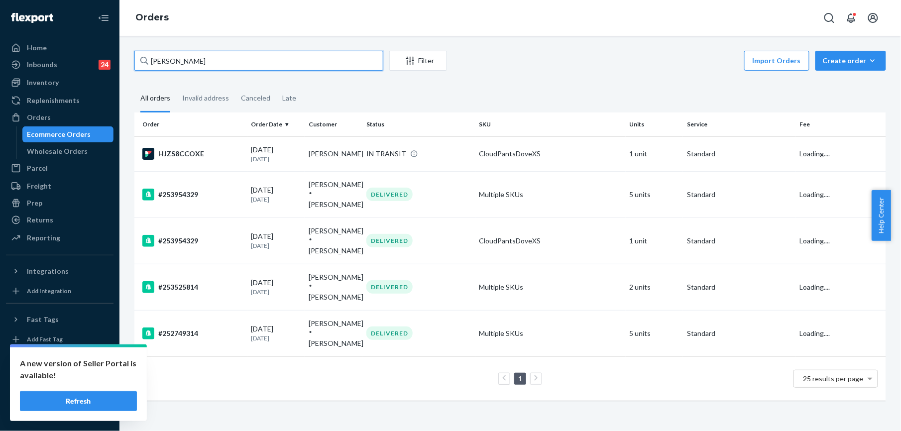
click at [182, 64] on input "[PERSON_NAME]" at bounding box center [258, 61] width 249 height 20
paste input "[PERSON_NAME]"
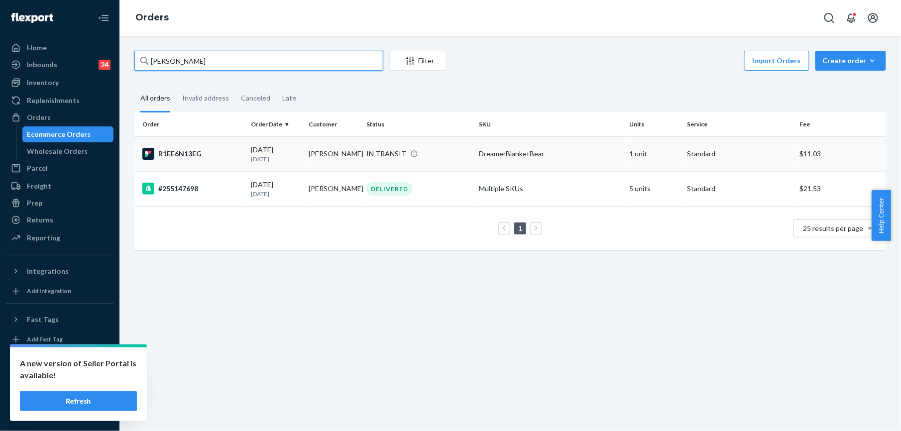
type input "[PERSON_NAME]"
click at [187, 152] on div "R1EE6N13EG" at bounding box center [192, 154] width 101 height 12
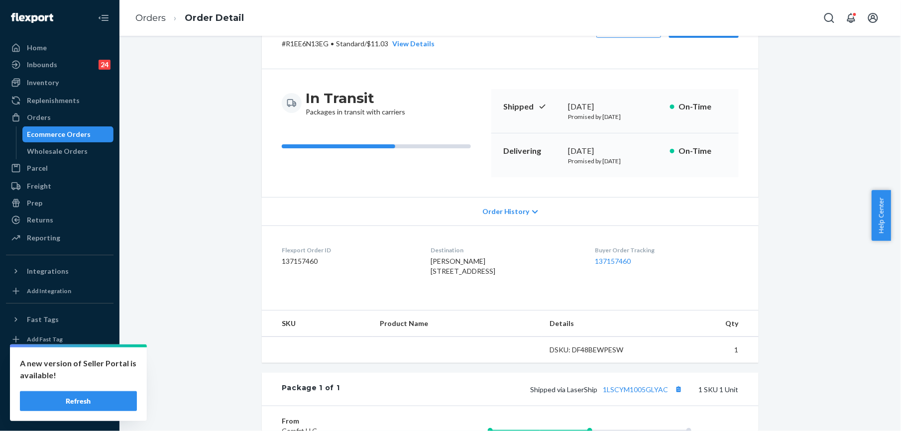
scroll to position [132, 0]
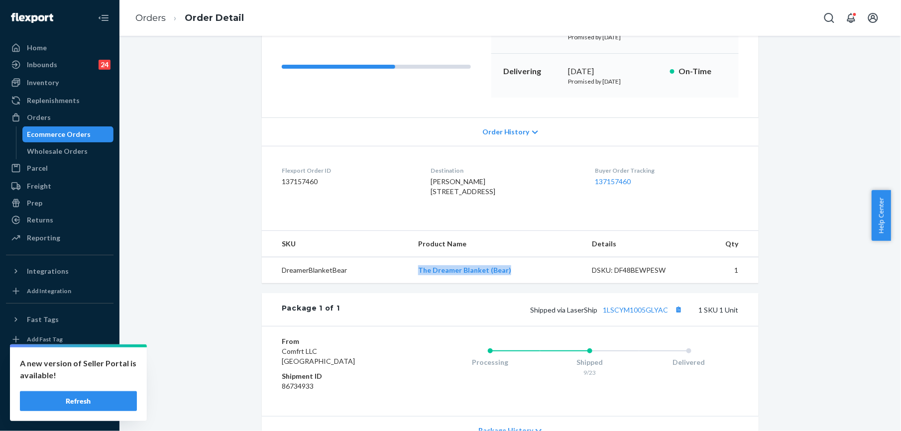
drag, startPoint x: 415, startPoint y: 289, endPoint x: 526, endPoint y: 295, distance: 111.2
click at [526, 284] on td "The Dreamer Blanket (Bear)" at bounding box center [497, 270] width 174 height 26
copy link "The Dreamer Blanket (Bear)"
drag, startPoint x: 563, startPoint y: 332, endPoint x: 661, endPoint y: 333, distance: 98.1
click at [661, 314] on span "Shipped via LaserShip 1LSCYM1005GLYAC" at bounding box center [607, 310] width 155 height 8
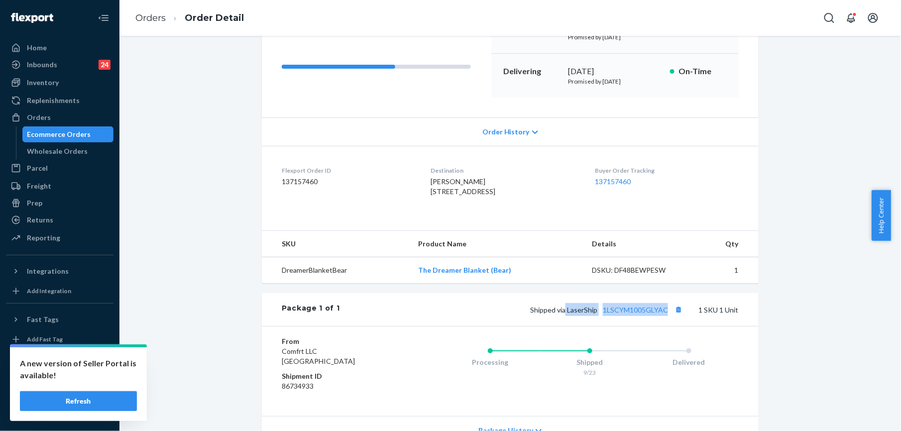
copy span "LaserShip 1LSCYM1005GLYAC"
click at [150, 20] on link "Orders" at bounding box center [150, 17] width 30 height 11
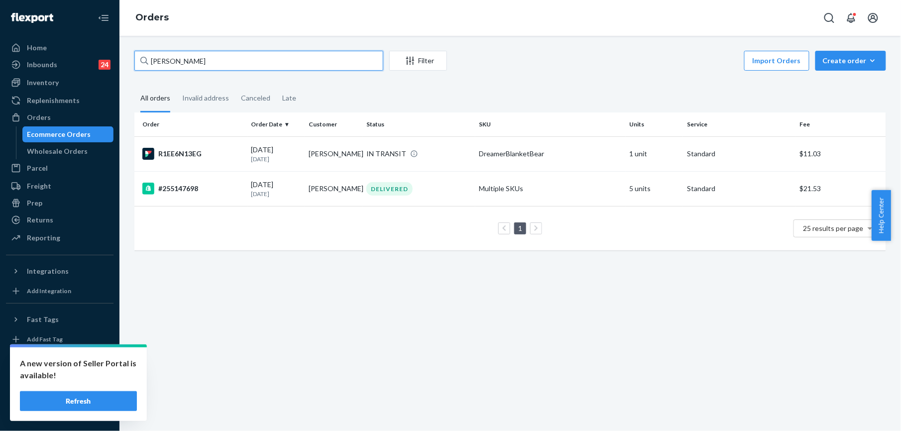
click at [182, 56] on input "[PERSON_NAME]" at bounding box center [258, 61] width 249 height 20
click at [178, 66] on input "[PERSON_NAME]" at bounding box center [258, 61] width 249 height 20
paste input "Sierra Hysjulie"
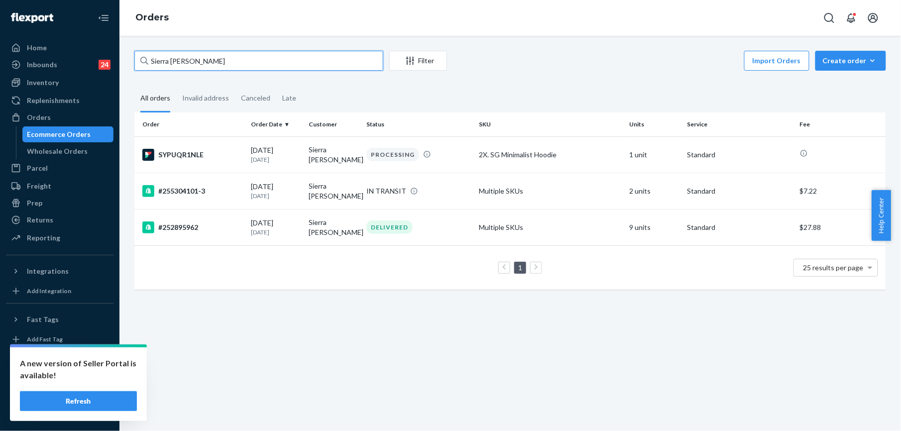
click at [162, 65] on input "Sierra [PERSON_NAME]" at bounding box center [258, 61] width 249 height 20
paste input "254870177"
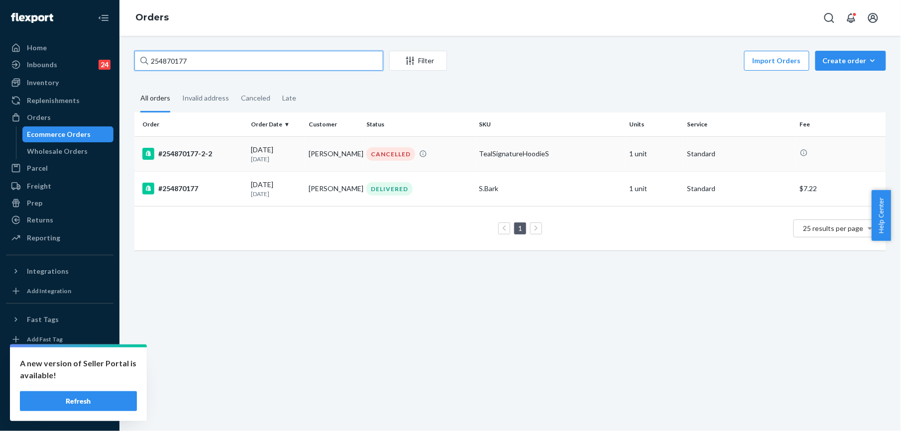
type input "254870177"
click at [197, 156] on div "#254870177-2-2" at bounding box center [192, 154] width 101 height 12
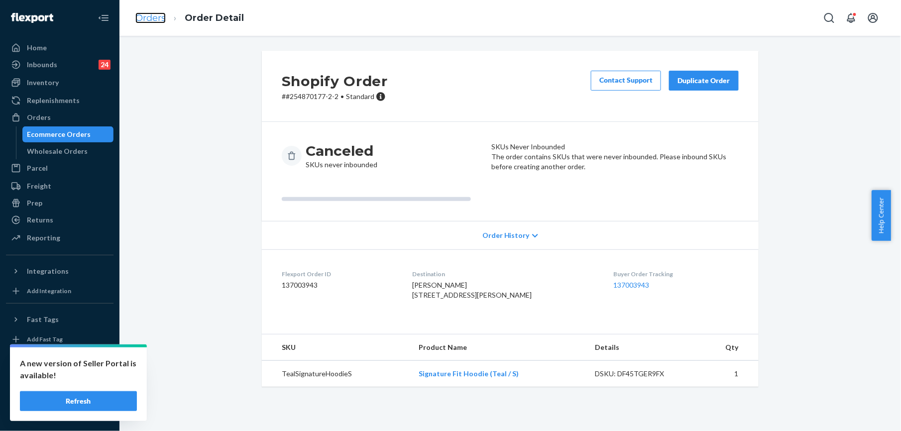
click at [152, 19] on link "Orders" at bounding box center [150, 17] width 30 height 11
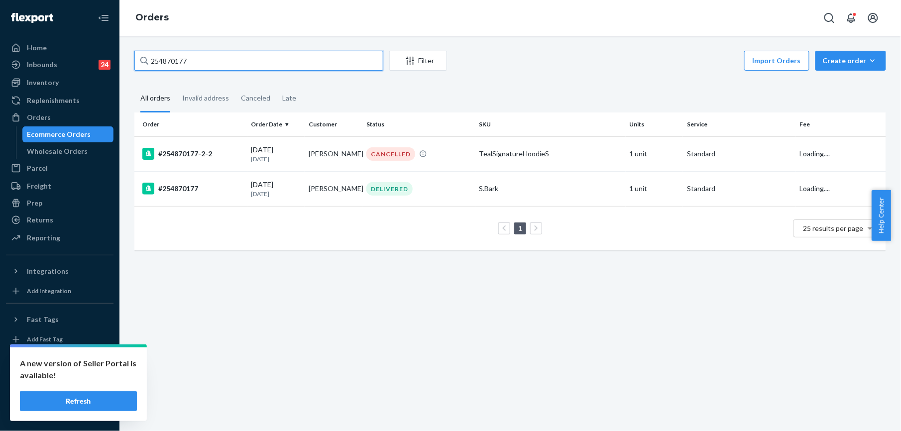
click at [200, 64] on input "254870177" at bounding box center [258, 61] width 249 height 20
click at [201, 64] on input "254870177" at bounding box center [258, 61] width 249 height 20
paste input "5015043"
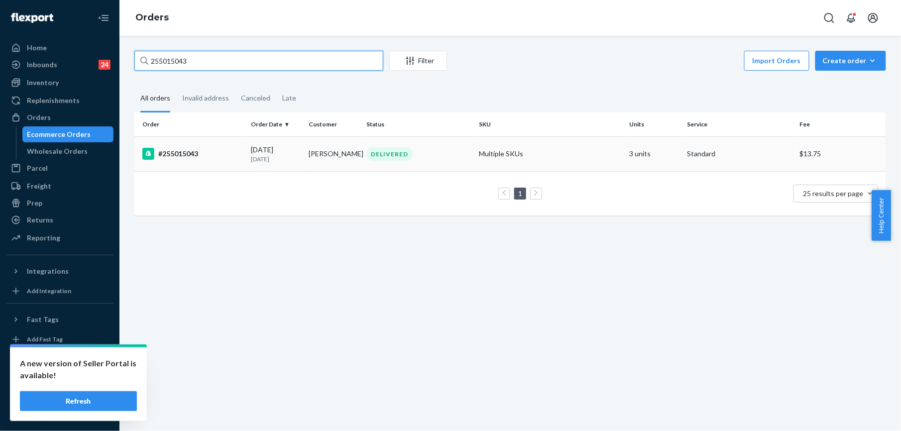
type input "255015043"
click at [164, 150] on div "#255015043" at bounding box center [192, 154] width 101 height 12
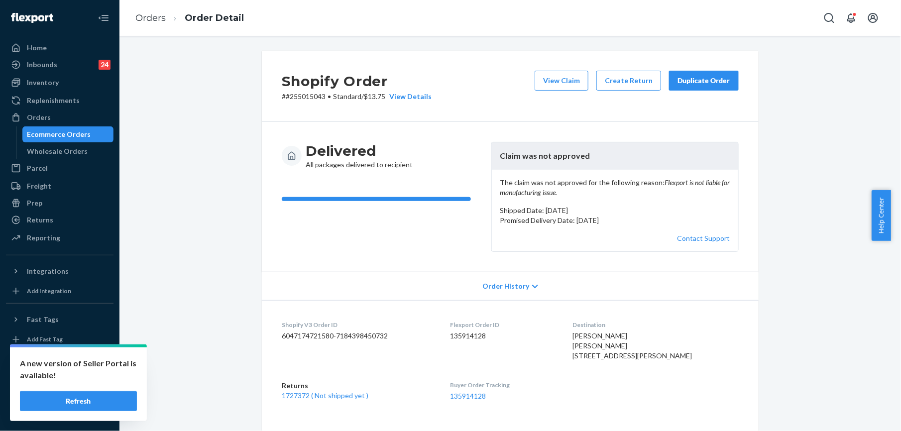
click at [683, 85] on div "Duplicate Order" at bounding box center [703, 81] width 53 height 10
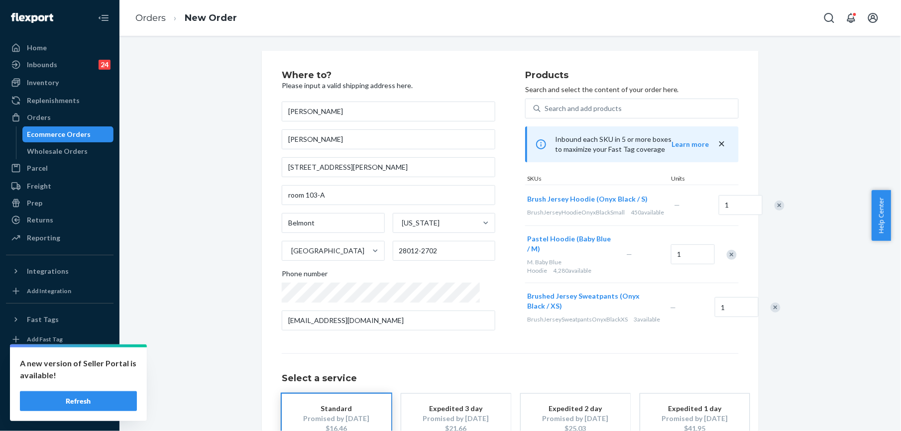
click at [774, 211] on div "Remove Item" at bounding box center [779, 206] width 10 height 10
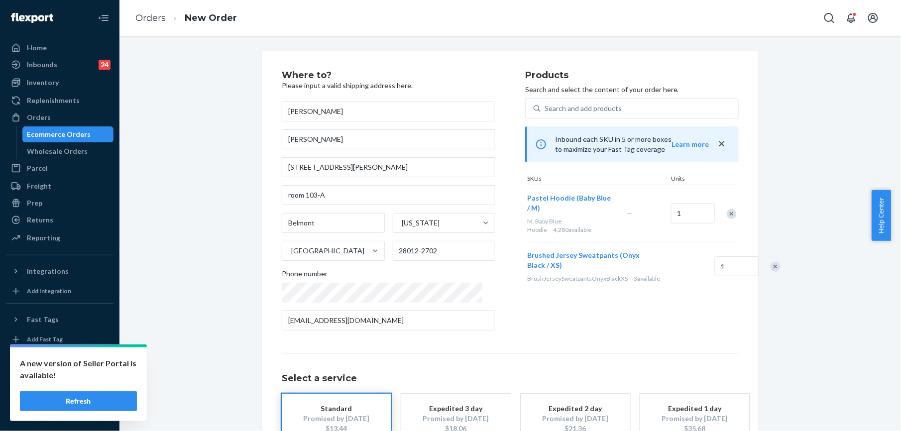
click at [770, 262] on div "Remove Item" at bounding box center [775, 267] width 10 height 10
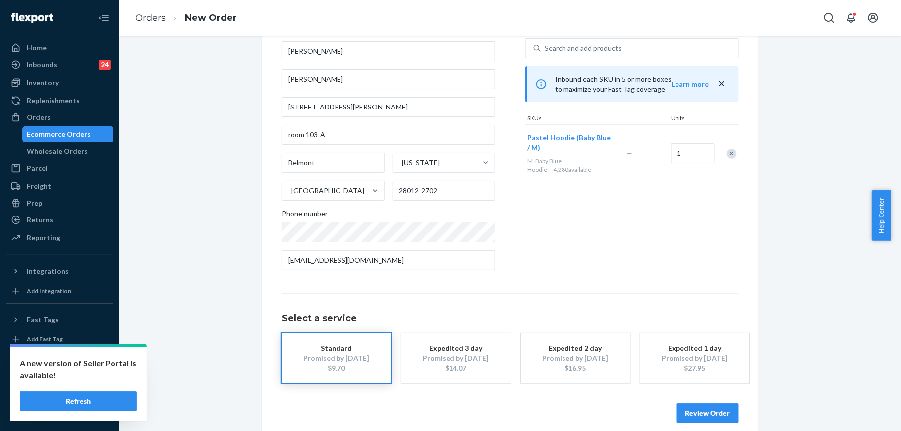
scroll to position [72, 0]
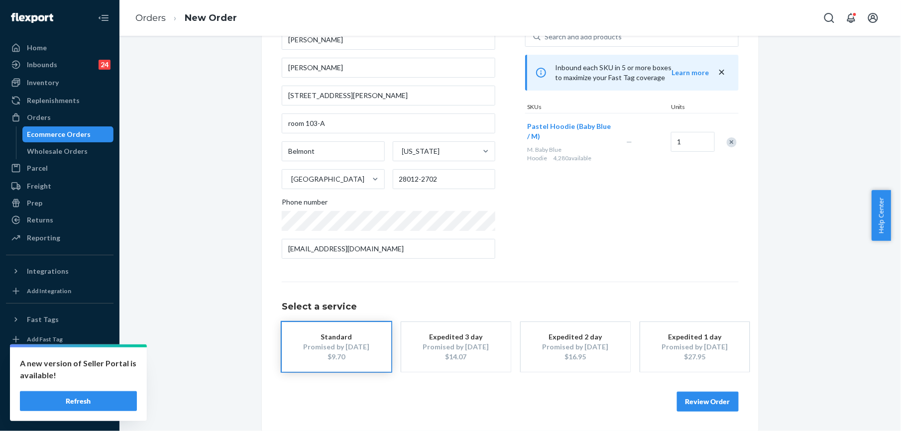
click at [707, 405] on button "Review Order" at bounding box center [708, 402] width 62 height 20
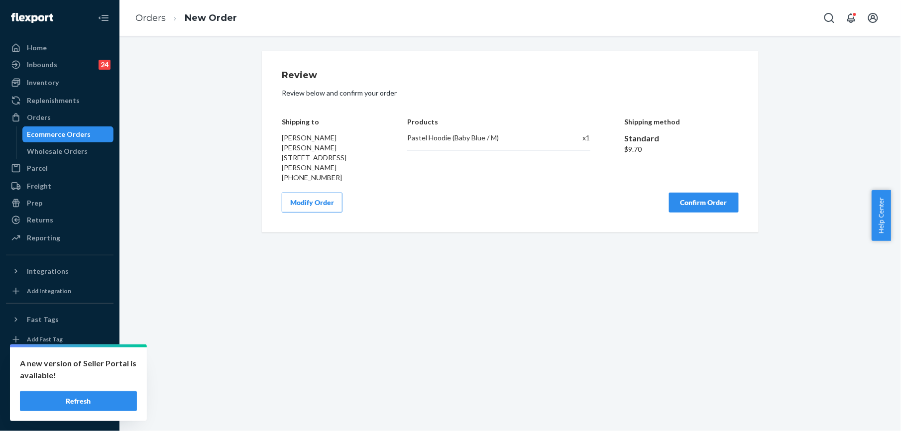
click at [694, 213] on button "Confirm Order" at bounding box center [704, 203] width 70 height 20
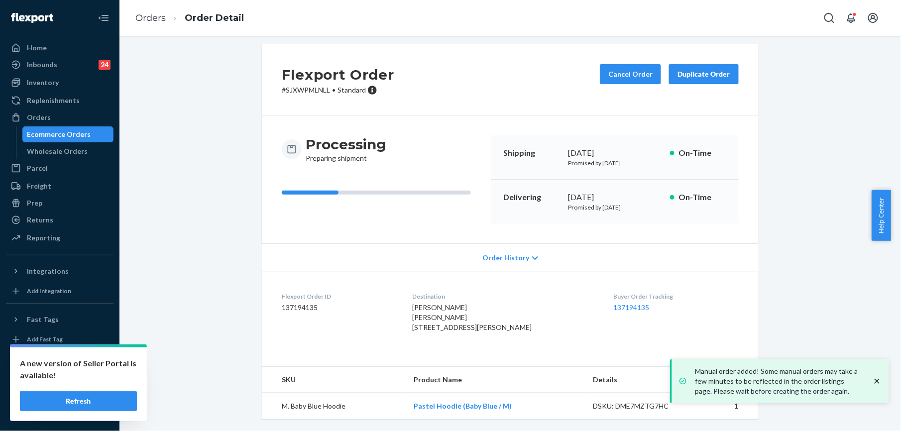
scroll to position [37, 0]
drag, startPoint x: 409, startPoint y: 406, endPoint x: 512, endPoint y: 411, distance: 103.1
click at [512, 411] on td "Pastel Hoodie (Baby Blue / M)" at bounding box center [495, 406] width 179 height 26
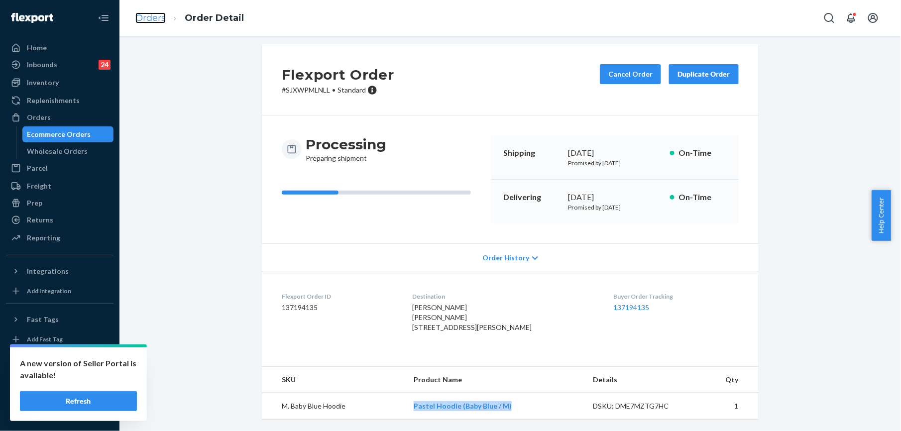
click at [162, 15] on link "Orders" at bounding box center [150, 17] width 30 height 11
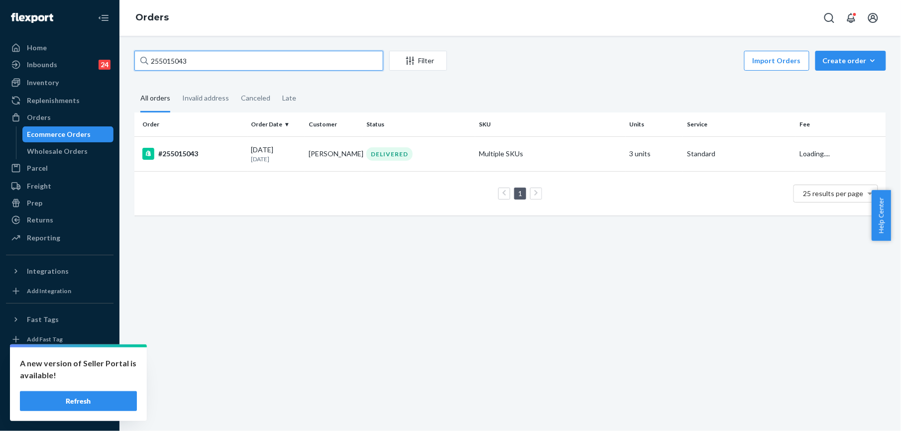
click at [176, 56] on input "255015043" at bounding box center [258, 61] width 249 height 20
paste input "4922"
type input "255014922"
click at [184, 158] on div "#255014922" at bounding box center [192, 154] width 101 height 12
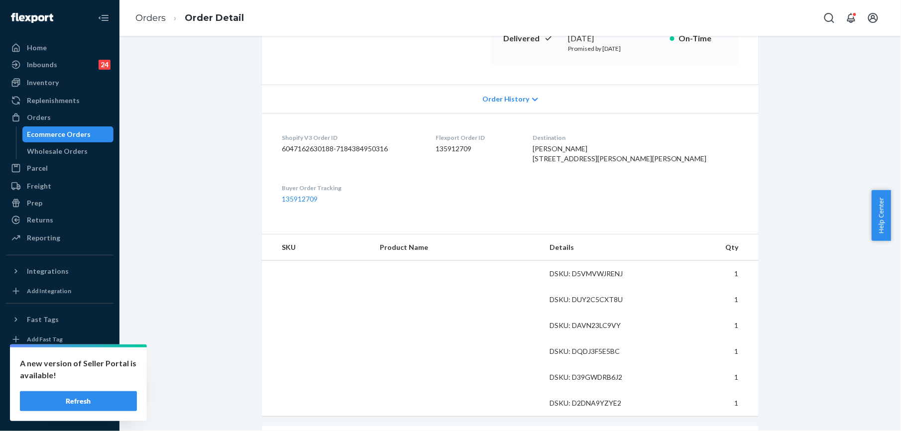
scroll to position [265, 0]
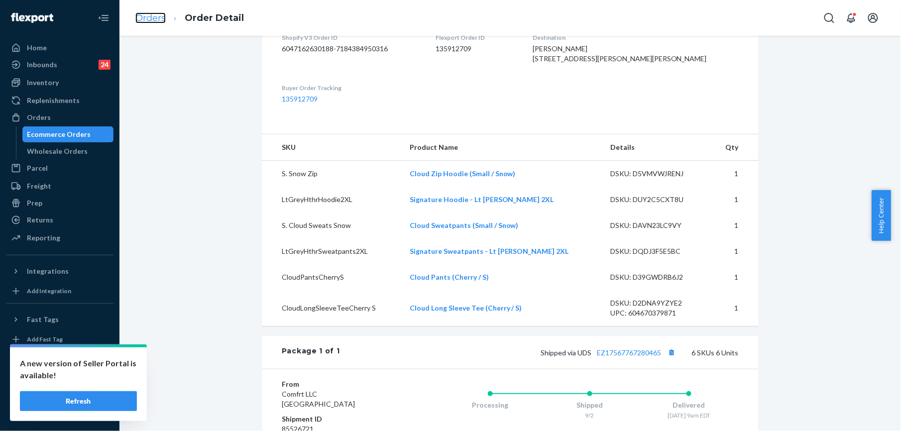
click at [154, 14] on link "Orders" at bounding box center [150, 17] width 30 height 11
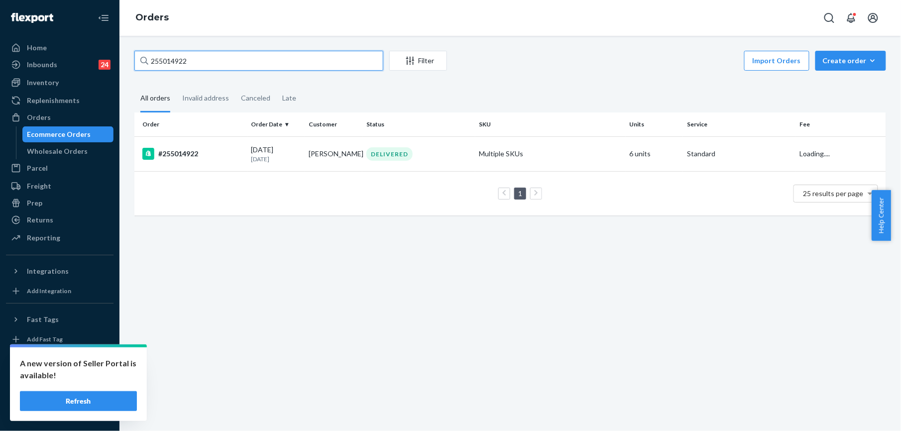
click at [219, 69] on input "255014922" at bounding box center [258, 61] width 249 height 20
paste input "4920489"
type input "254920489"
click at [191, 154] on div "#254920489" at bounding box center [192, 154] width 101 height 12
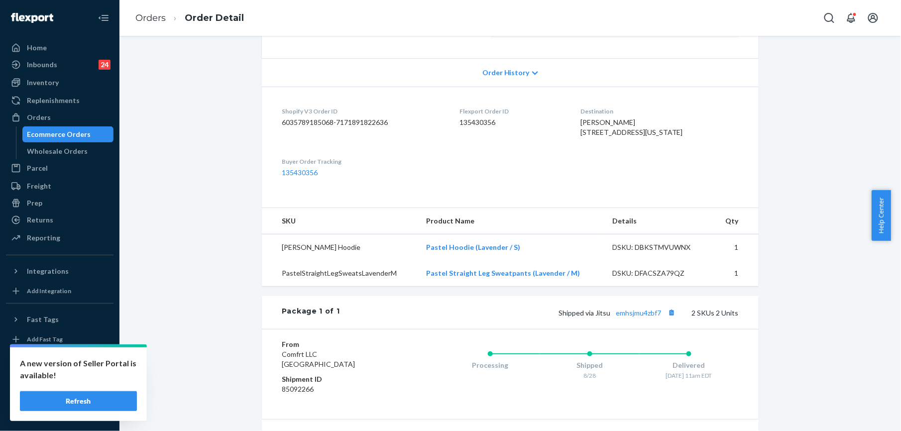
scroll to position [199, 0]
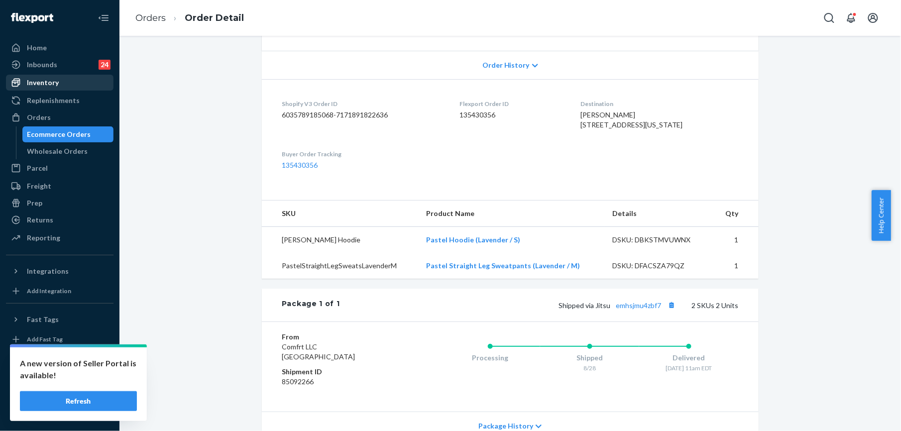
click at [61, 88] on div "Inventory" at bounding box center [60, 83] width 106 height 14
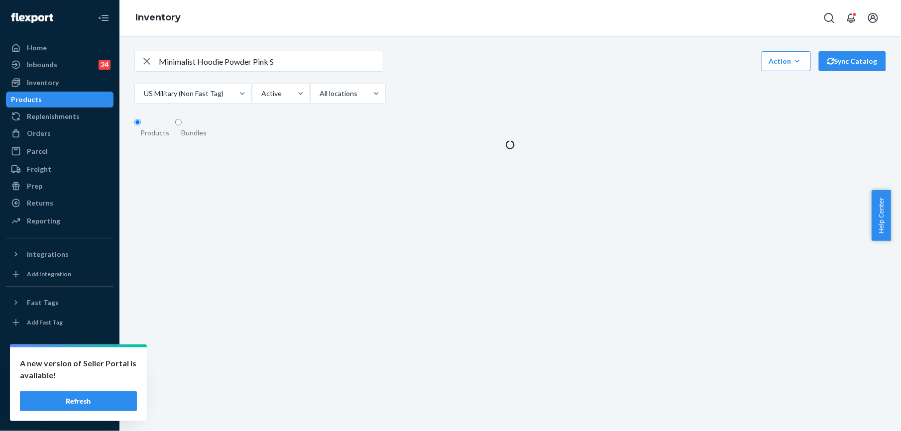
click at [146, 64] on icon "button" at bounding box center [146, 61] width 7 height 7
click at [196, 66] on input "text" at bounding box center [271, 61] width 224 height 20
paste input "Pastel Hoodie Baby Blue / S"
type input "Pastel Hoodie Baby Blue / S"
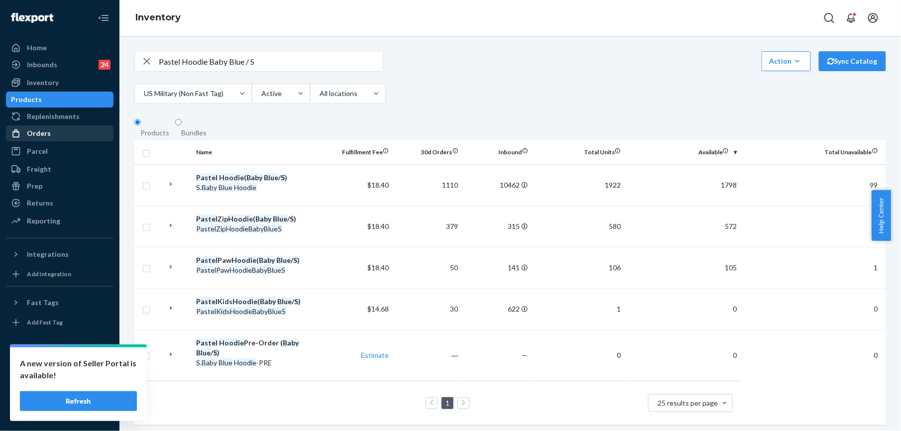
click at [47, 136] on div "Orders" at bounding box center [39, 133] width 24 height 10
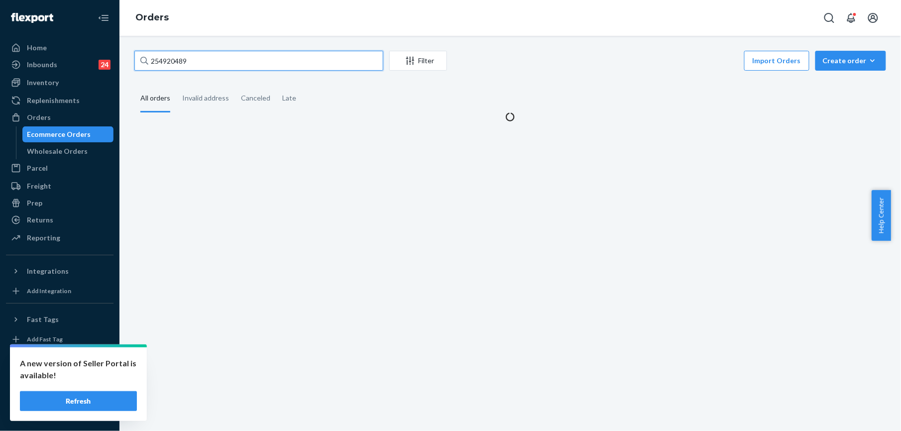
click at [196, 56] on input "254920489" at bounding box center [258, 61] width 249 height 20
paste input "[PERSON_NAME]"
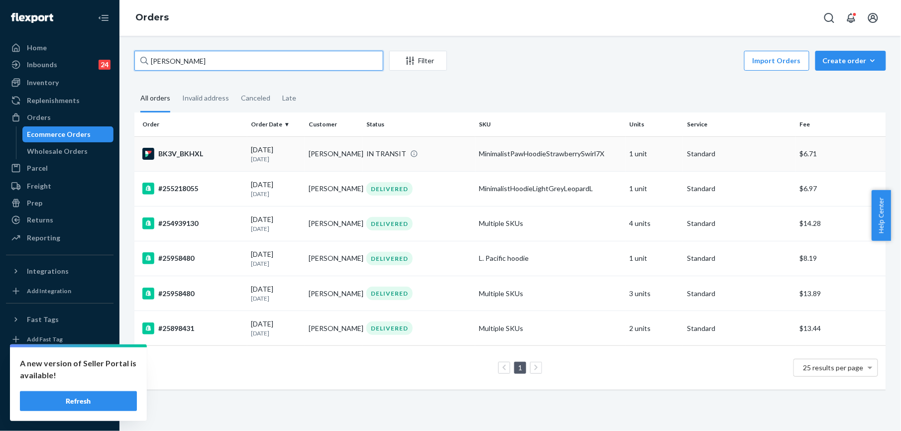
type input "[PERSON_NAME]"
click at [188, 153] on div "BK3V_BKHXL" at bounding box center [192, 154] width 101 height 12
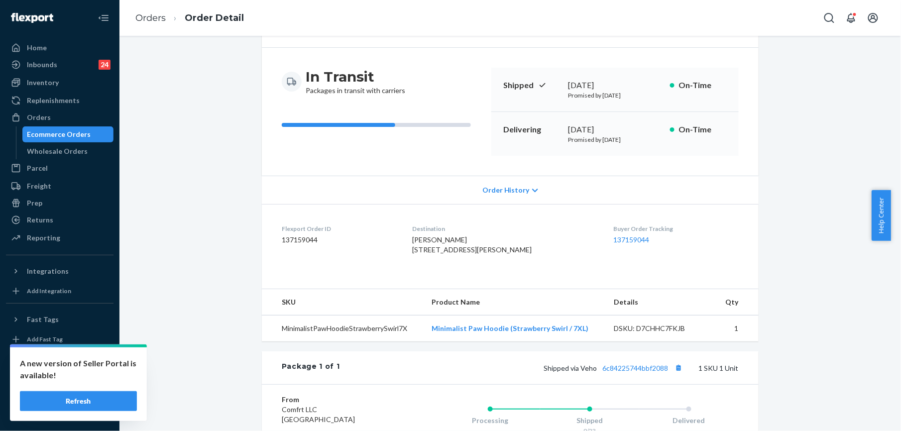
scroll to position [132, 0]
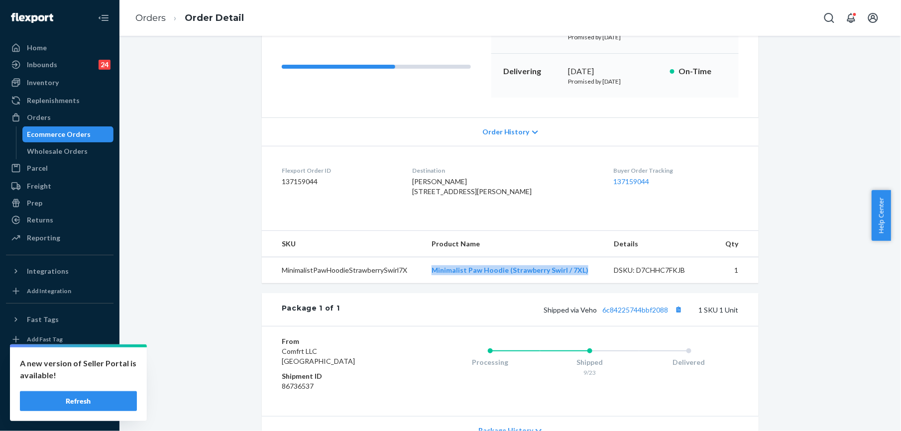
drag, startPoint x: 432, startPoint y: 288, endPoint x: 582, endPoint y: 293, distance: 149.9
click at [582, 284] on td "Minimalist Paw Hoodie (Strawberry Swirl / 7XL)" at bounding box center [515, 270] width 183 height 26
drag, startPoint x: 604, startPoint y: 333, endPoint x: 613, endPoint y: 359, distance: 26.9
click at [663, 316] on div "Shipped via Veho 6c84225744bbf2088 1 SKU 1 Unit" at bounding box center [539, 309] width 399 height 13
click at [159, 18] on link "Orders" at bounding box center [150, 17] width 30 height 11
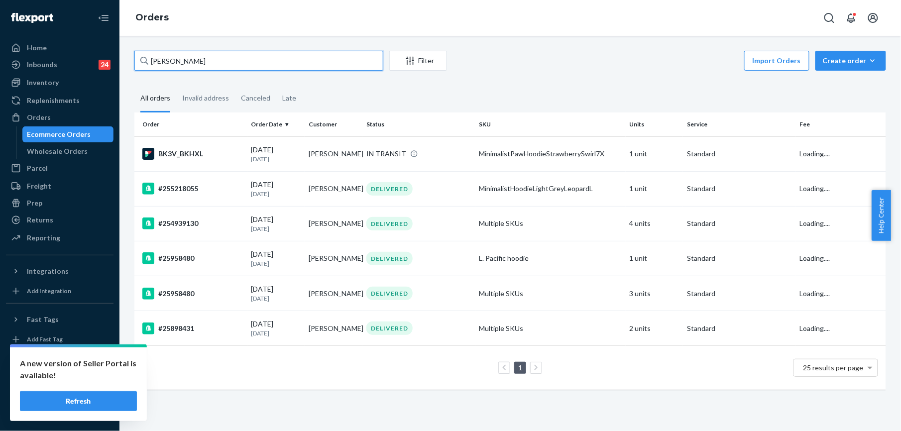
click at [199, 60] on input "[PERSON_NAME]" at bounding box center [258, 61] width 249 height 20
paste input "255156464"
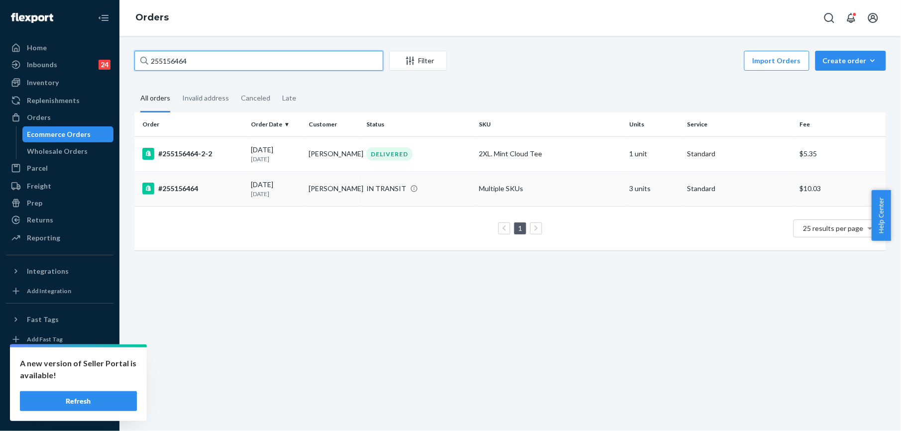
type input "255156464"
click at [197, 188] on div "#255156464" at bounding box center [192, 189] width 101 height 12
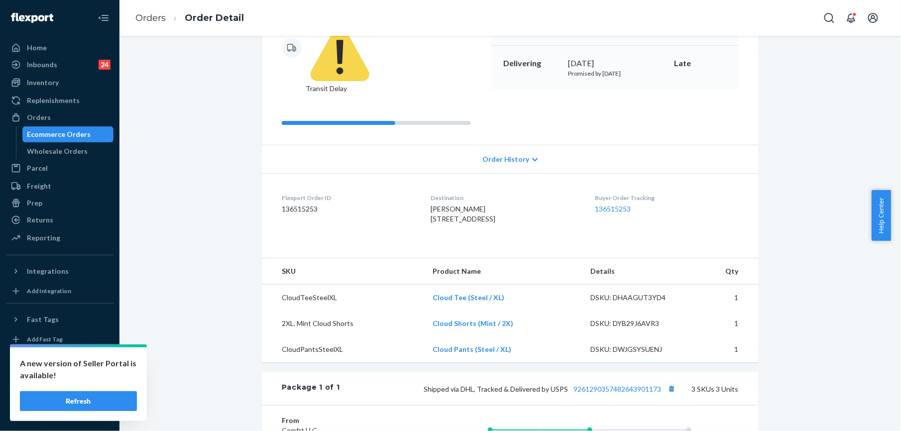
scroll to position [134, 0]
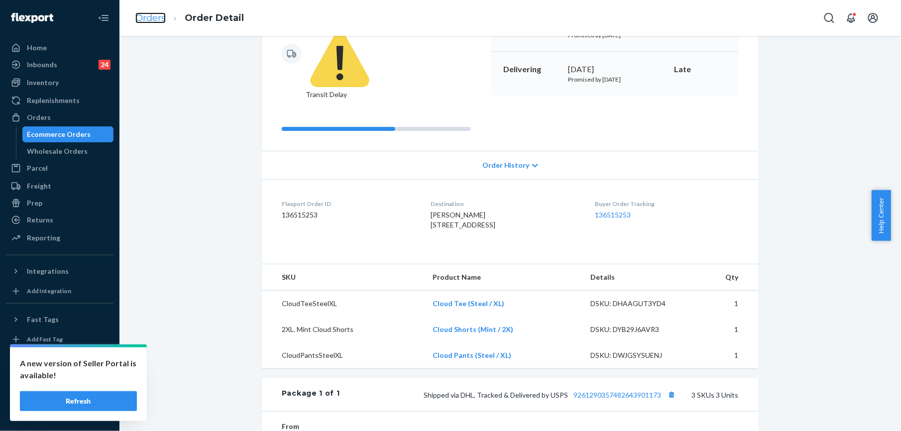
click at [160, 16] on link "Orders" at bounding box center [150, 17] width 30 height 11
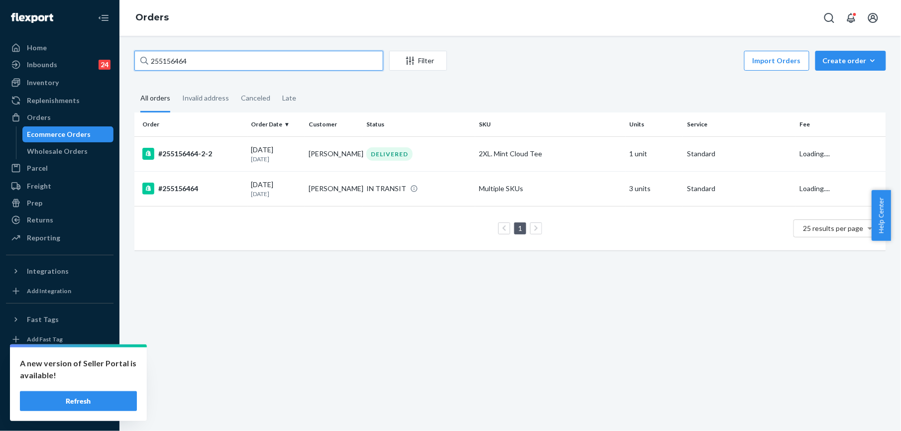
click at [180, 58] on input "255156464" at bounding box center [258, 61] width 249 height 20
paste input "4944058"
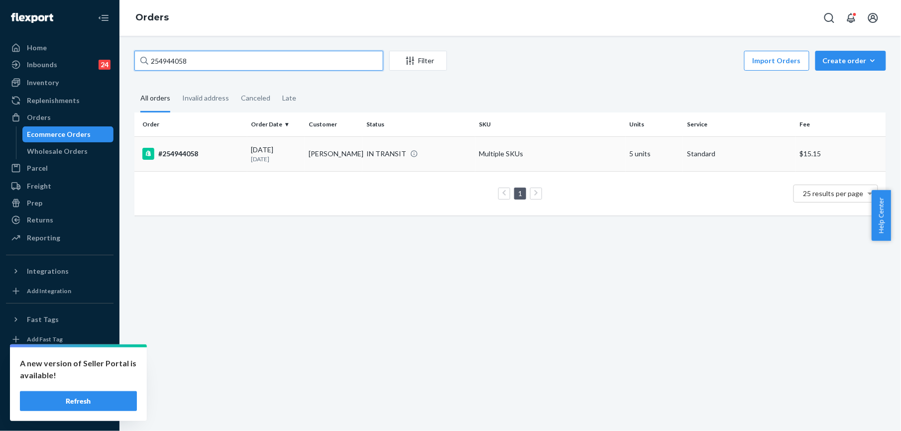
type input "254944058"
click at [188, 158] on div "#254944058" at bounding box center [192, 154] width 101 height 12
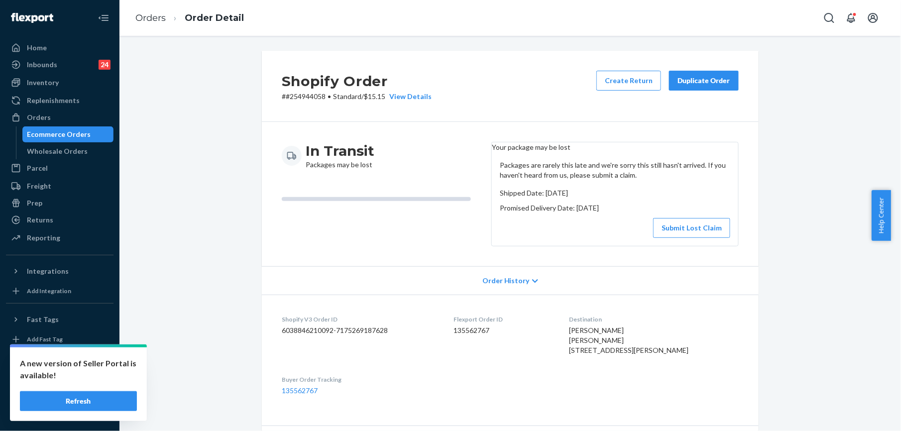
click at [695, 83] on div "Duplicate Order" at bounding box center [703, 81] width 53 height 10
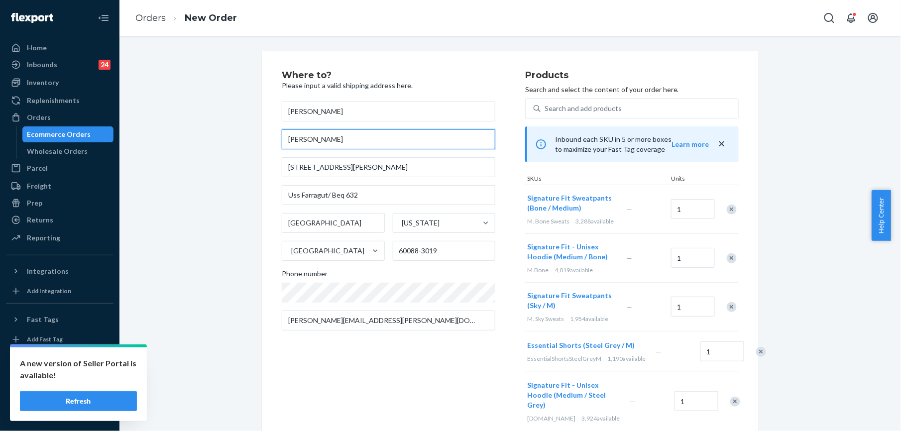
click at [360, 141] on input "[PERSON_NAME]" at bounding box center [389, 139] width 214 height 20
click at [358, 166] on input "[STREET_ADDRESS][PERSON_NAME]" at bounding box center [389, 167] width 214 height 20
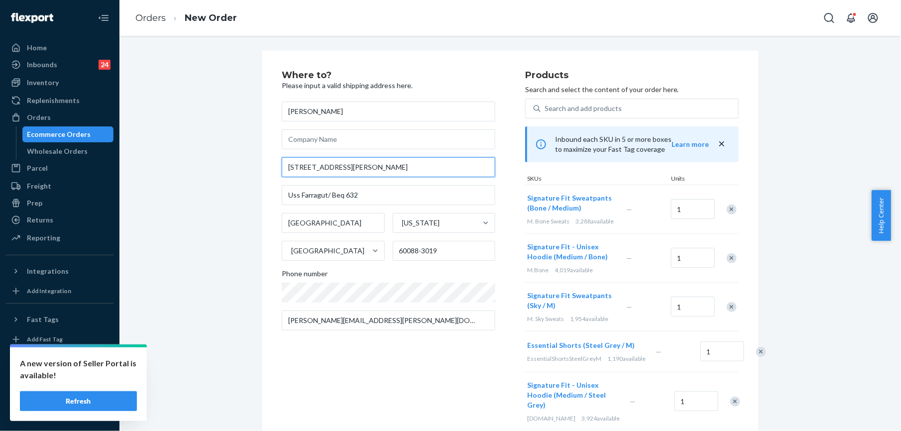
click at [358, 166] on input "[STREET_ADDRESS][PERSON_NAME]" at bounding box center [389, 167] width 214 height 20
paste input "427"
click at [350, 168] on input "[STREET_ADDRESS][PERSON_NAME]" at bounding box center [389, 167] width 214 height 20
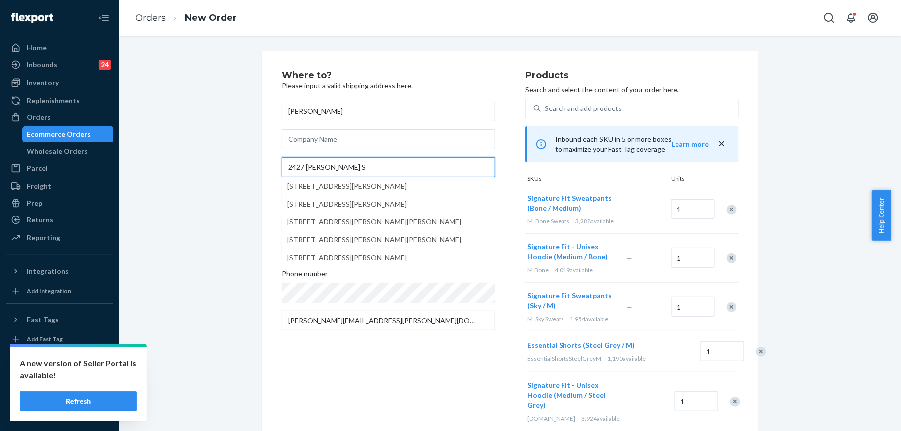
type input "[STREET_ADDRESS][PERSON_NAME]"
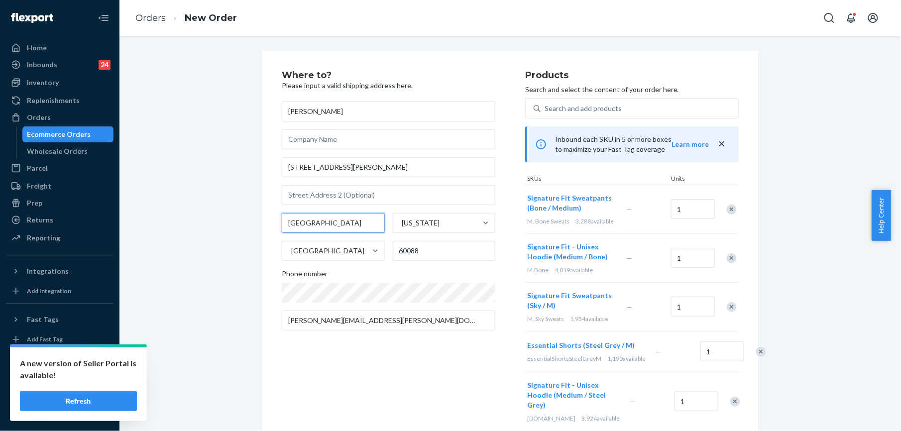
click at [319, 227] on input "[GEOGRAPHIC_DATA]" at bounding box center [333, 223] width 103 height 20
paste input "[GEOGRAPHIC_DATA]"
type input "[GEOGRAPHIC_DATA]"
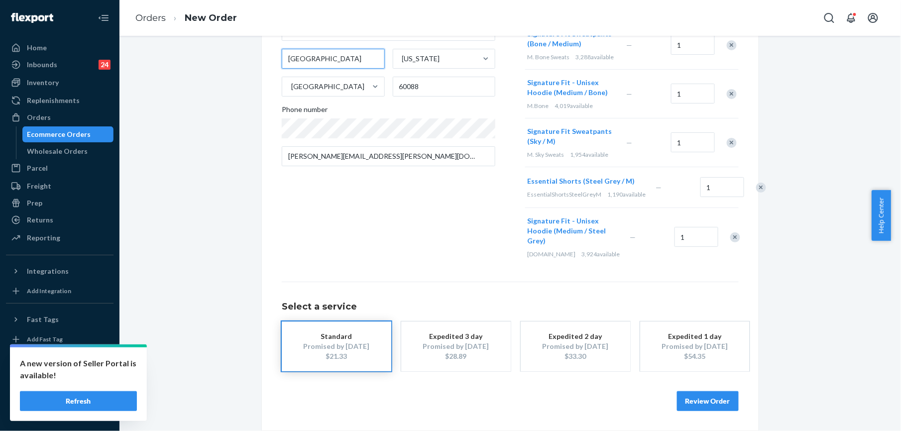
scroll to position [182, 0]
click at [677, 396] on button "Review Order" at bounding box center [708, 401] width 62 height 20
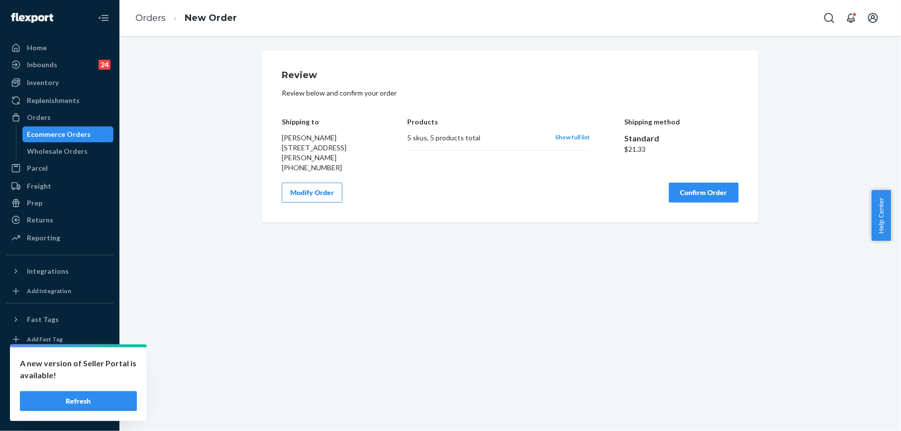
scroll to position [0, 0]
click at [693, 198] on button "Confirm Order" at bounding box center [704, 193] width 70 height 20
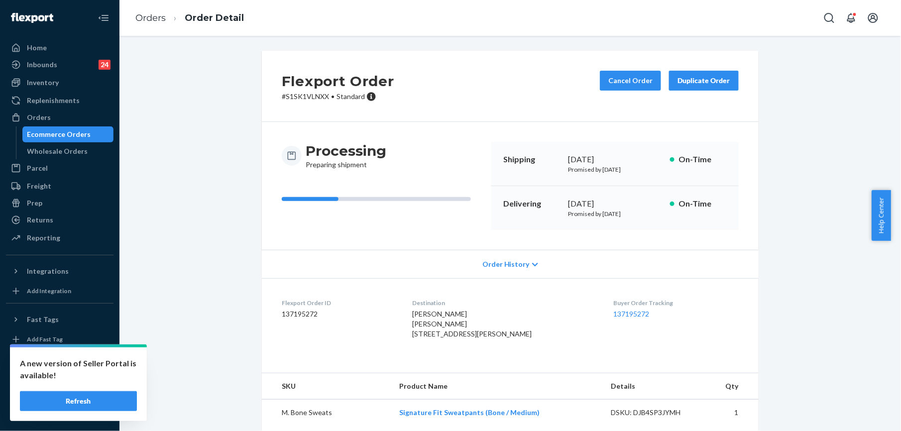
drag, startPoint x: 418, startPoint y: 335, endPoint x: 435, endPoint y: 355, distance: 26.2
click at [435, 355] on dl "Flexport Order ID 137195272 Destination [PERSON_NAME] [PERSON_NAME] [STREET_ADD…" at bounding box center [510, 320] width 497 height 85
drag, startPoint x: 142, startPoint y: 16, endPoint x: 150, endPoint y: 46, distance: 31.4
click at [142, 16] on link "Orders" at bounding box center [150, 17] width 30 height 11
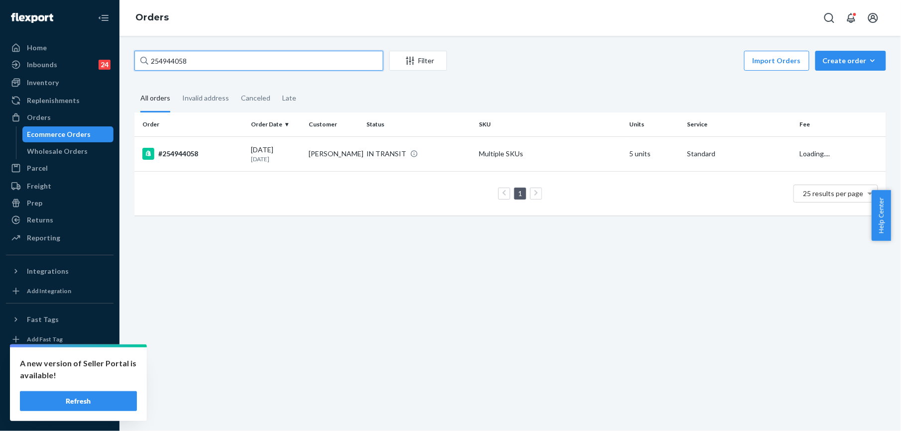
click at [191, 63] on input "254944058" at bounding box center [258, 61] width 249 height 20
paste input "[PERSON_NAME]"
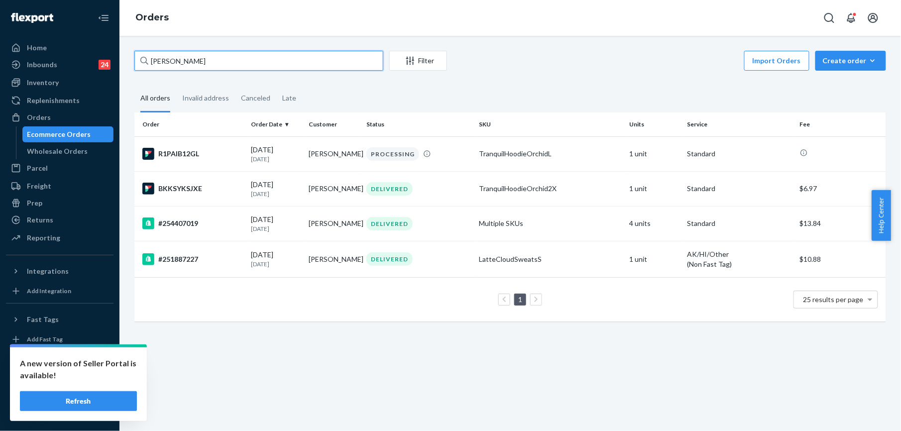
type input "[PERSON_NAME]"
